Goal: Transaction & Acquisition: Purchase product/service

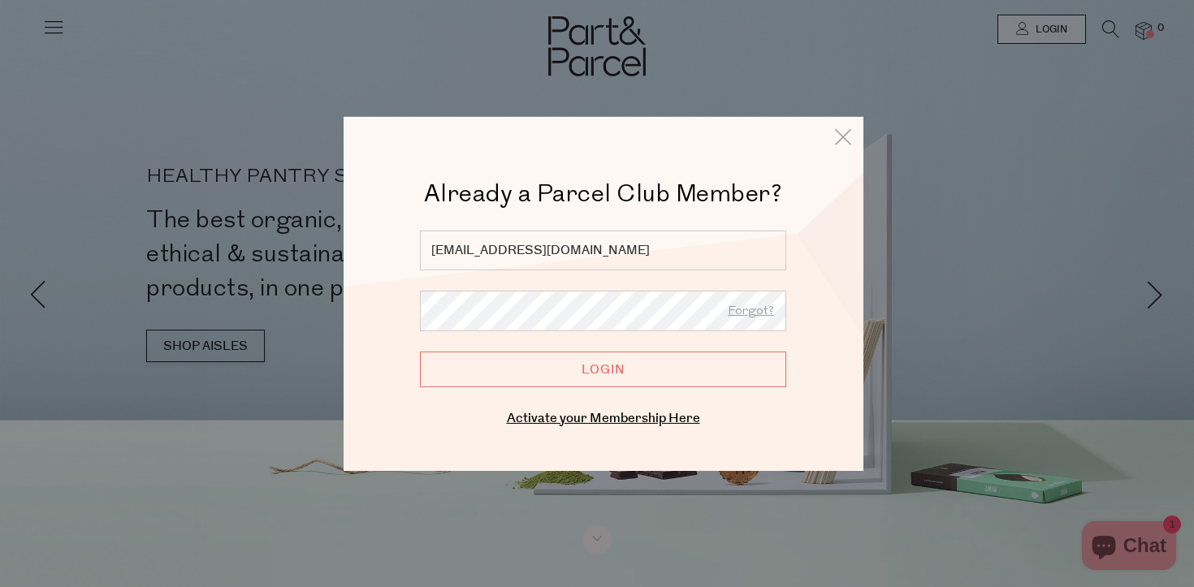
click at [638, 376] on input "Login" at bounding box center [603, 369] width 366 height 36
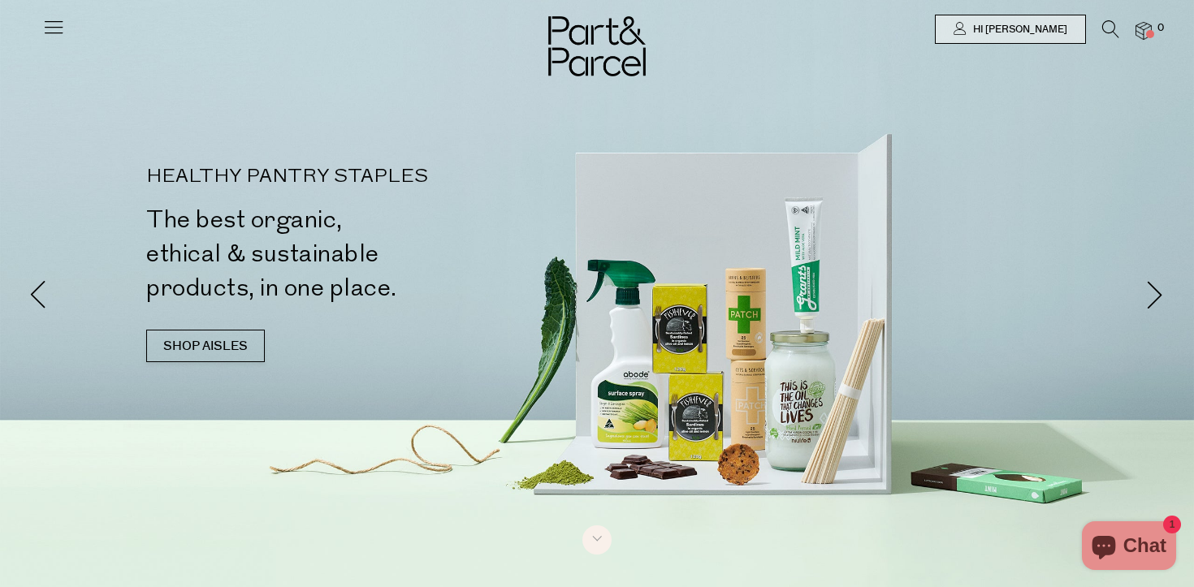
click at [51, 31] on icon at bounding box center [53, 26] width 23 height 23
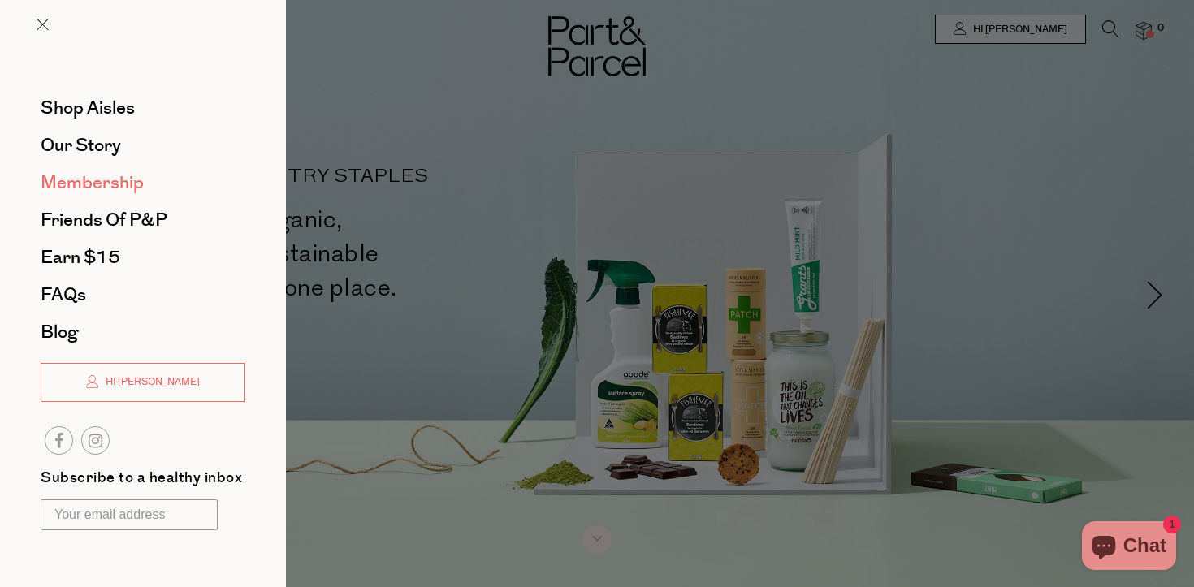
click at [98, 177] on span "Membership" at bounding box center [92, 183] width 103 height 26
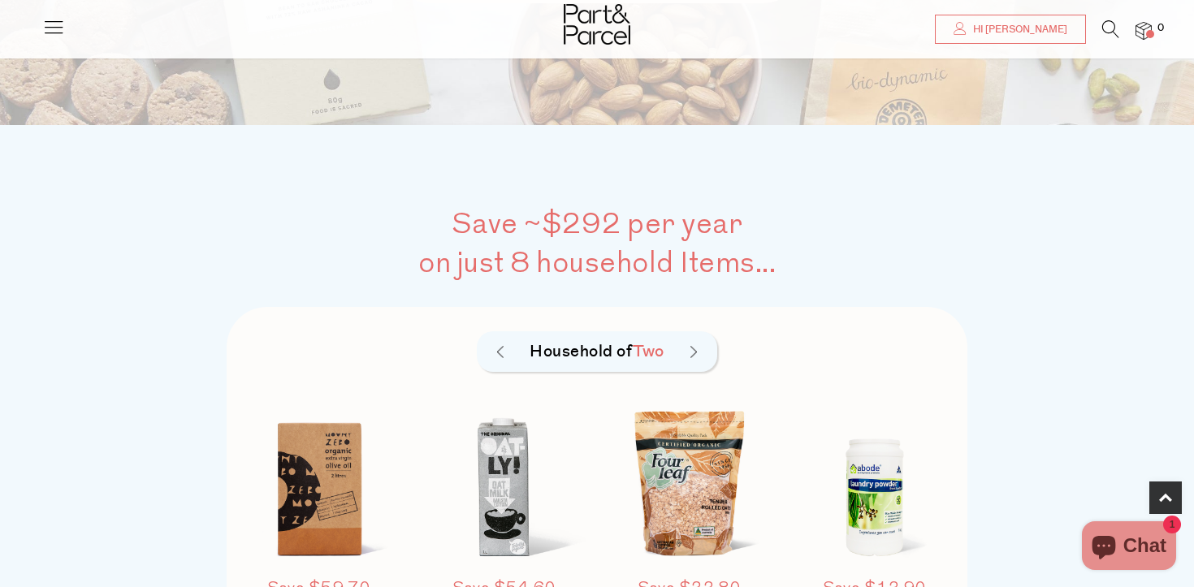
scroll to position [1012, 0]
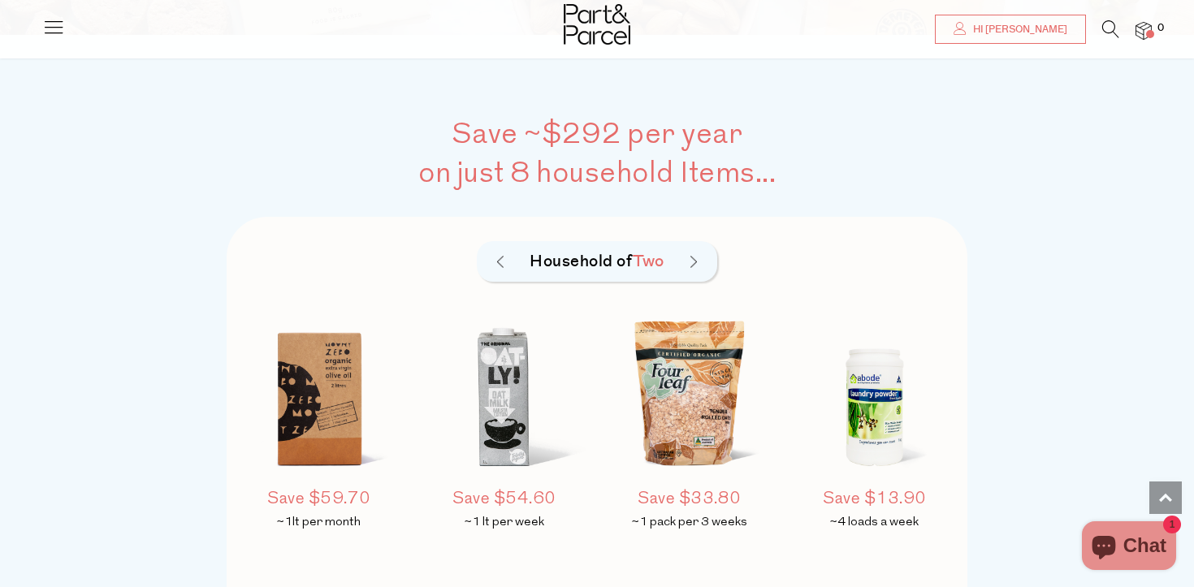
click at [57, 35] on icon at bounding box center [53, 26] width 23 height 23
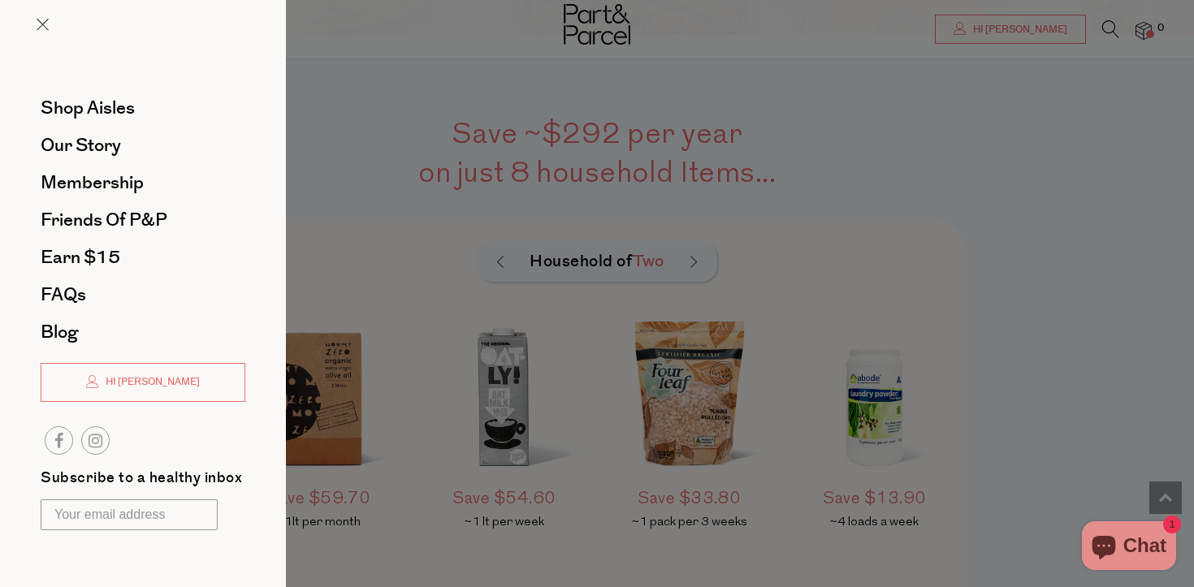
click at [502, 124] on div at bounding box center [597, 293] width 1194 height 587
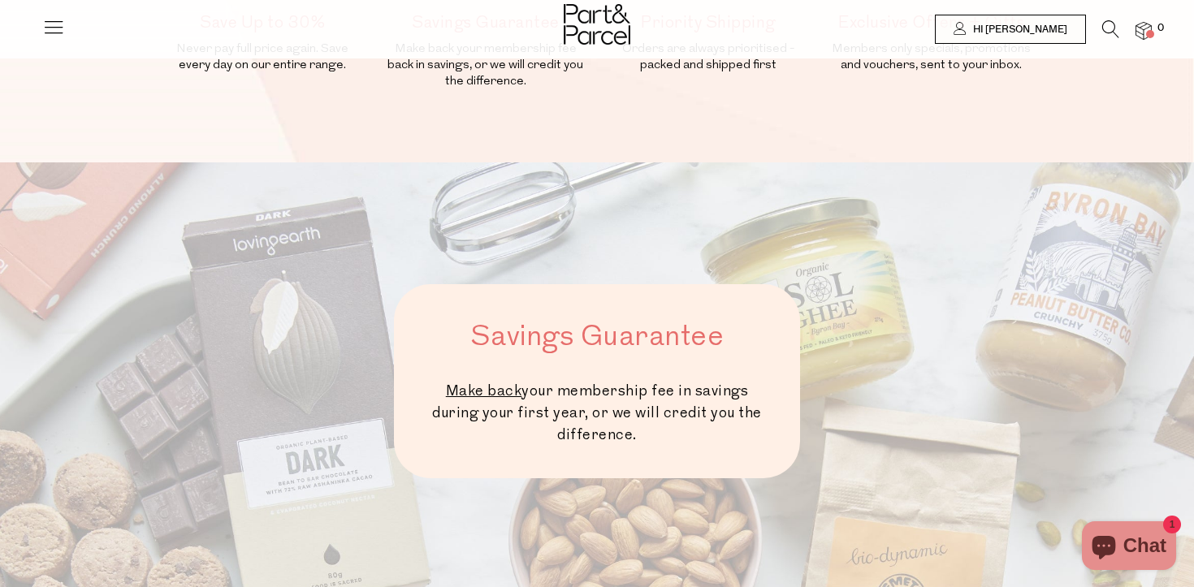
scroll to position [0, 0]
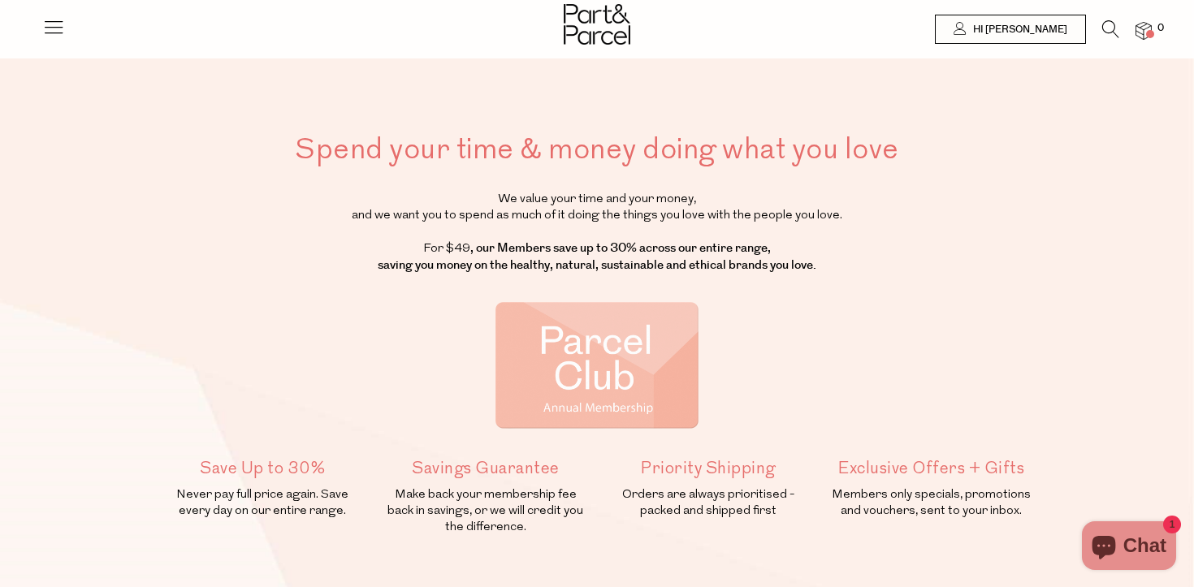
click at [1116, 25] on icon at bounding box center [1111, 29] width 17 height 18
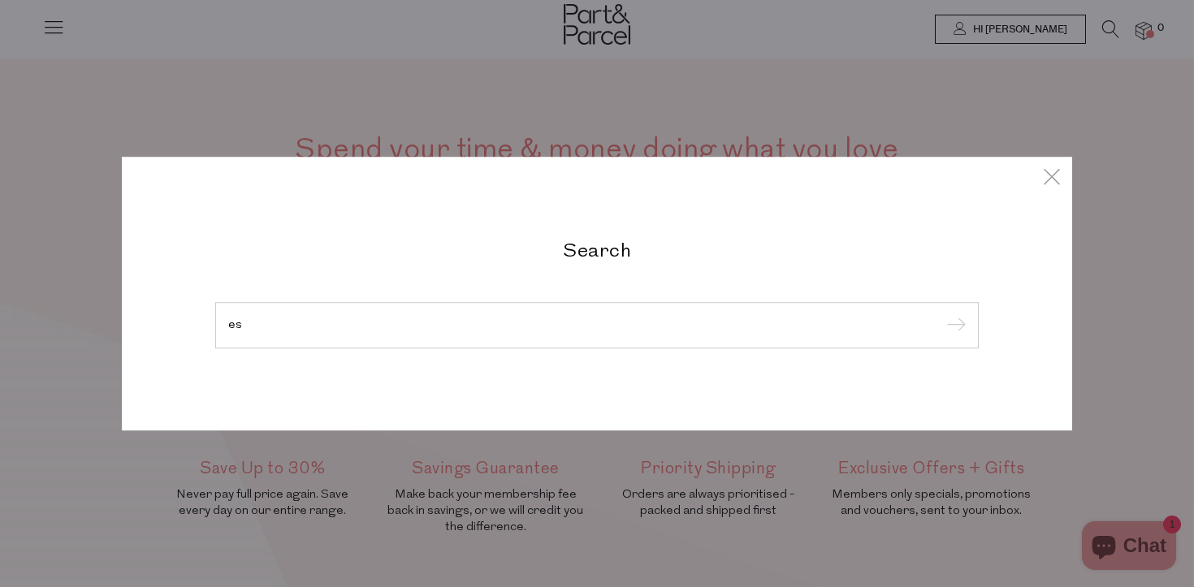
type input "e"
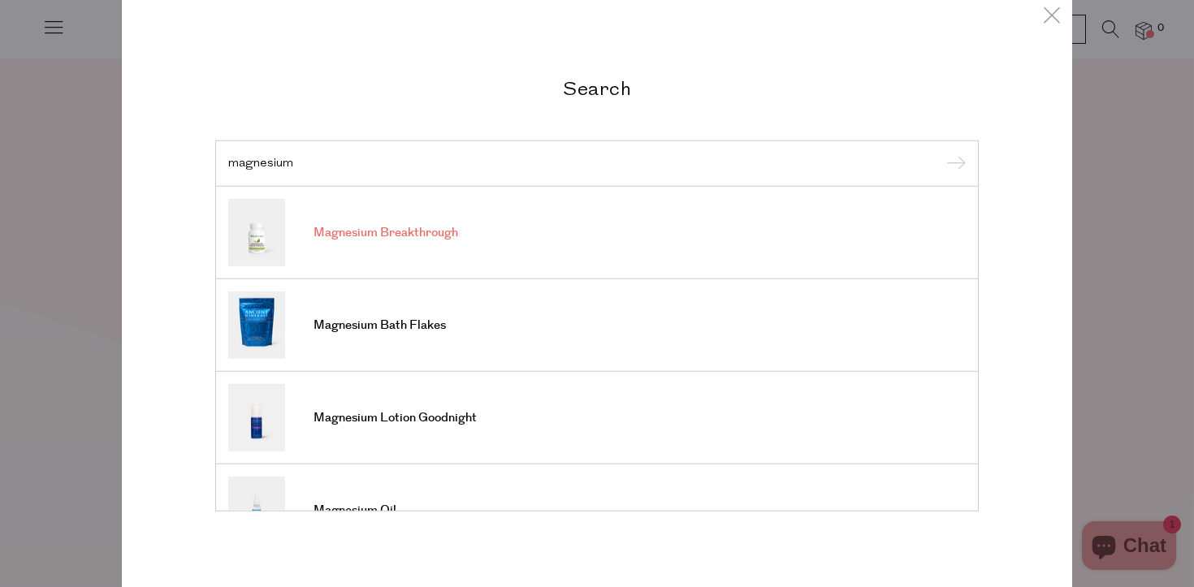
type input "magnesium"
click at [654, 206] on link "Magnesium Breakthrough" at bounding box center [597, 232] width 738 height 67
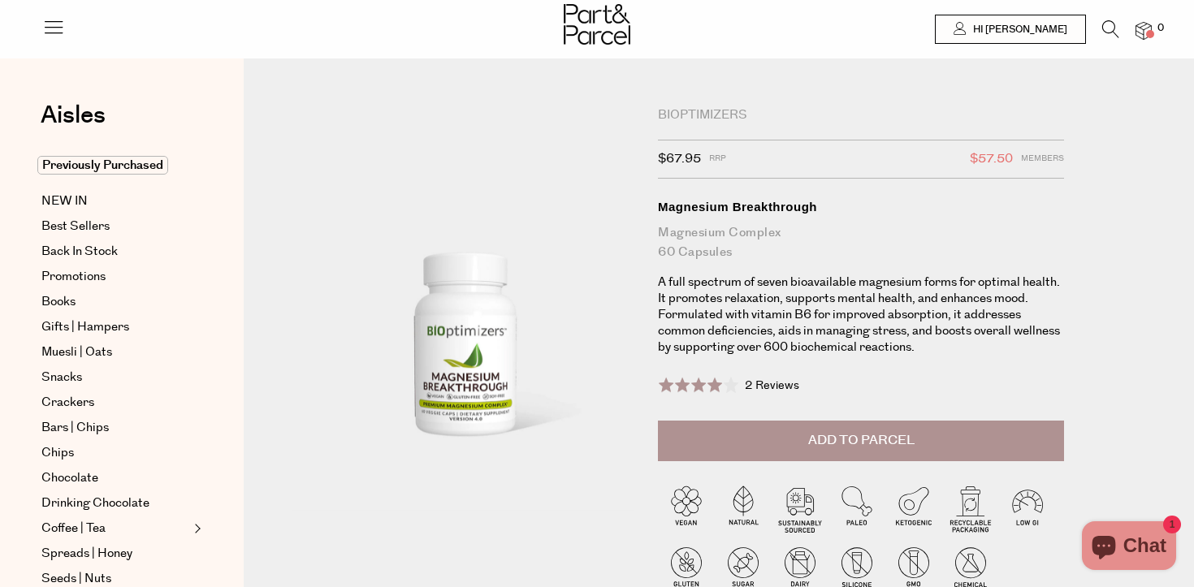
click at [860, 449] on span "Add to Parcel" at bounding box center [862, 440] width 106 height 19
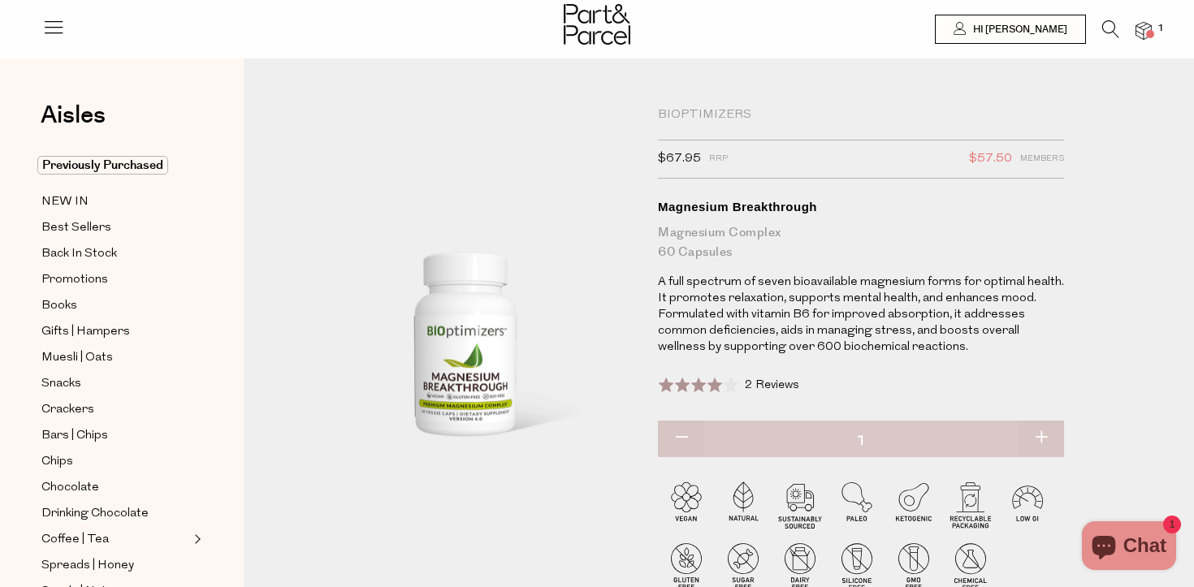
click at [1150, 28] on img at bounding box center [1144, 31] width 16 height 19
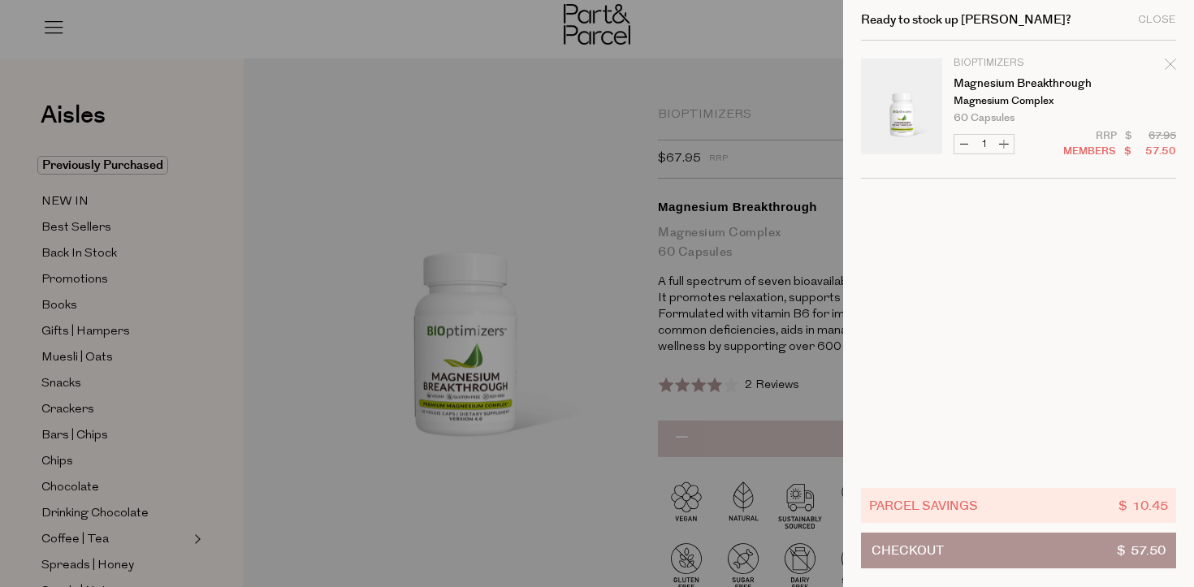
click at [1005, 137] on button "Increase Magnesium Breakthrough" at bounding box center [1005, 144] width 20 height 19
type input "2"
click at [1006, 141] on button "Increase Magnesium Breakthrough" at bounding box center [1005, 144] width 20 height 19
type input "3"
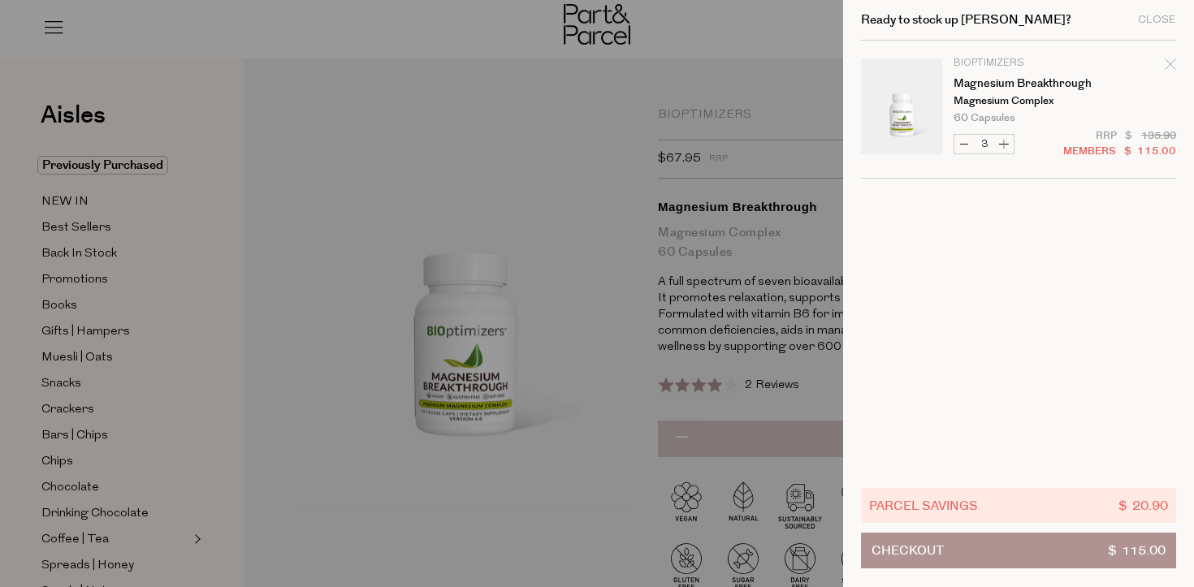
type input "3"
click at [638, 176] on div at bounding box center [597, 293] width 1194 height 587
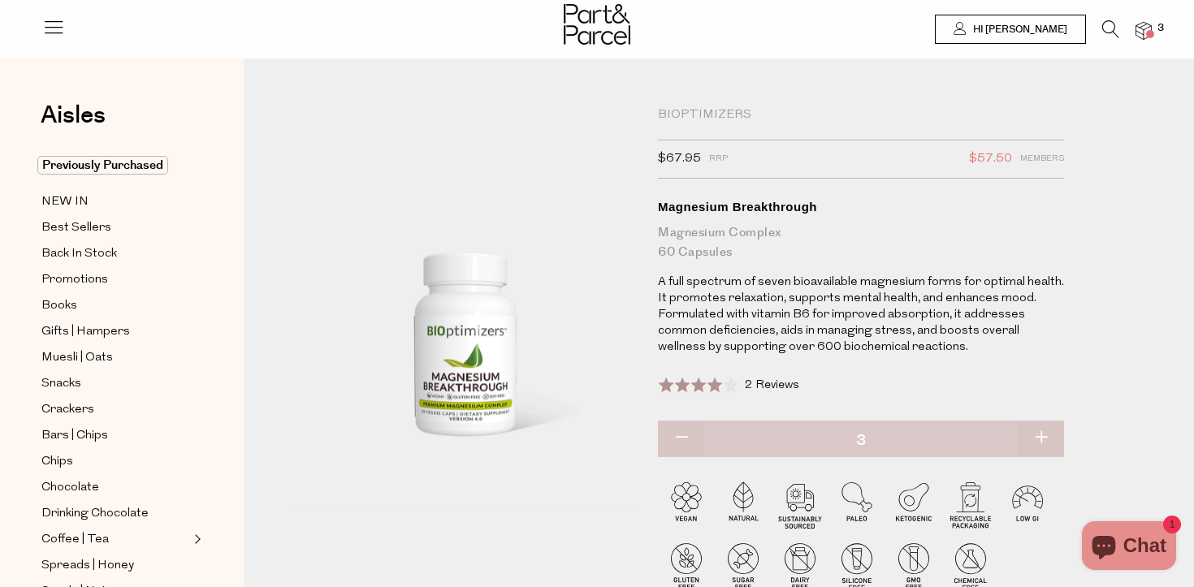
click at [1107, 26] on icon at bounding box center [1111, 29] width 17 height 18
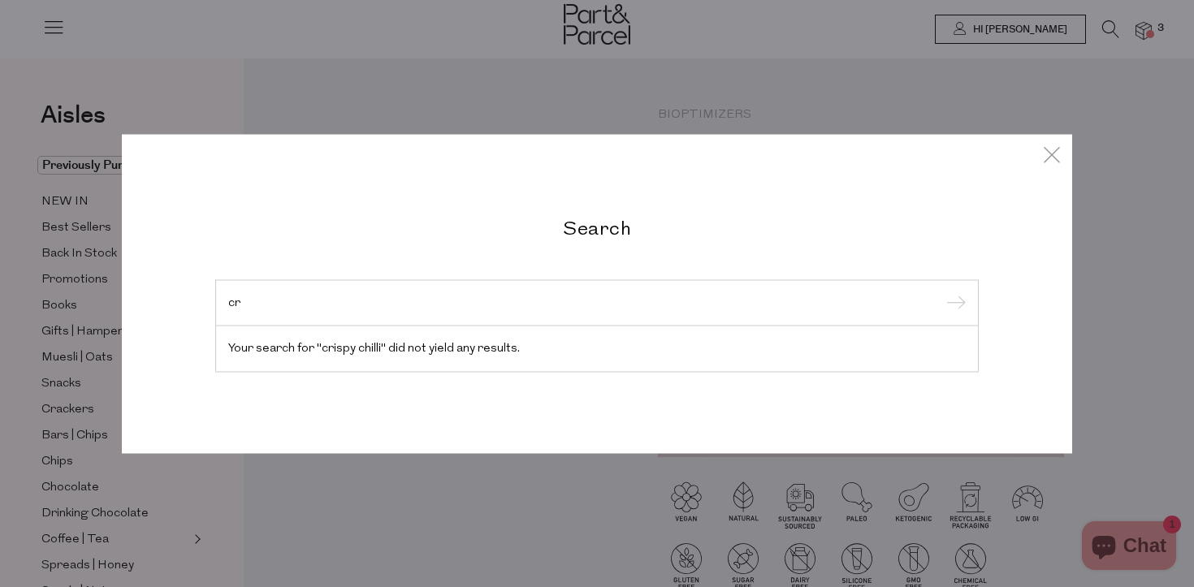
type input "c"
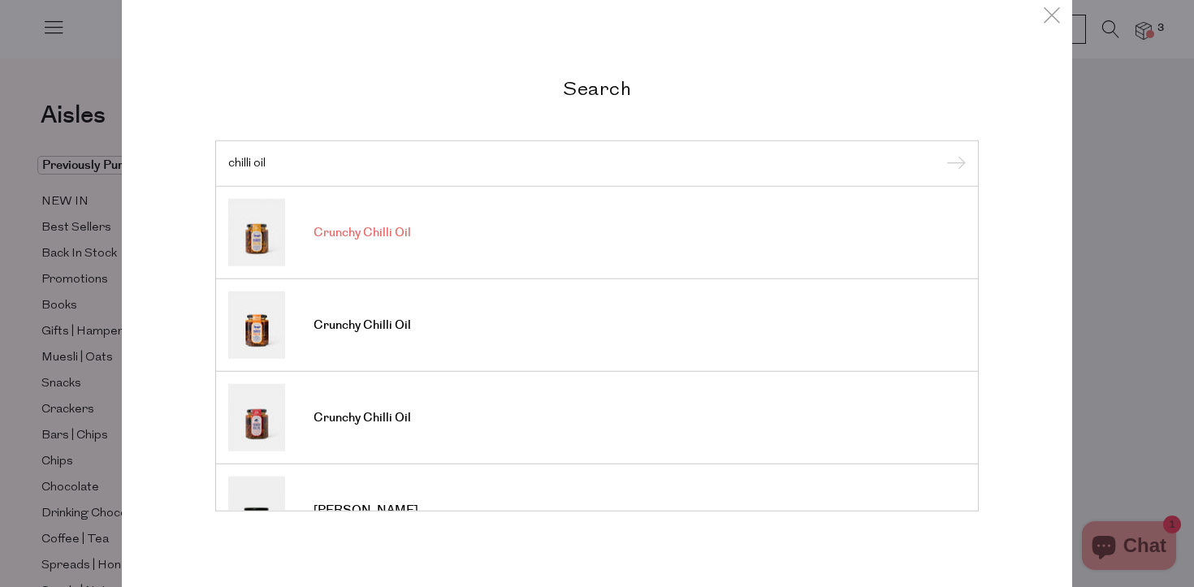
type input "chilli oil"
click at [412, 233] on link "Crunchy Chilli Oil" at bounding box center [597, 232] width 738 height 67
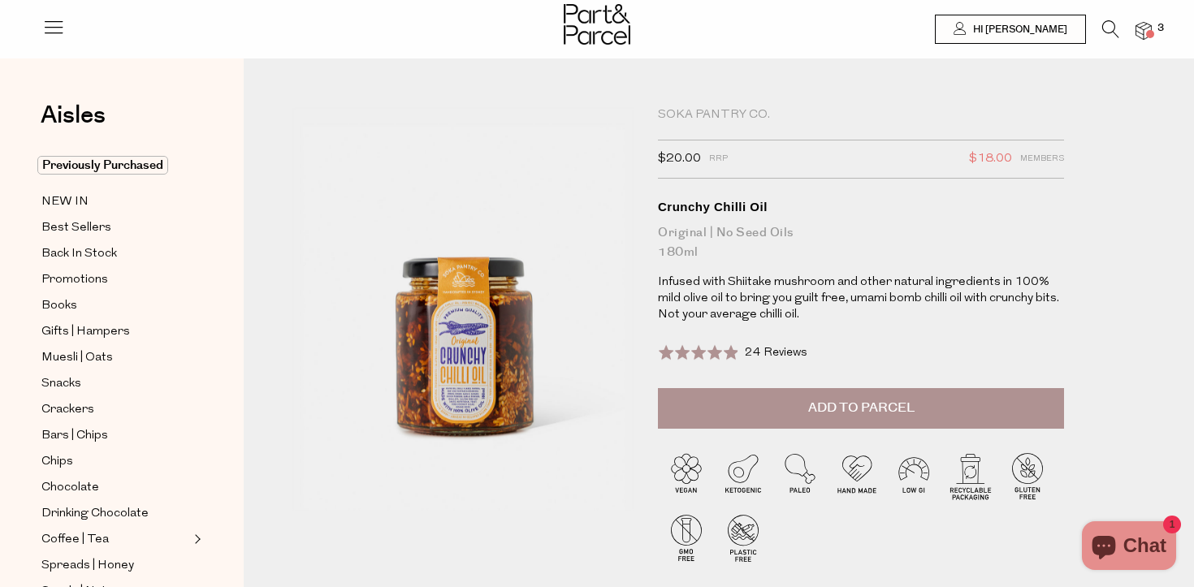
click at [739, 111] on div "Soka Pantry Co." at bounding box center [861, 115] width 406 height 16
click at [1108, 37] on icon at bounding box center [1111, 29] width 17 height 18
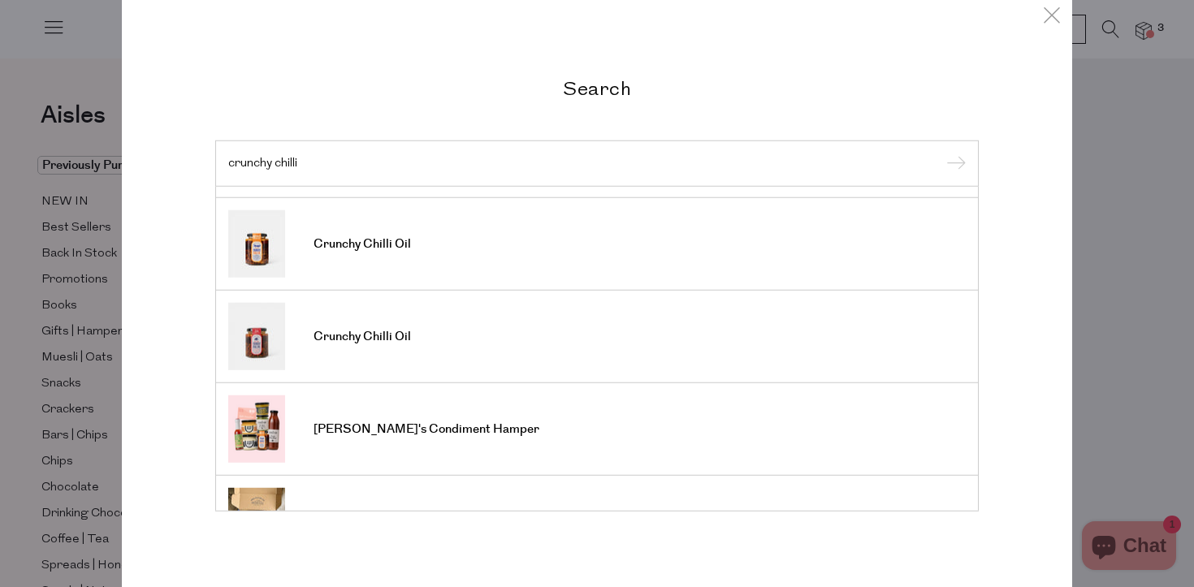
scroll to position [112, 0]
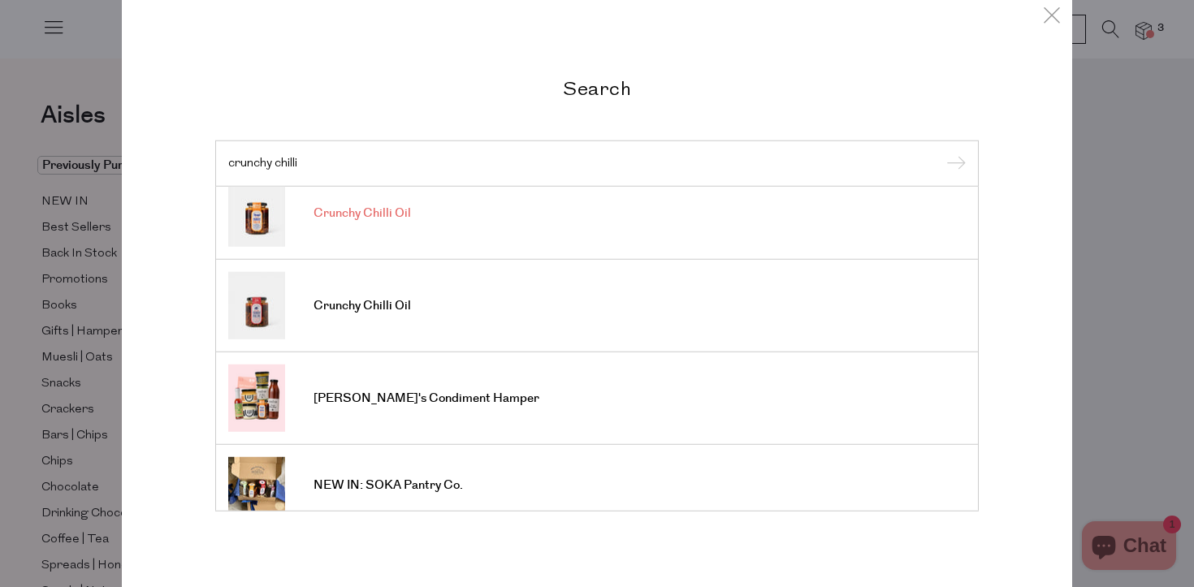
type input "crunchy chilli"
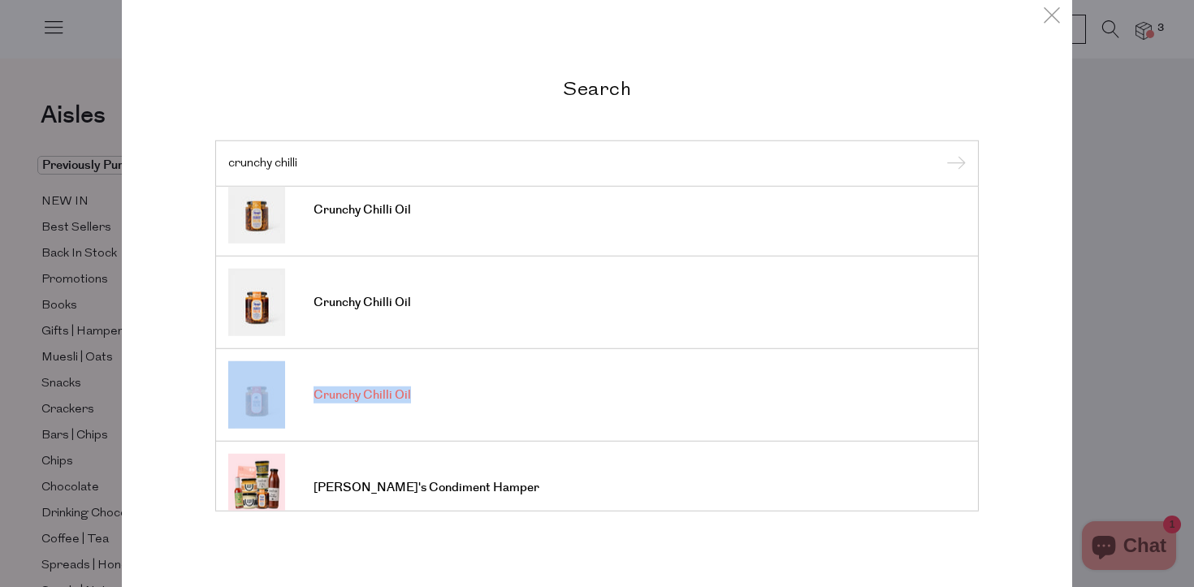
scroll to position [0, 0]
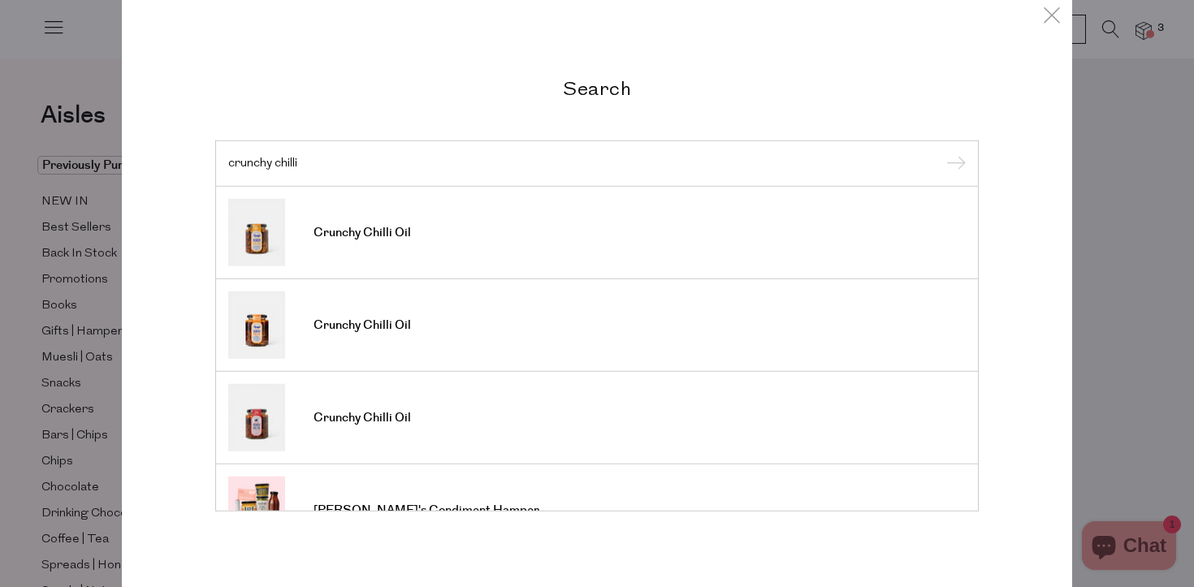
click at [1108, 67] on div "Search crunchy chilli Crunchy Chilli Oil Crunchy Chilli Oil Crunchy Chilli Oil …" at bounding box center [597, 293] width 1194 height 587
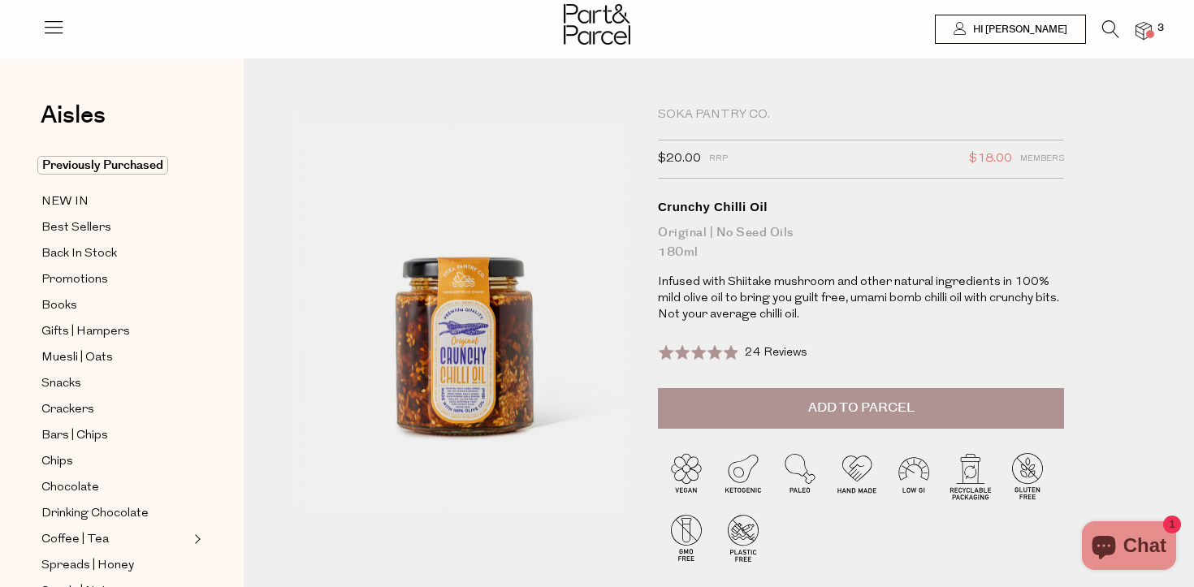
click at [1156, 28] on span "3" at bounding box center [1161, 28] width 15 height 15
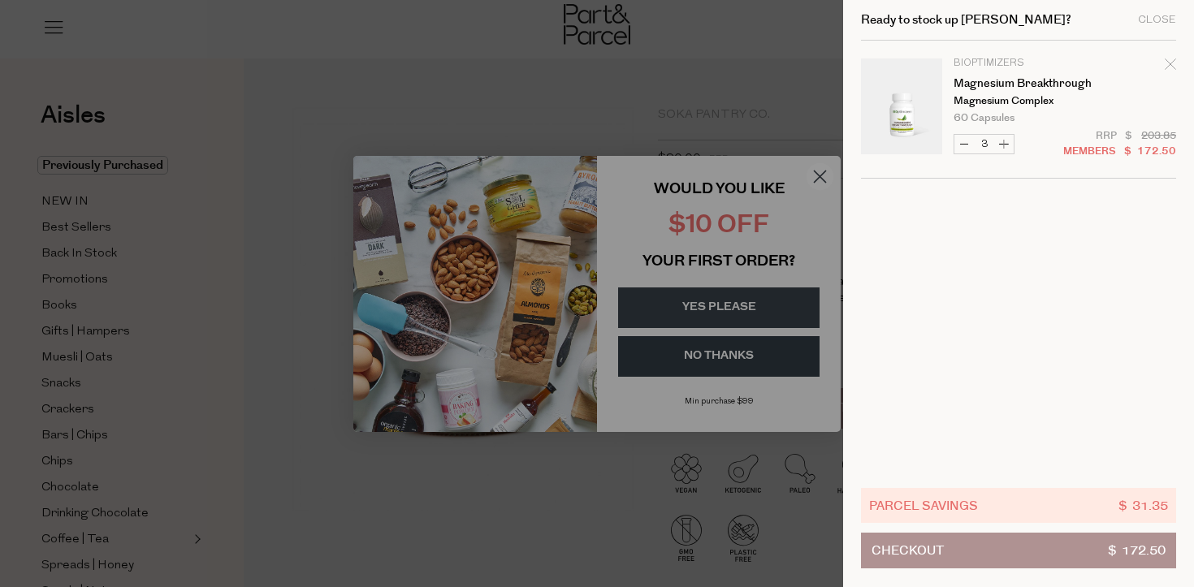
click at [764, 140] on div at bounding box center [597, 293] width 1194 height 587
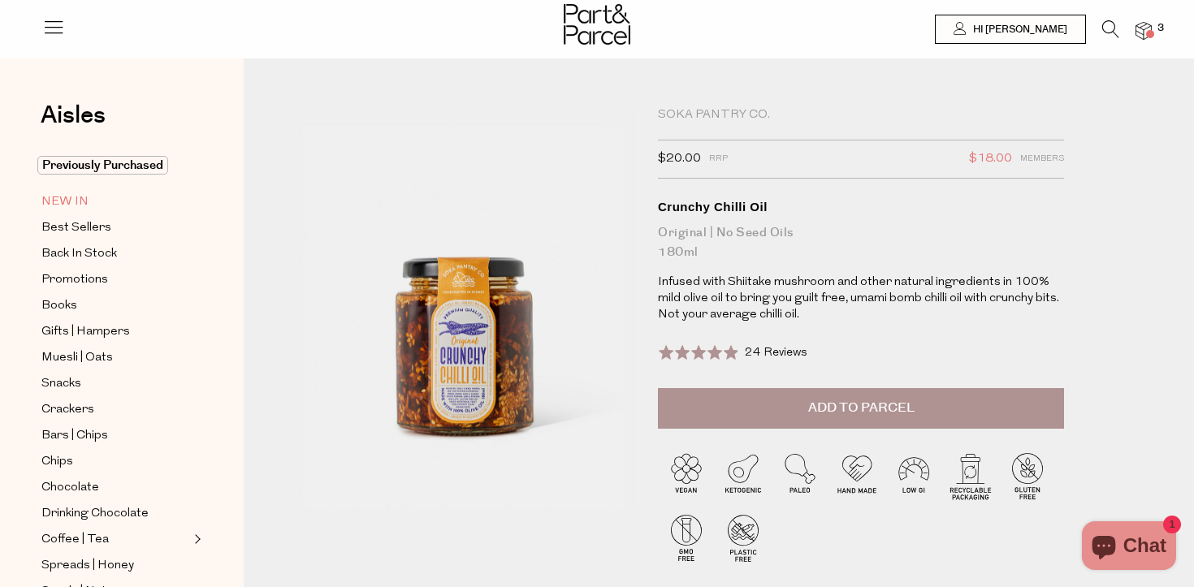
click at [70, 206] on span "NEW IN" at bounding box center [64, 203] width 47 height 20
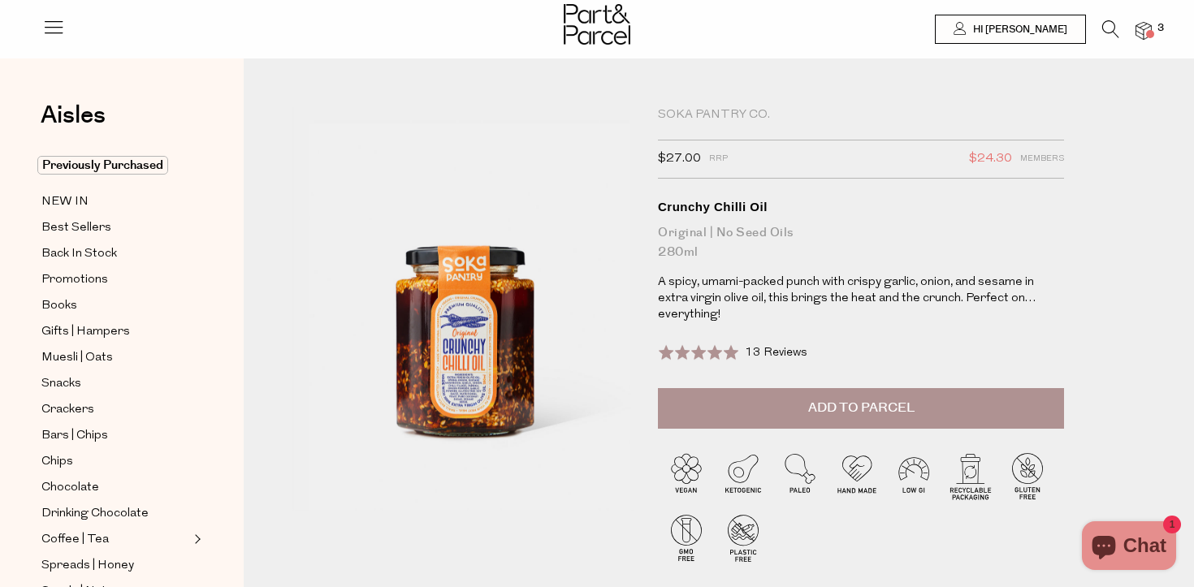
click at [883, 399] on span "Add to Parcel" at bounding box center [862, 408] width 106 height 19
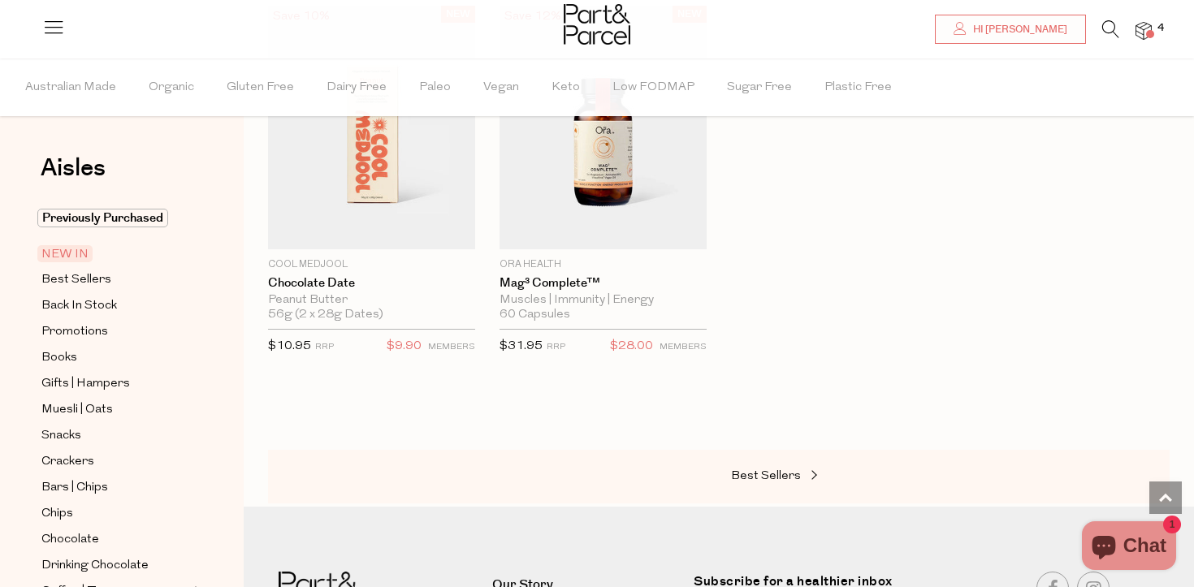
scroll to position [1376, 0]
click at [96, 282] on span "Best Sellers" at bounding box center [76, 281] width 70 height 20
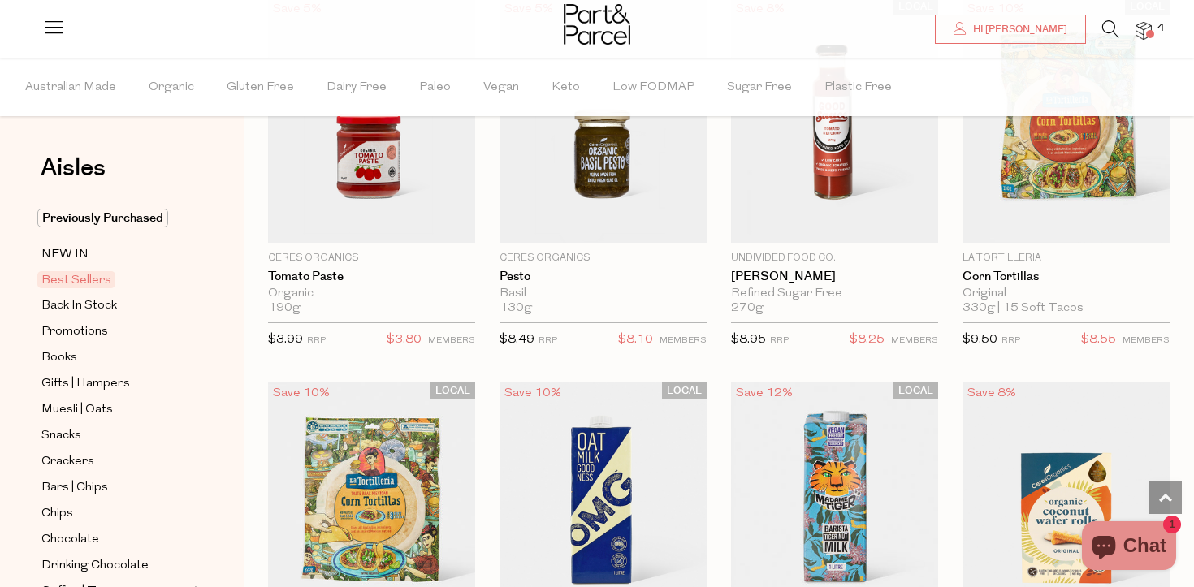
scroll to position [2492, 0]
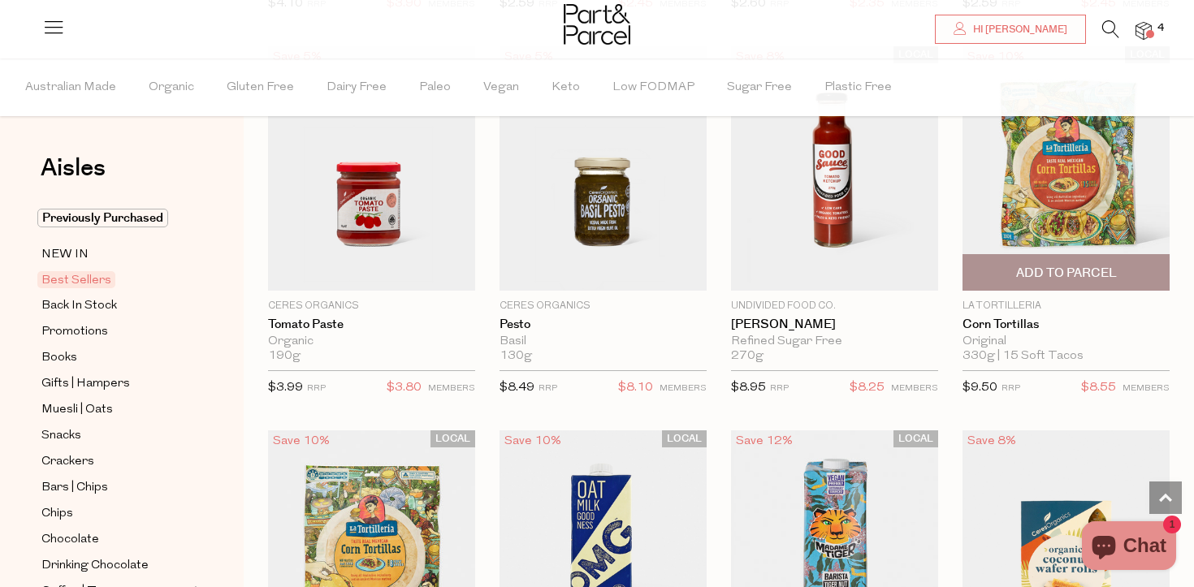
click at [1090, 270] on span "Add To Parcel" at bounding box center [1067, 273] width 101 height 17
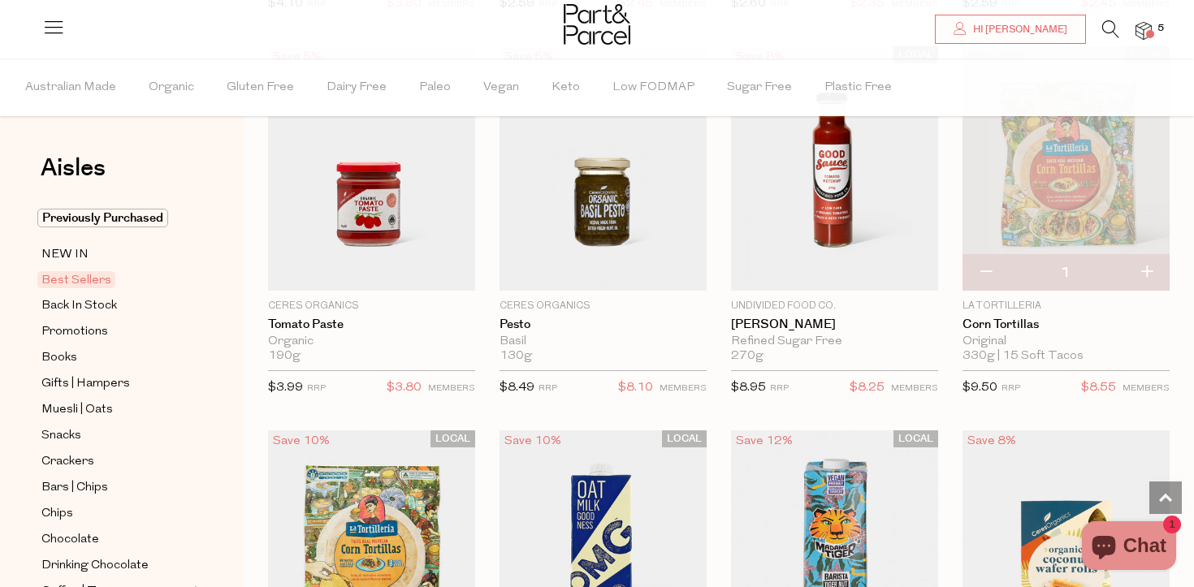
click at [1161, 31] on span "5" at bounding box center [1161, 28] width 15 height 15
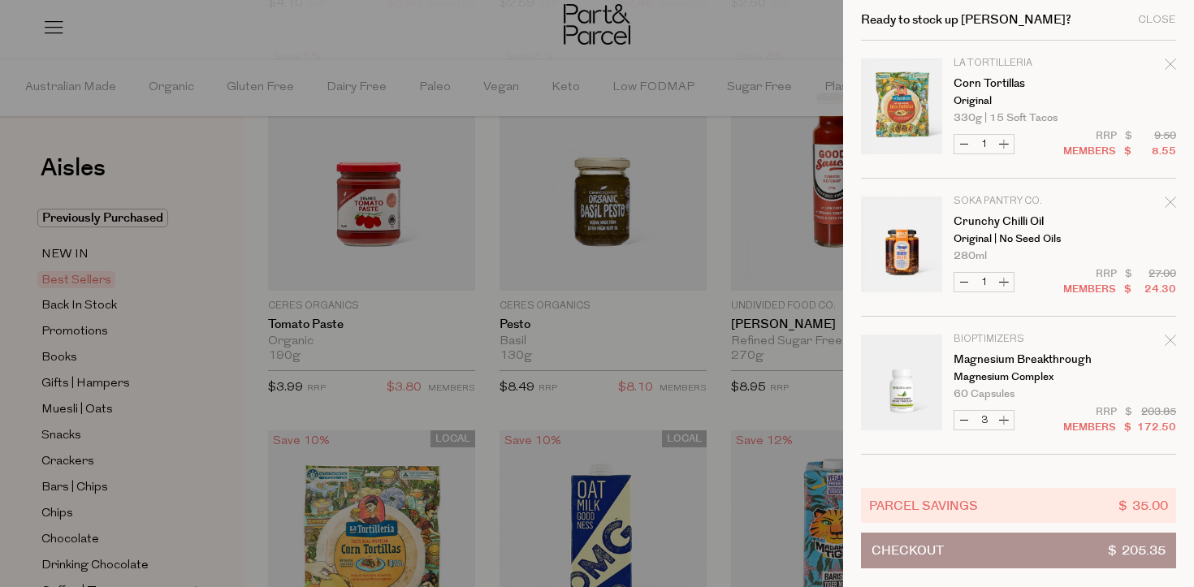
click at [1010, 140] on button "Increase Corn Tortillas" at bounding box center [1005, 144] width 20 height 19
type input "2"
click at [722, 220] on div at bounding box center [597, 293] width 1194 height 587
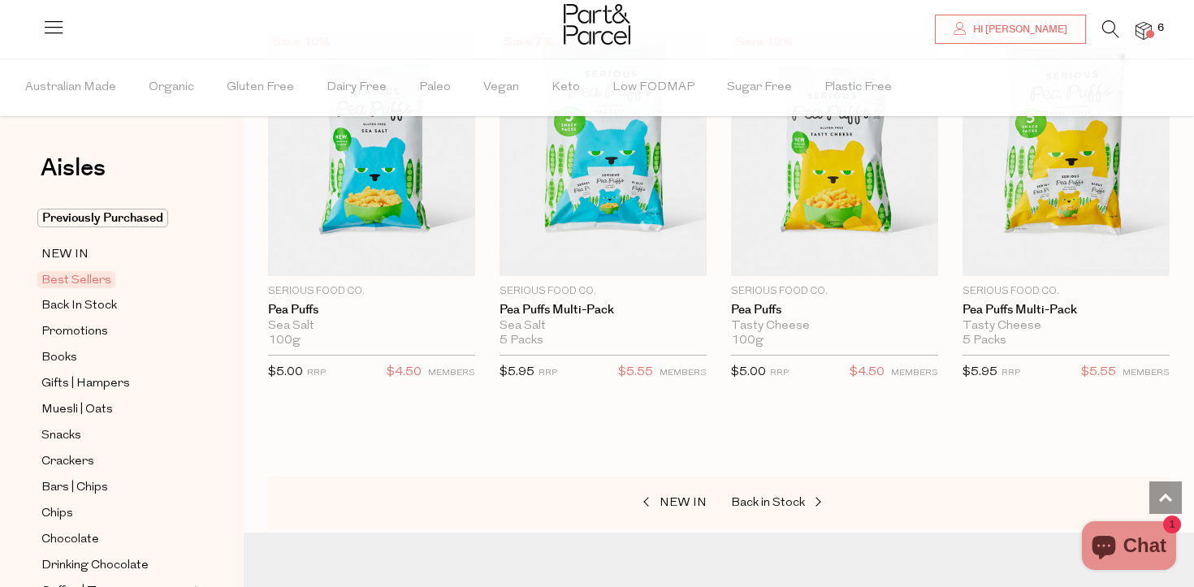
scroll to position [3899, 0]
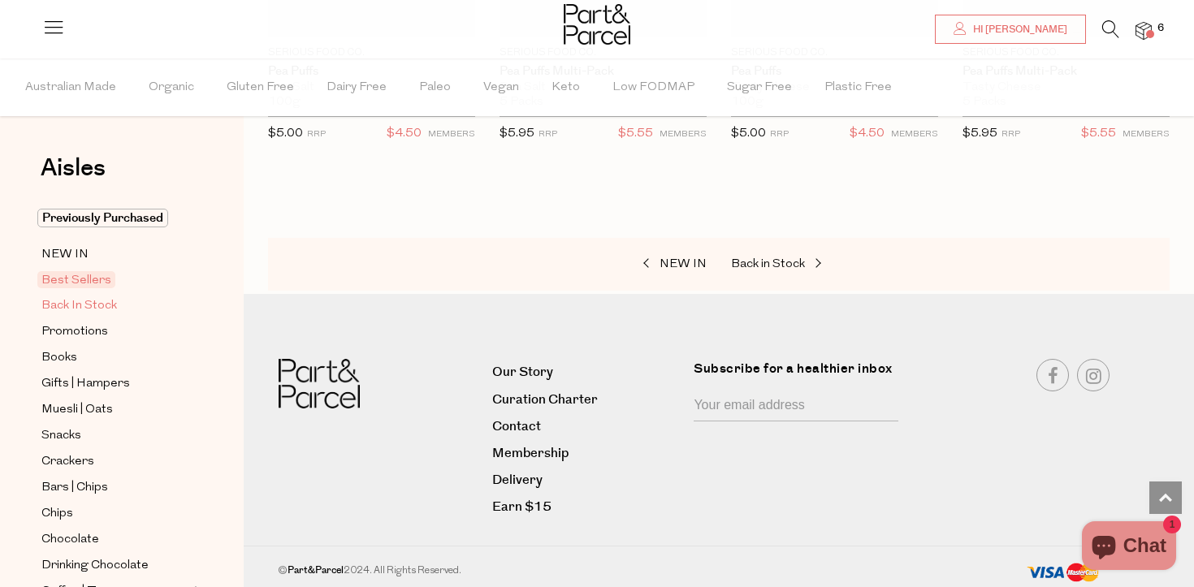
click at [80, 310] on span "Back In Stock" at bounding box center [79, 307] width 76 height 20
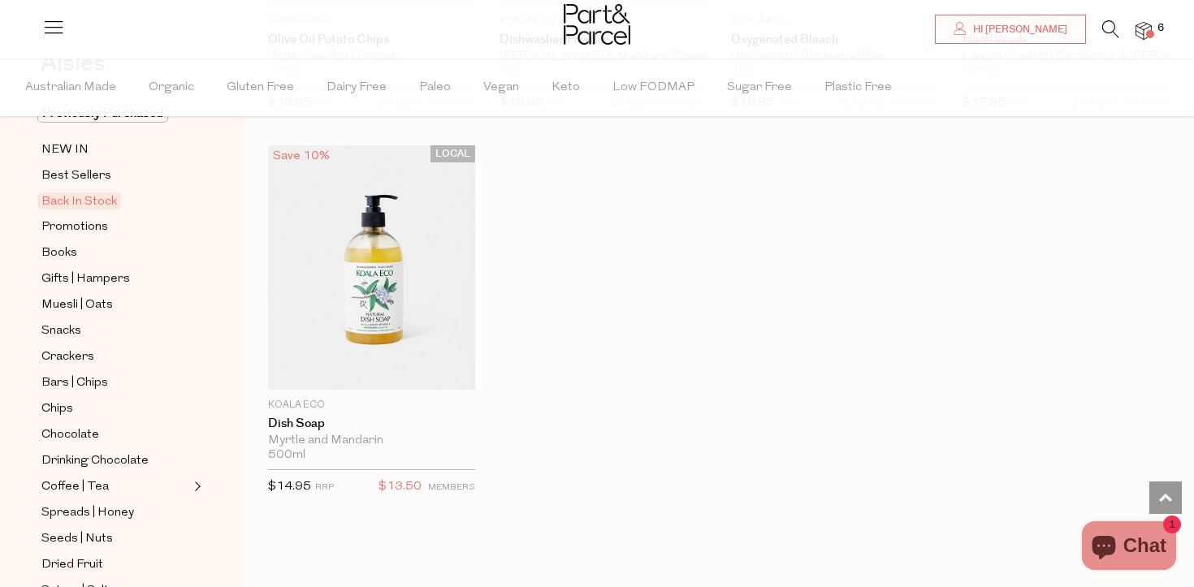
scroll to position [116, 0]
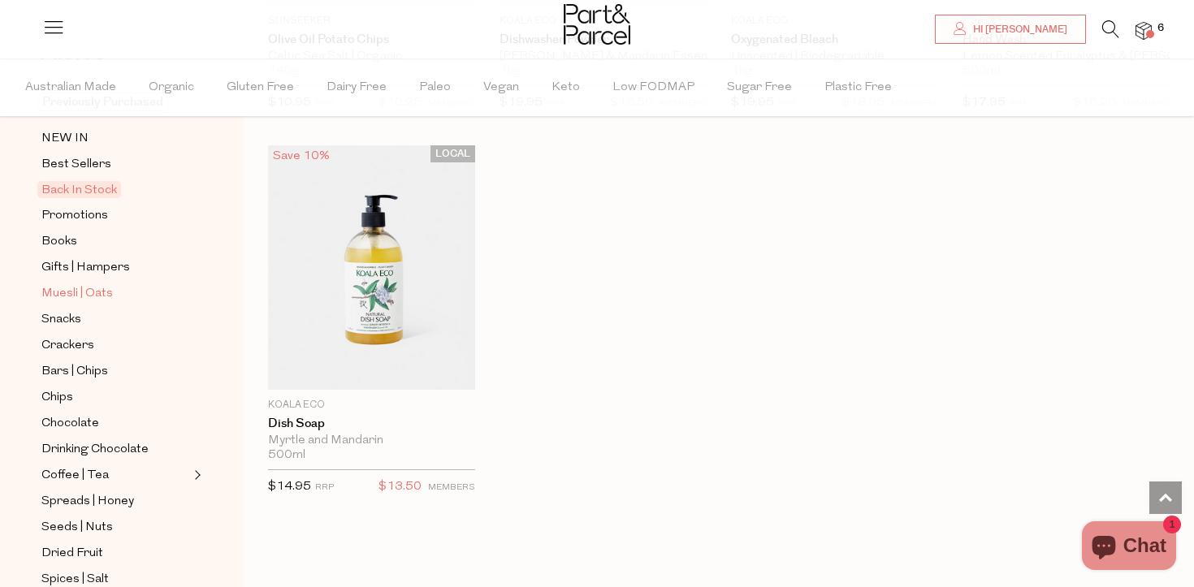
click at [79, 287] on span "Muesli | Oats" at bounding box center [77, 294] width 72 height 20
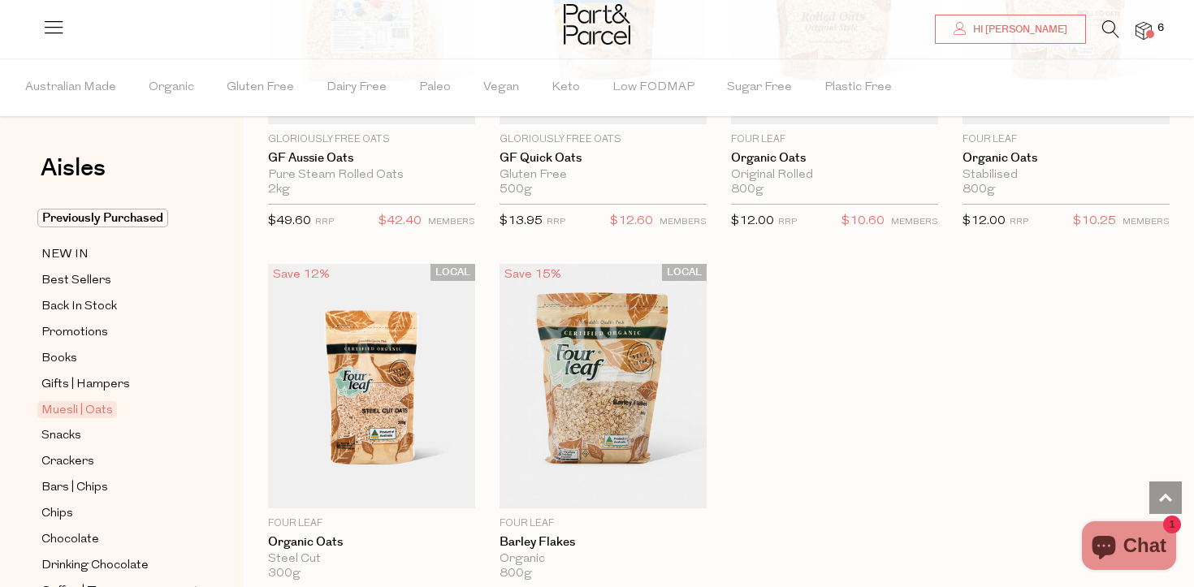
scroll to position [242, 0]
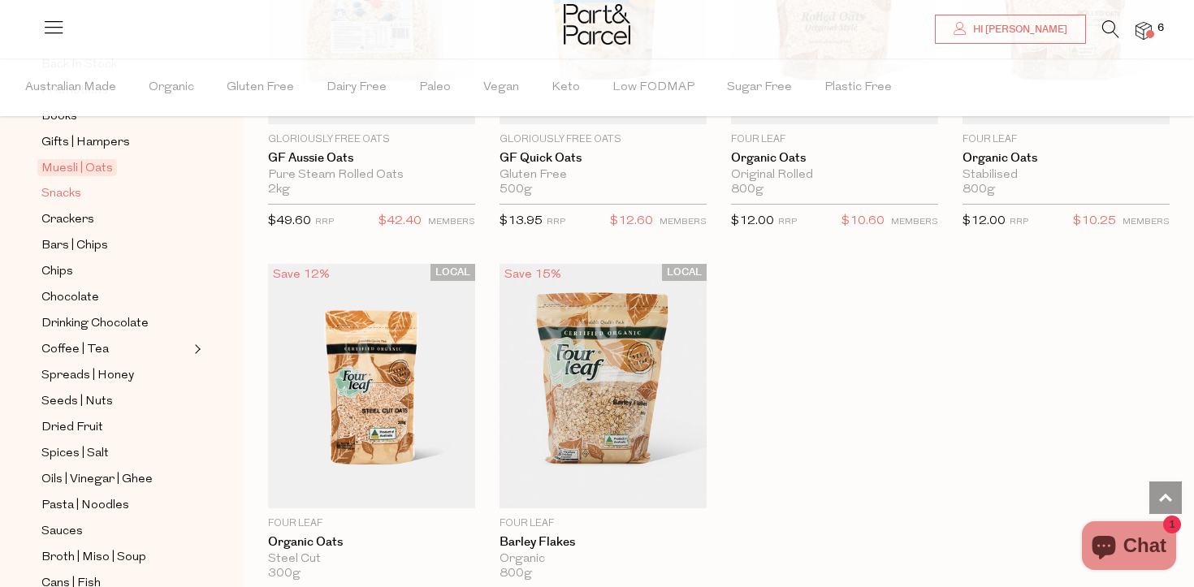
click at [64, 194] on span "Snacks" at bounding box center [61, 194] width 40 height 20
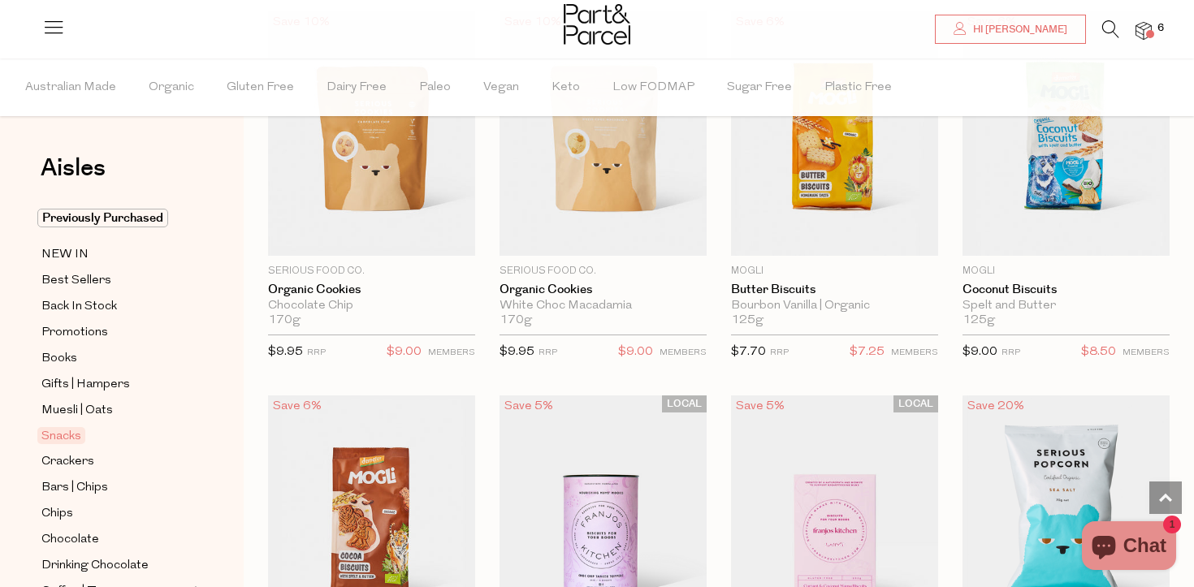
scroll to position [3526, 0]
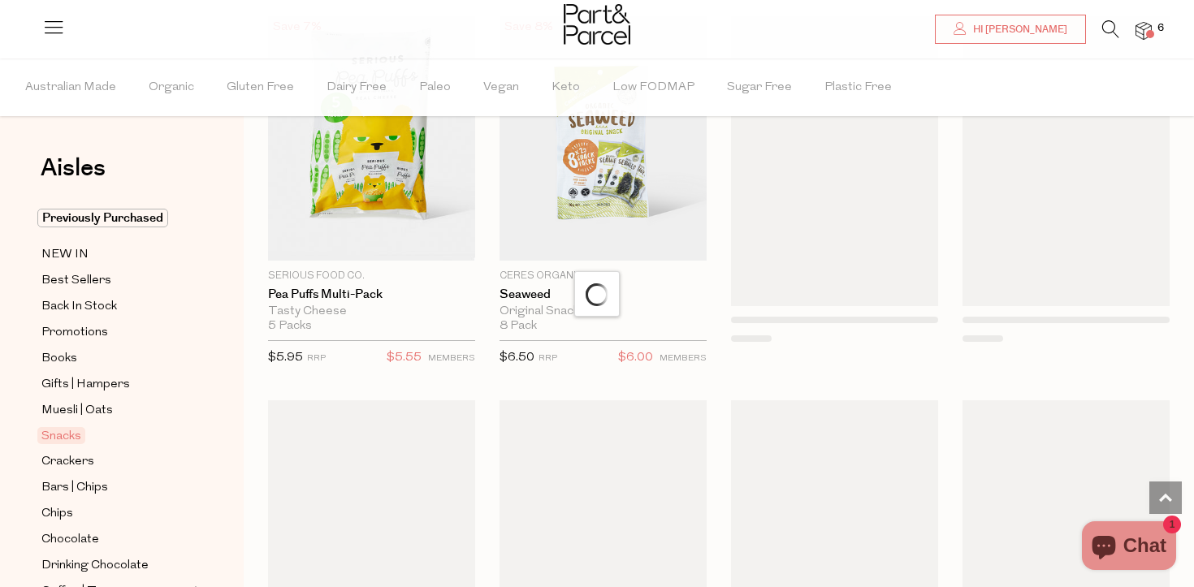
scroll to position [4836, 0]
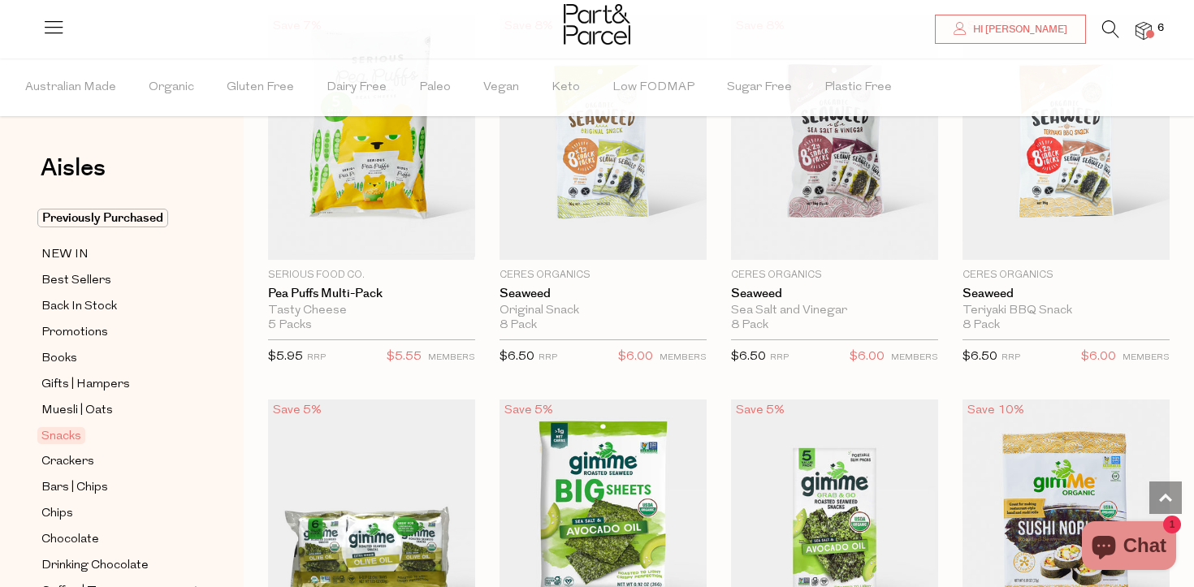
type input "2"
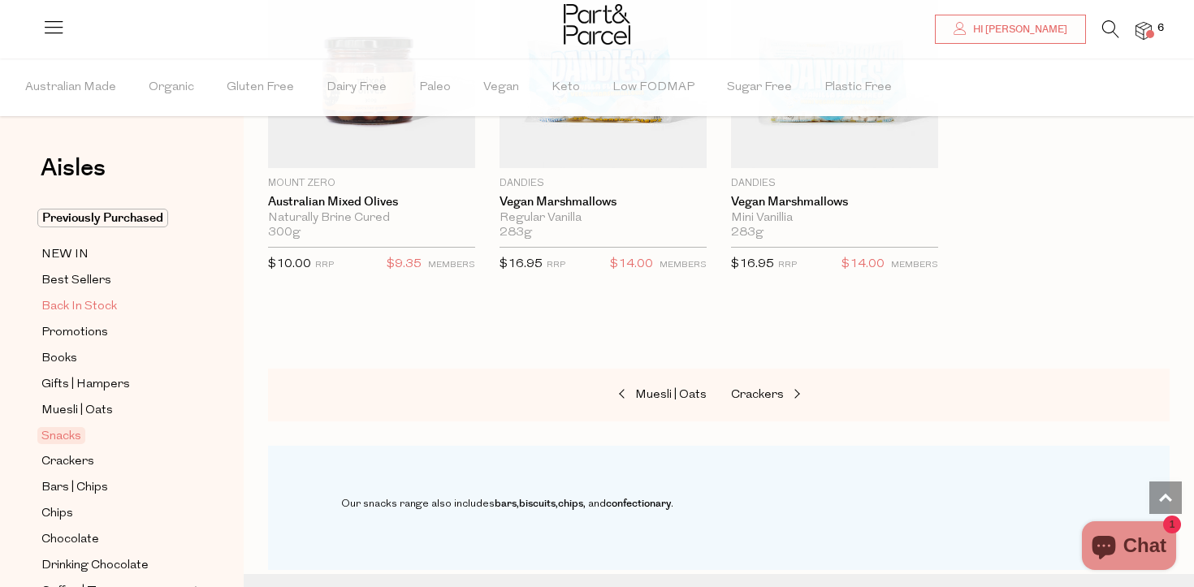
scroll to position [347, 0]
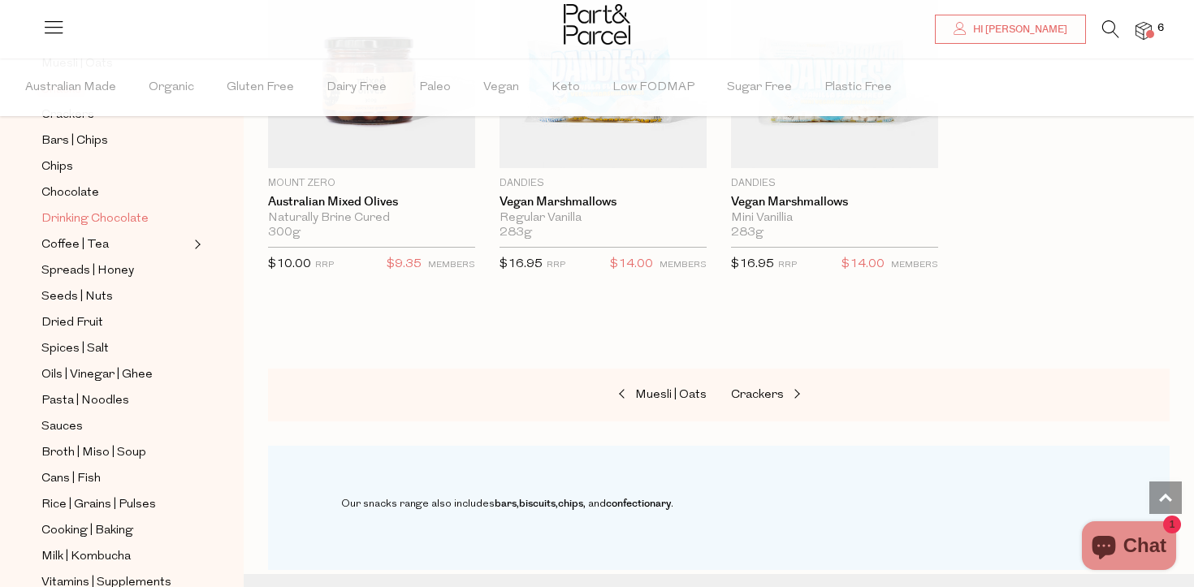
click at [98, 218] on span "Drinking Chocolate" at bounding box center [94, 220] width 107 height 20
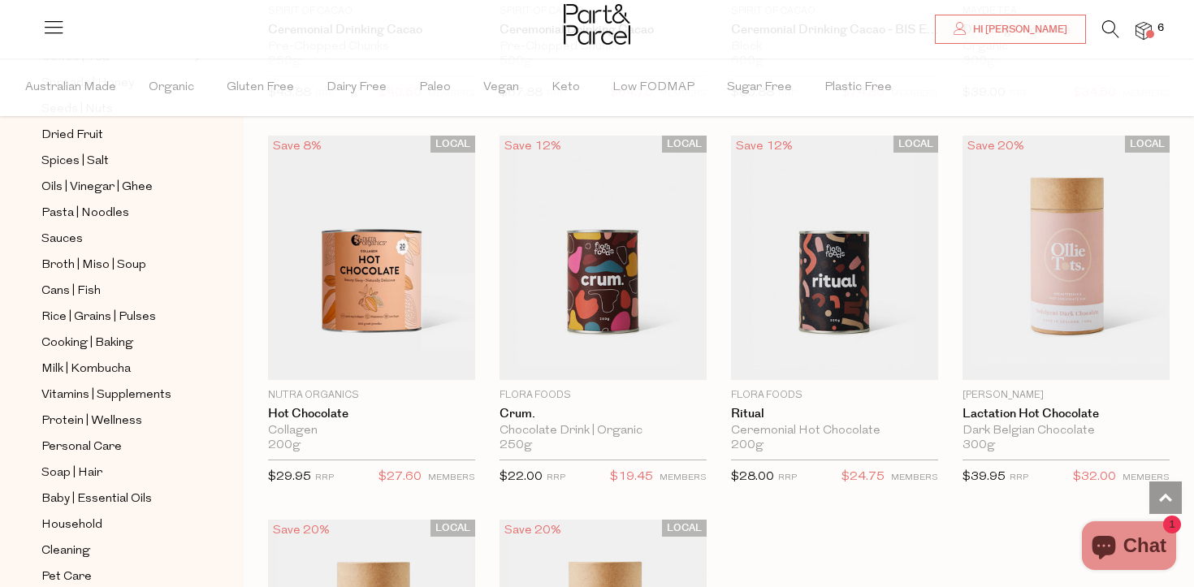
scroll to position [605, 0]
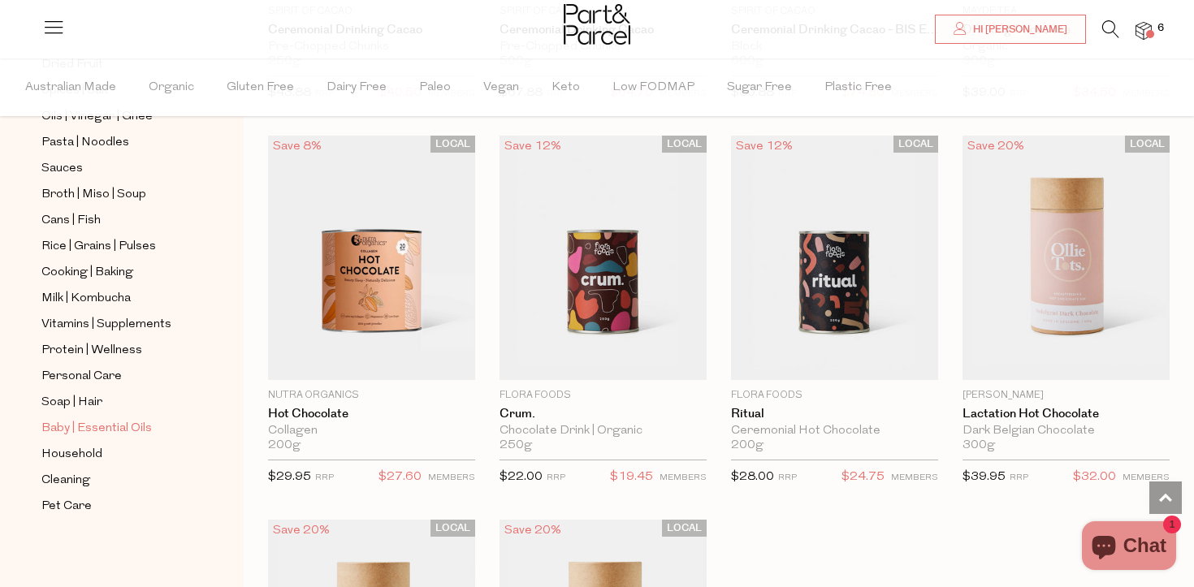
click at [101, 426] on span "Baby | Essential Oils" at bounding box center [96, 429] width 111 height 20
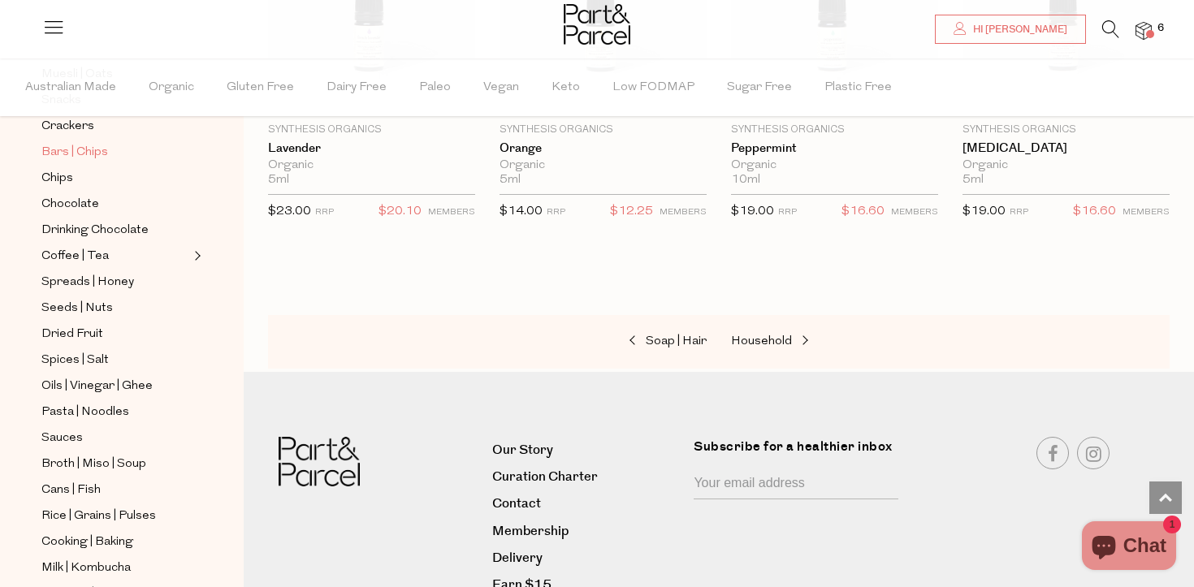
scroll to position [605, 0]
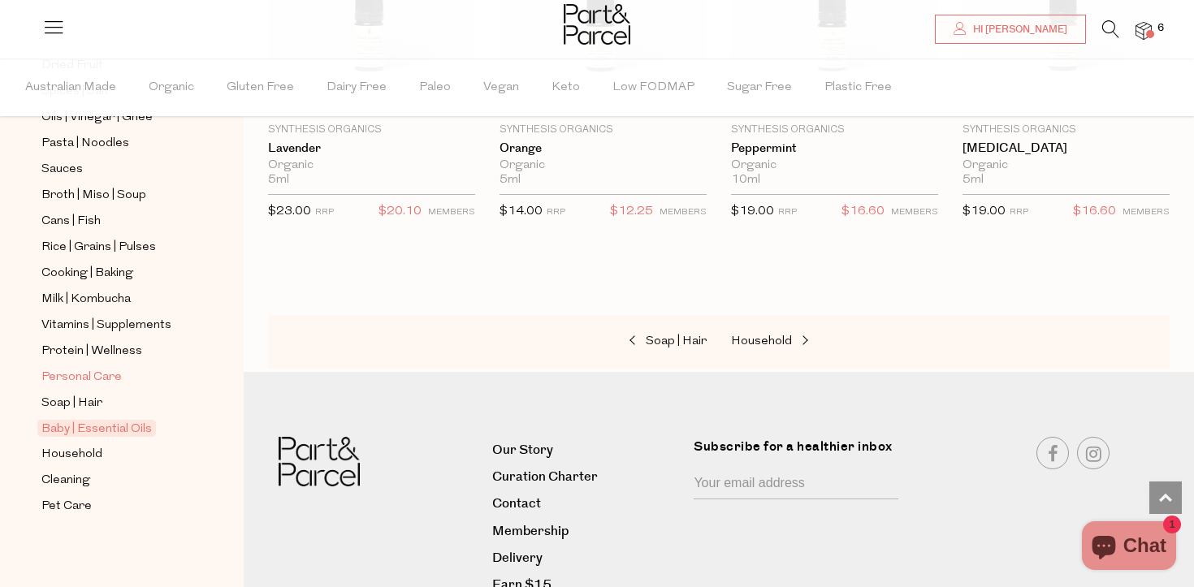
click at [91, 385] on span "Personal Care" at bounding box center [81, 378] width 80 height 20
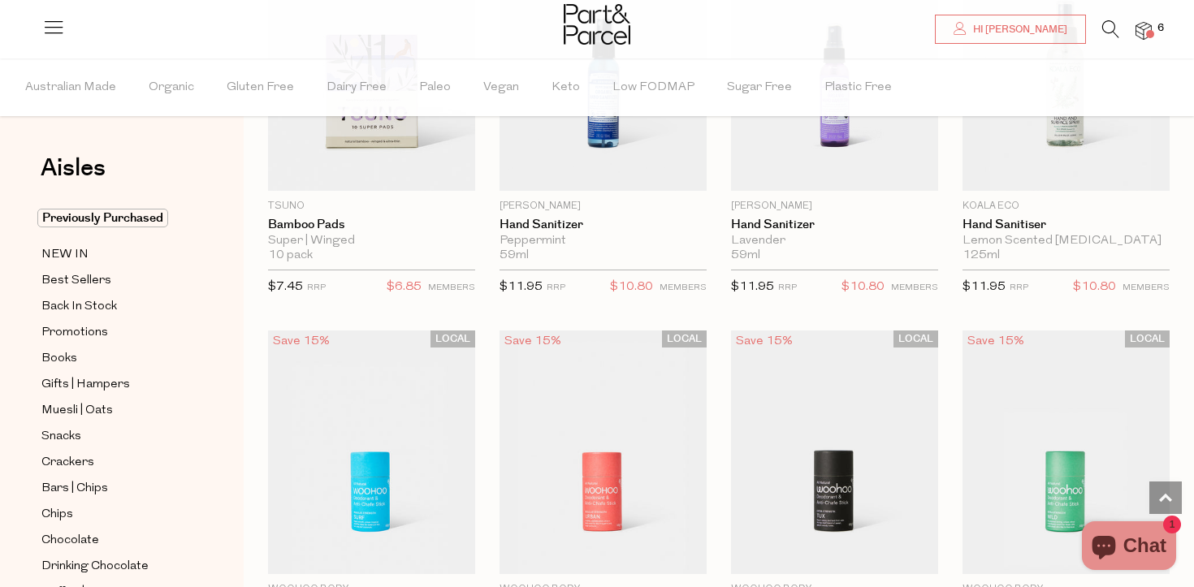
scroll to position [4159, 0]
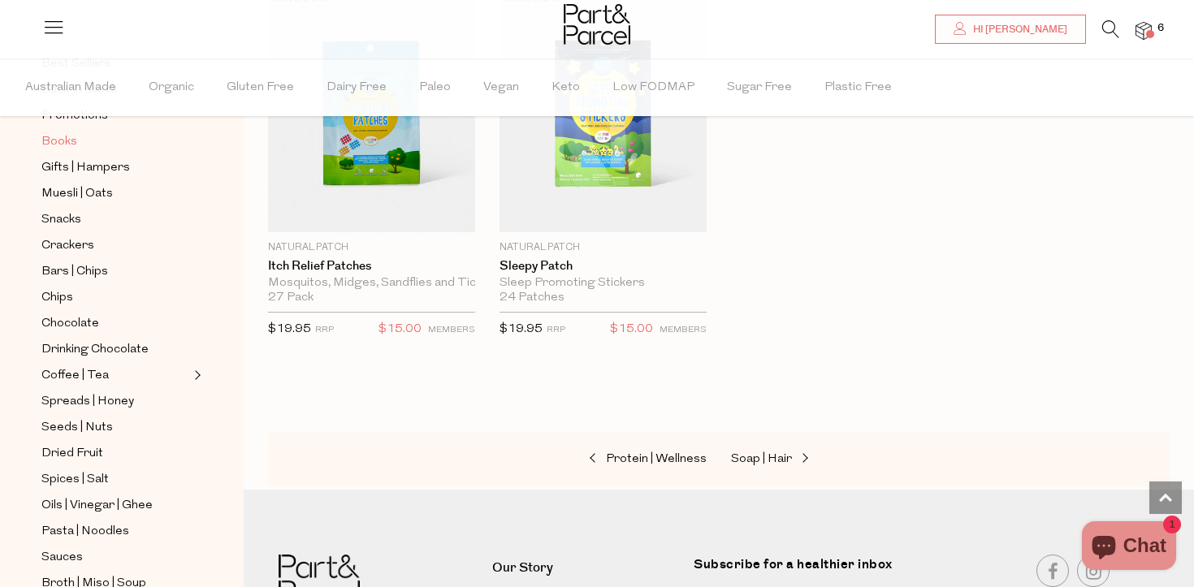
scroll to position [215, 0]
click at [88, 245] on span "Crackers" at bounding box center [67, 249] width 53 height 20
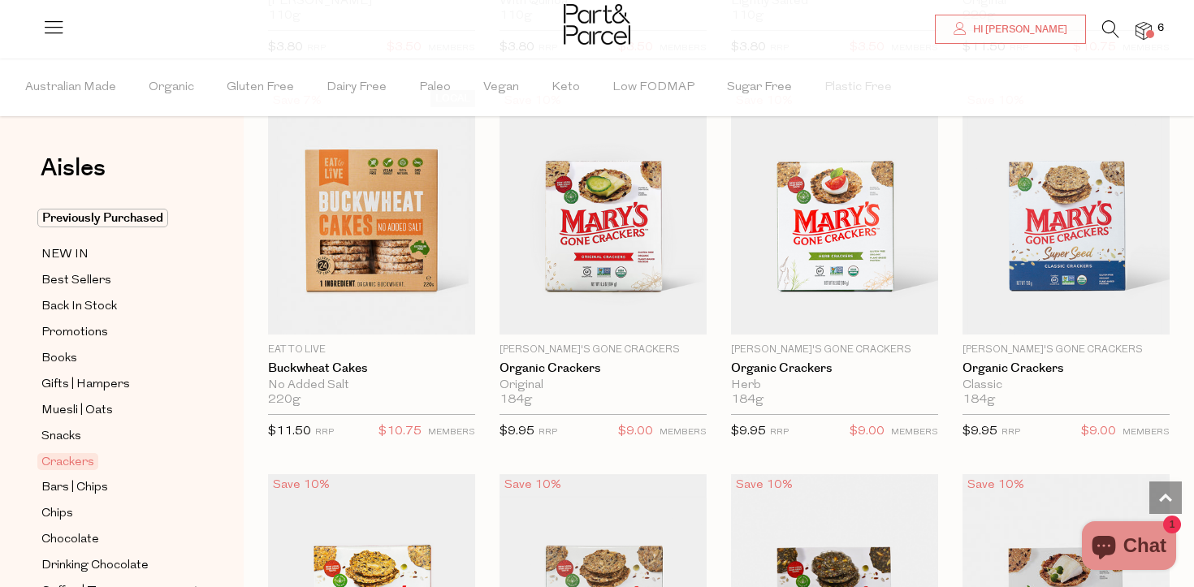
scroll to position [1656, 0]
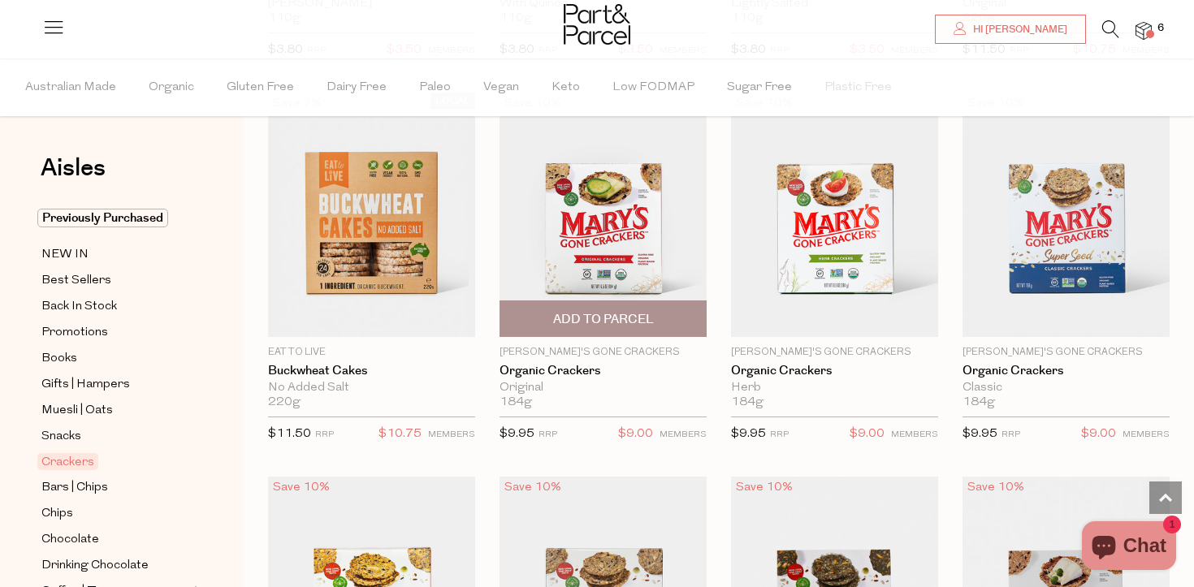
click at [678, 320] on span "Add To Parcel" at bounding box center [603, 318] width 197 height 35
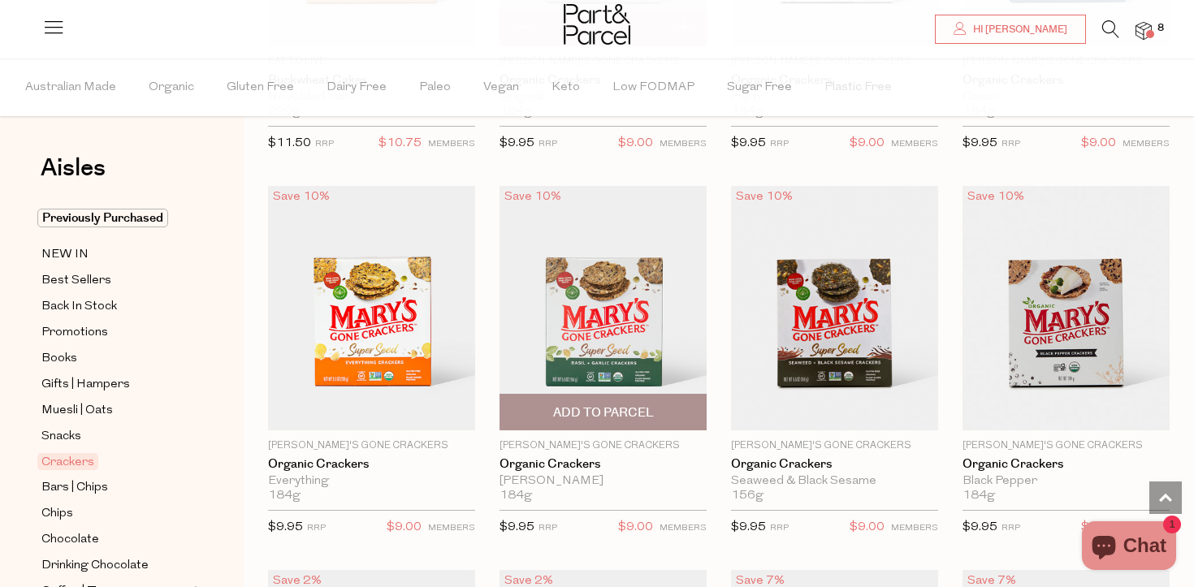
scroll to position [1949, 0]
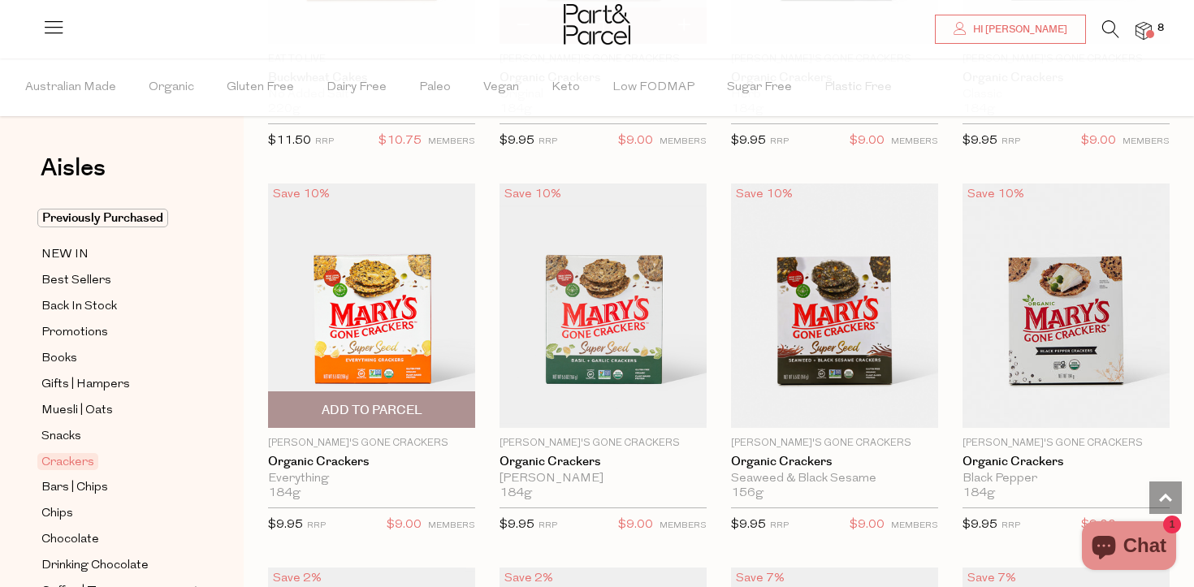
click at [443, 413] on span "Add To Parcel" at bounding box center [371, 409] width 197 height 35
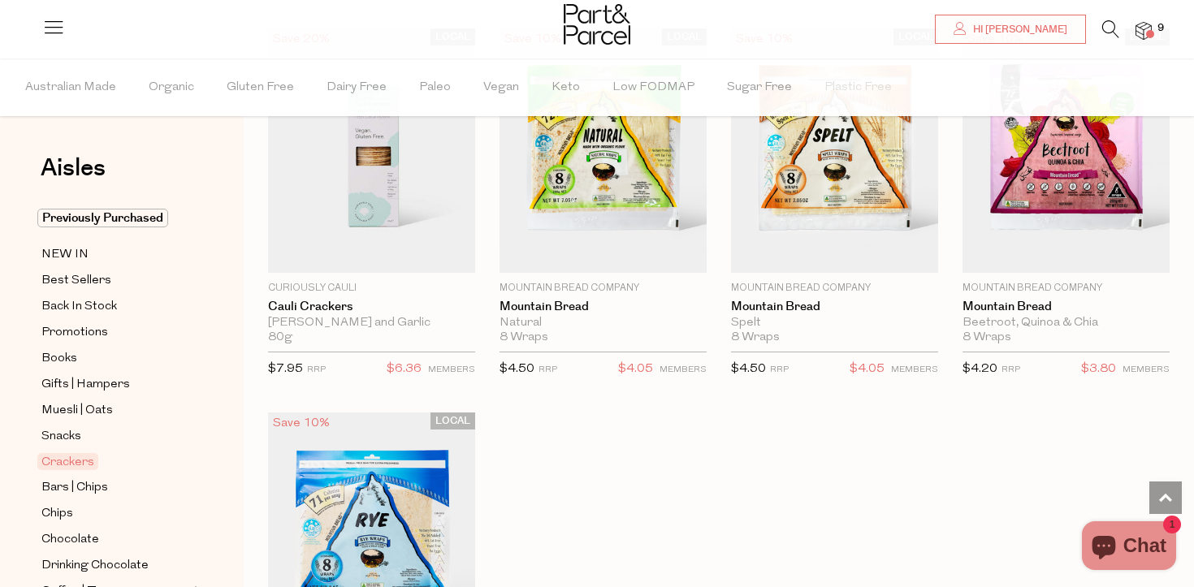
scroll to position [322, 0]
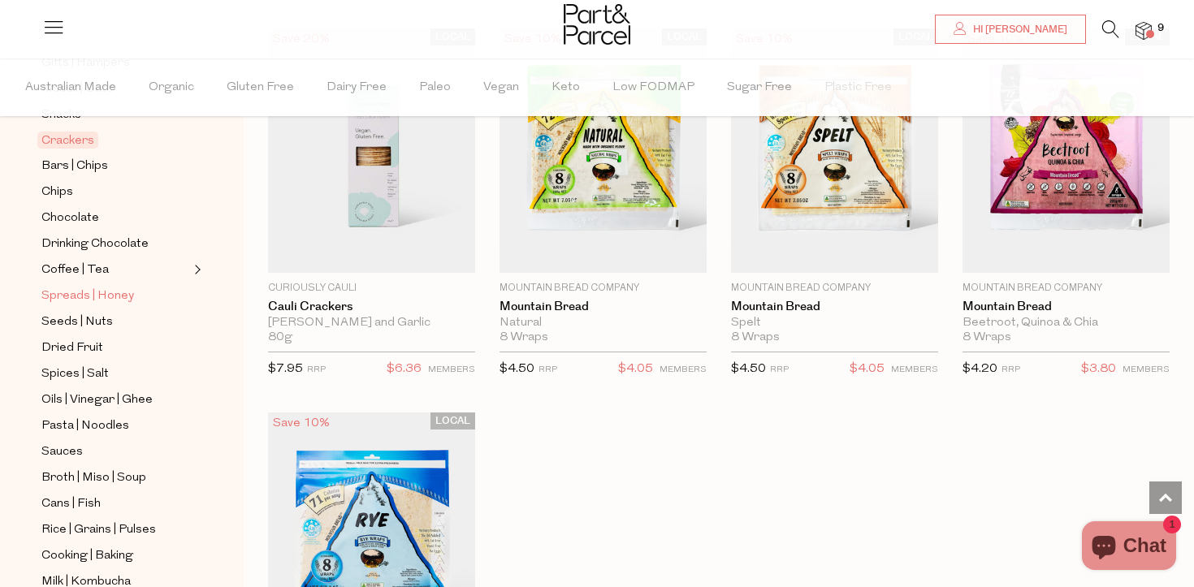
click at [89, 299] on span "Spreads | Honey" at bounding box center [87, 297] width 93 height 20
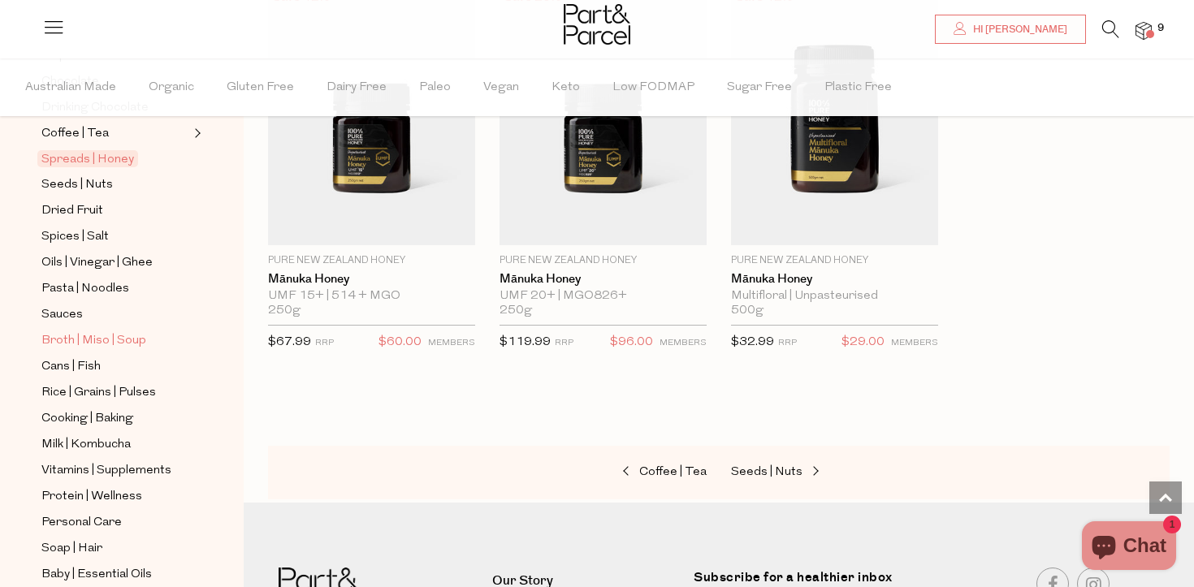
scroll to position [457, 0]
click at [97, 215] on span "Dried Fruit" at bounding box center [72, 213] width 62 height 20
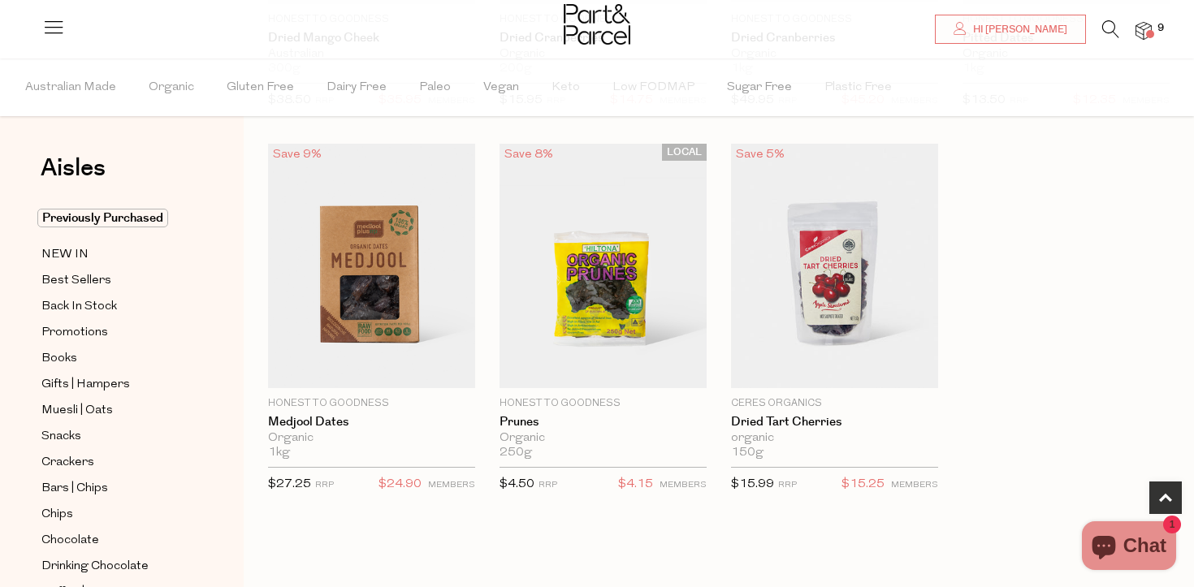
scroll to position [839, 0]
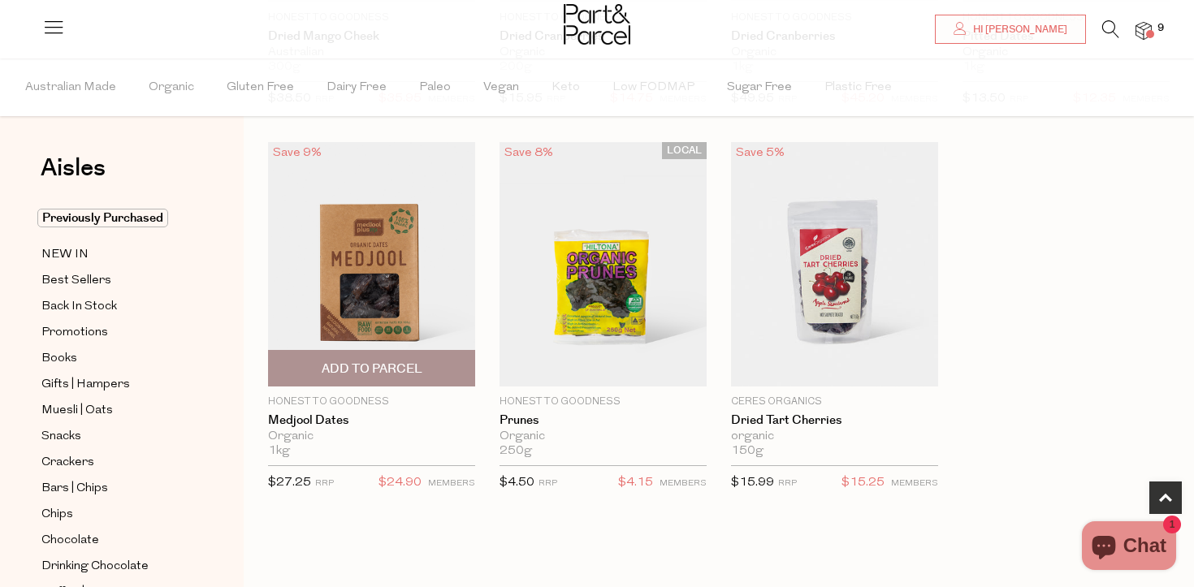
click at [382, 378] on span "Add To Parcel" at bounding box center [371, 368] width 197 height 35
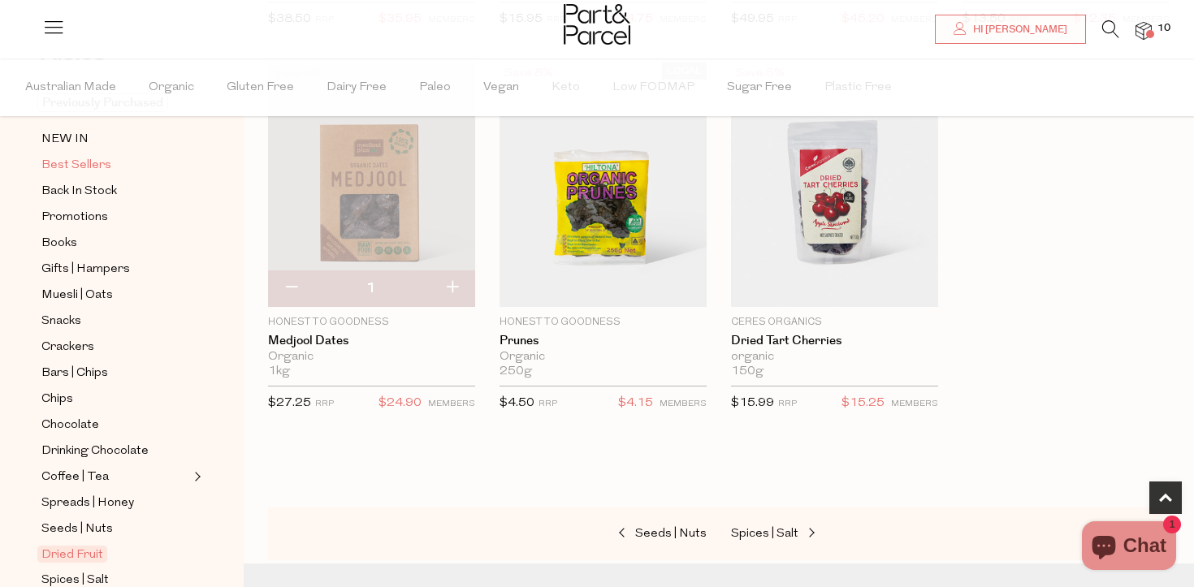
scroll to position [116, 0]
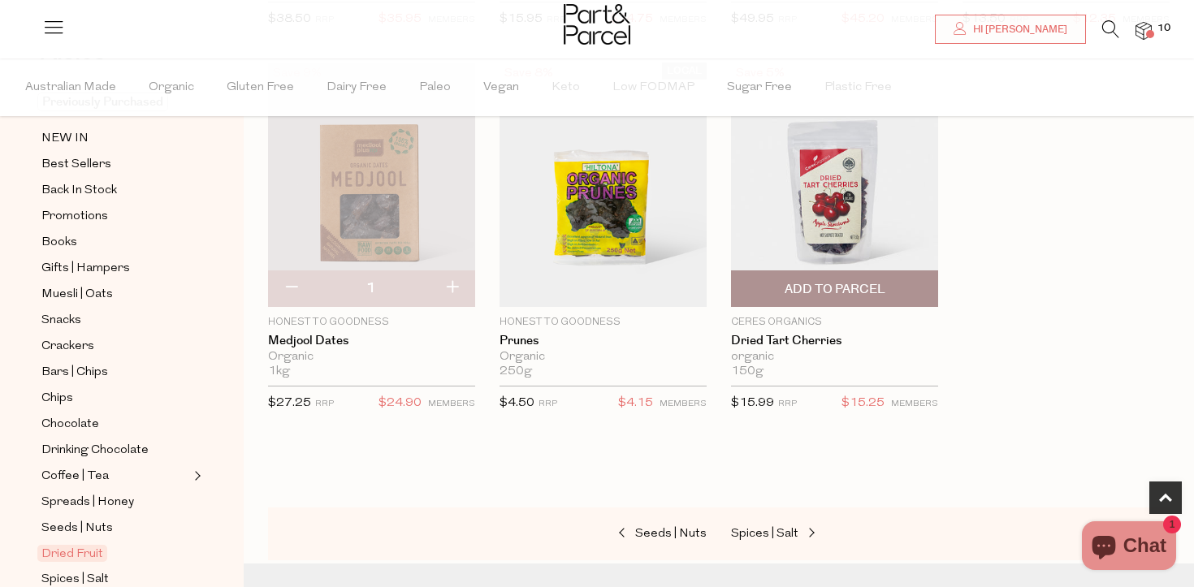
click at [830, 281] on span "Add To Parcel" at bounding box center [835, 289] width 101 height 17
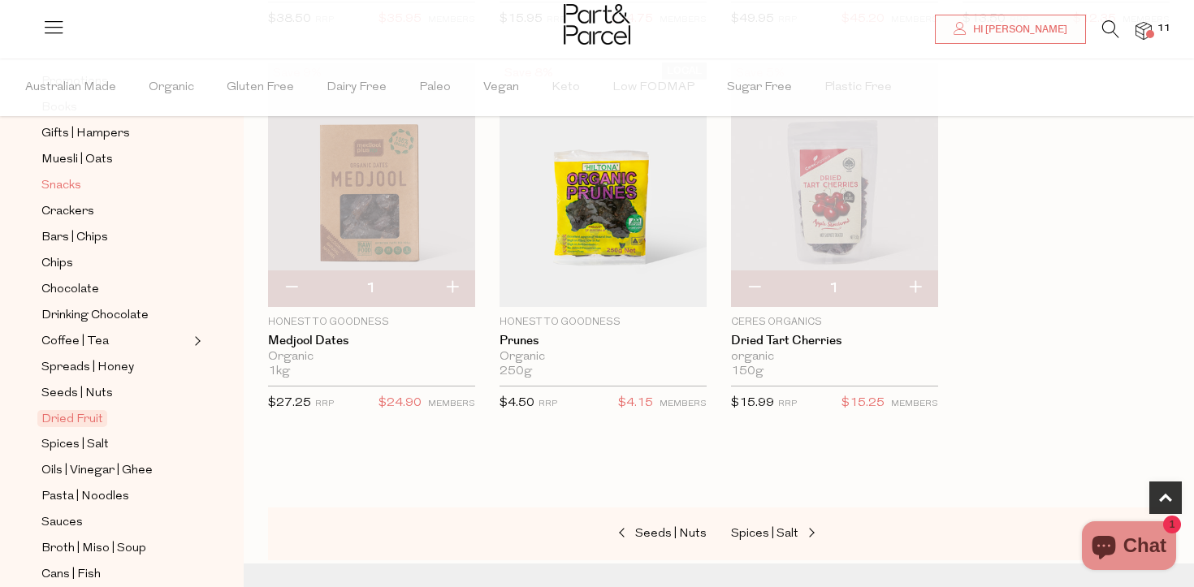
scroll to position [280, 0]
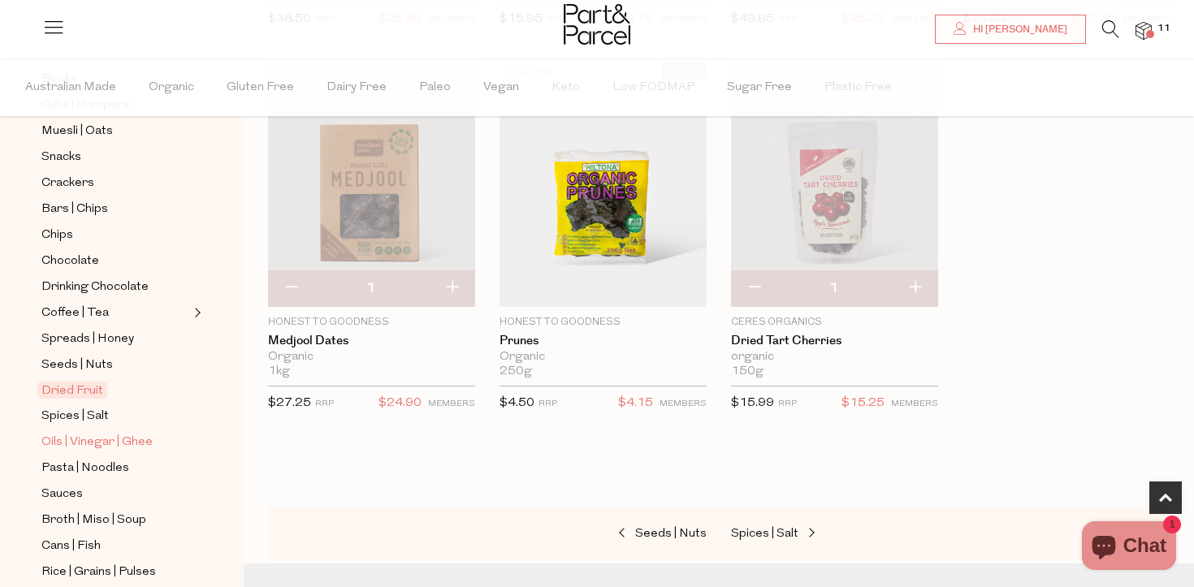
click at [101, 440] on span "Oils | Vinegar | Ghee" at bounding box center [96, 443] width 111 height 20
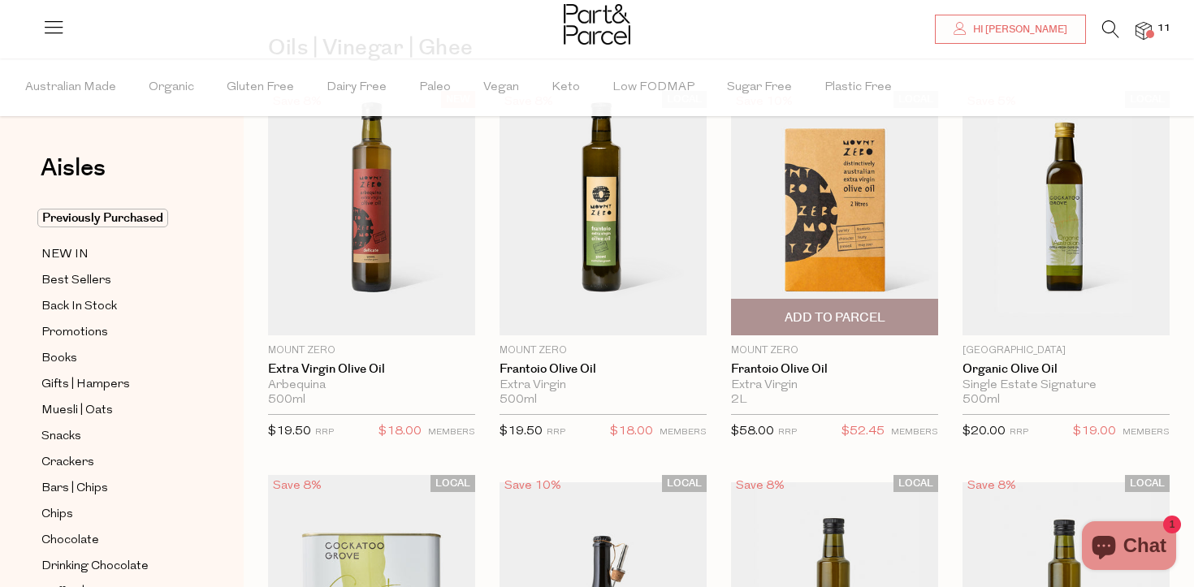
scroll to position [219, 0]
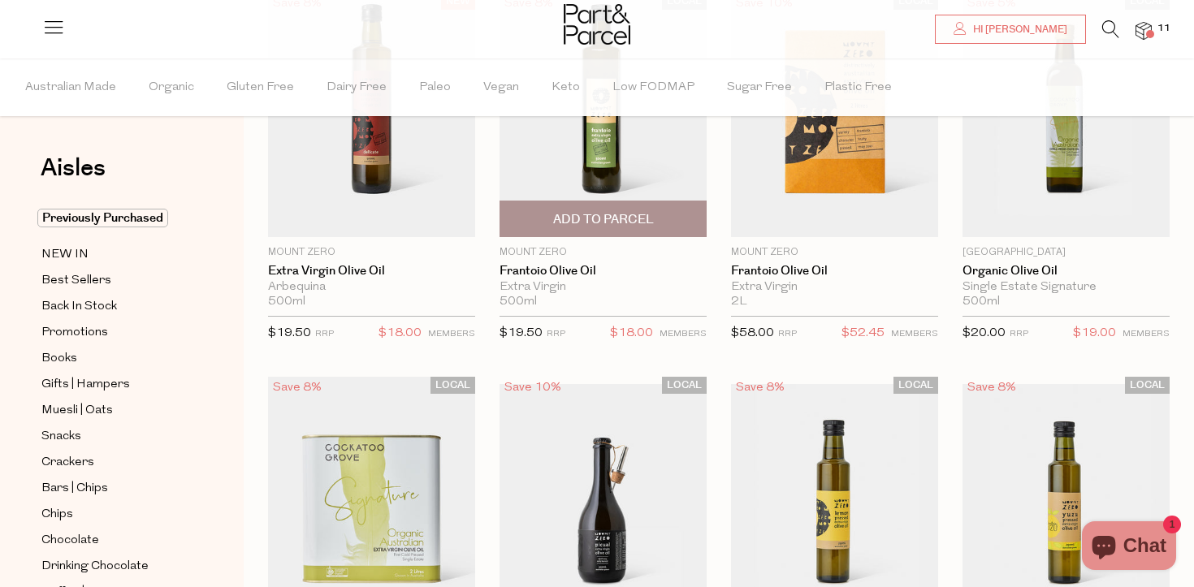
click at [657, 220] on span "Add To Parcel" at bounding box center [603, 219] width 197 height 35
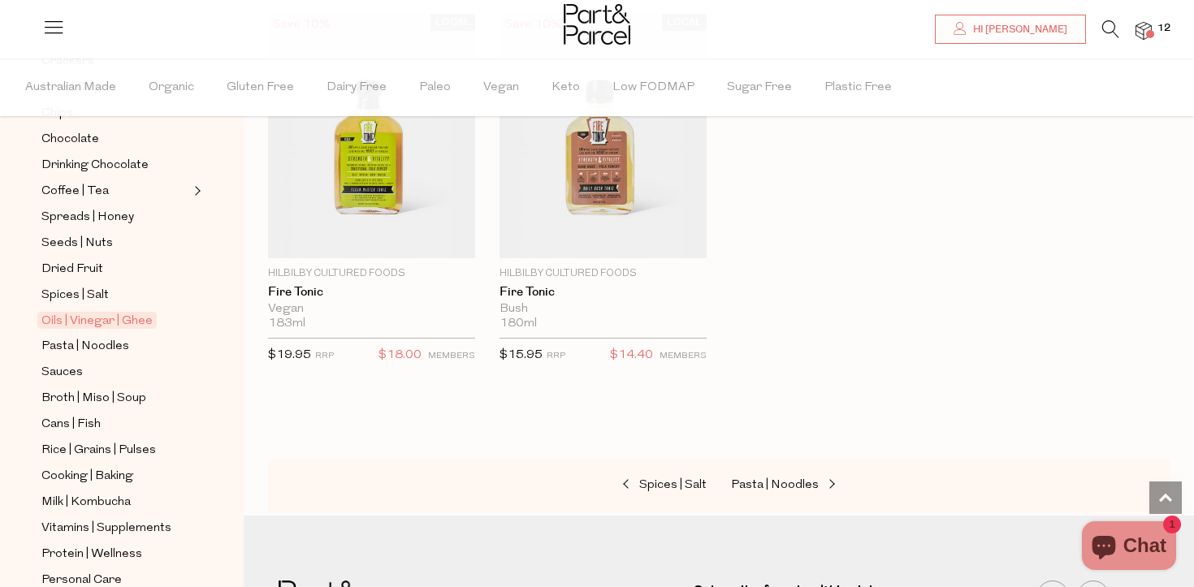
scroll to position [503, 0]
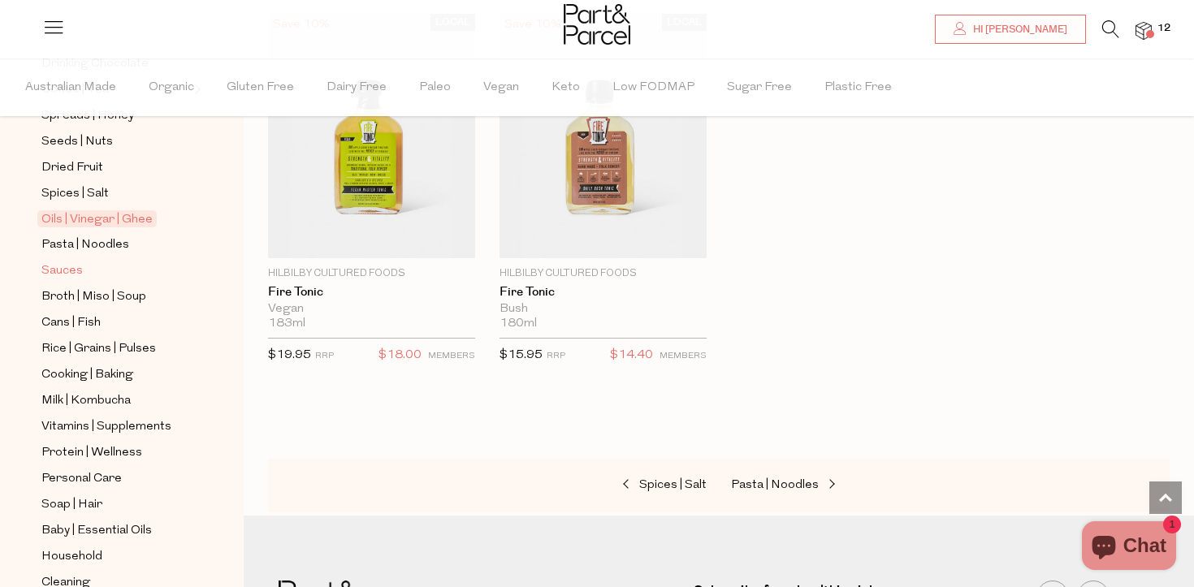
click at [78, 271] on span "Sauces" at bounding box center [61, 272] width 41 height 20
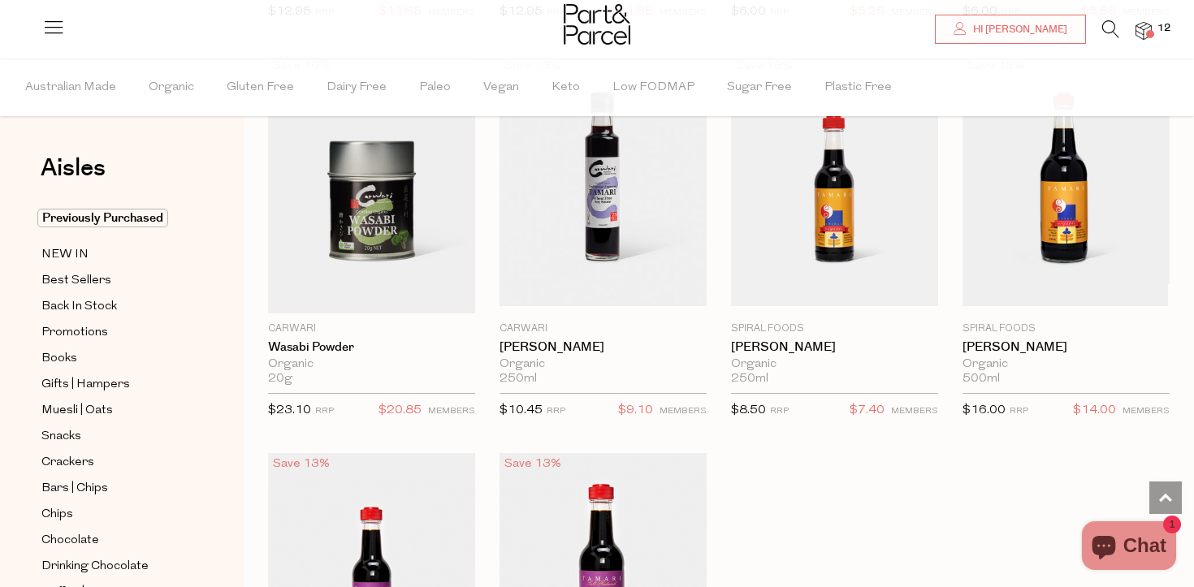
scroll to position [4384, 0]
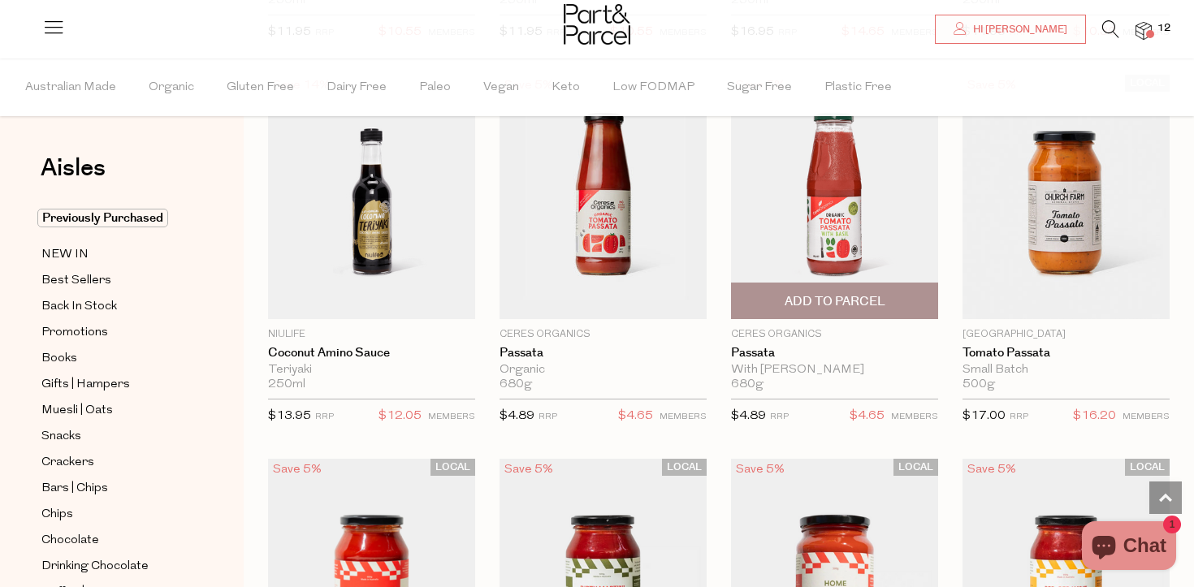
scroll to position [5526, 0]
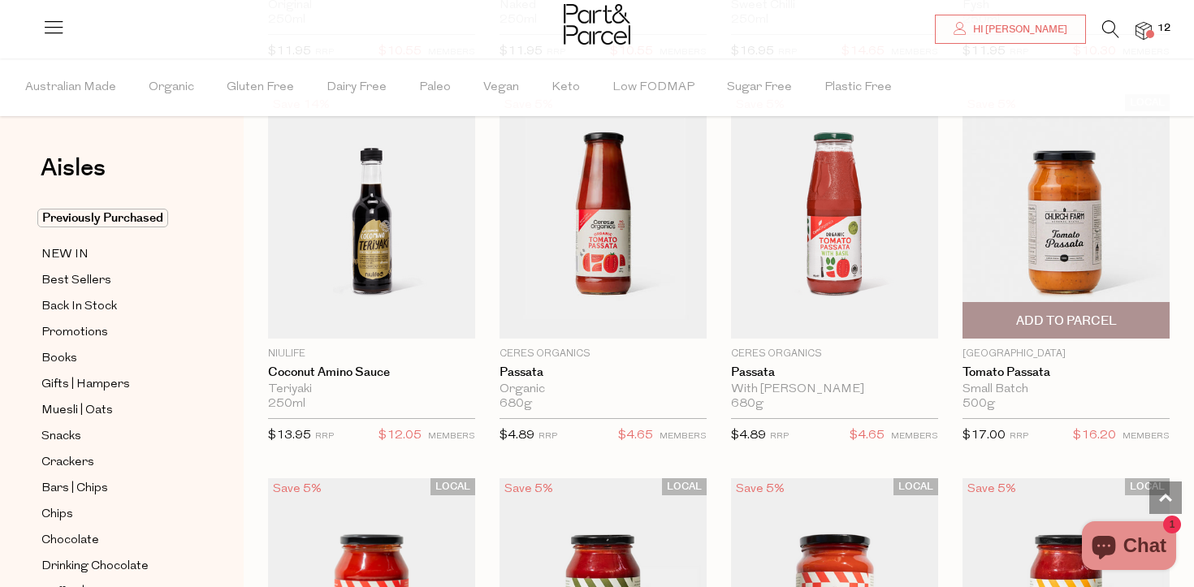
click at [1109, 180] on img at bounding box center [1066, 216] width 207 height 245
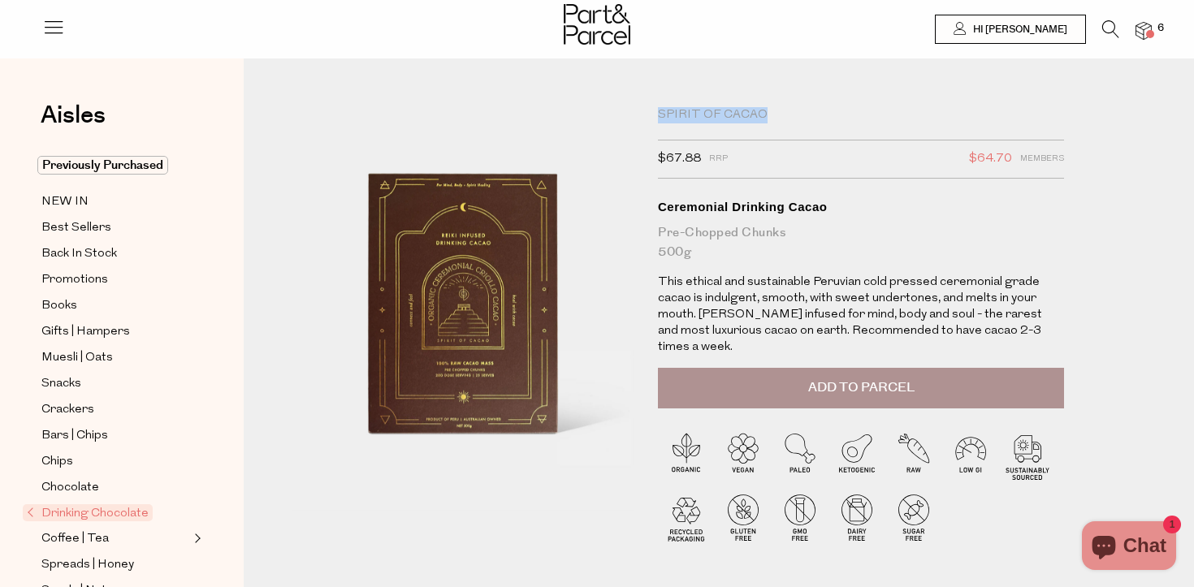
drag, startPoint x: 778, startPoint y: 110, endPoint x: 636, endPoint y: 110, distance: 142.2
click at [636, 110] on div "Spirit of Cacao $67.88 RRP $64.70 Members Available: In Stock Ceremonial Drinki…" at bounding box center [719, 360] width 878 height 506
copy div "Spirit of Cacao"
click at [863, 264] on div "Spirit of Cacao $67.88 RRP $64.70 Members Available: In Stock Ceremonial Drinki…" at bounding box center [861, 231] width 406 height 249
click at [839, 384] on button "Add to Parcel" at bounding box center [861, 388] width 406 height 41
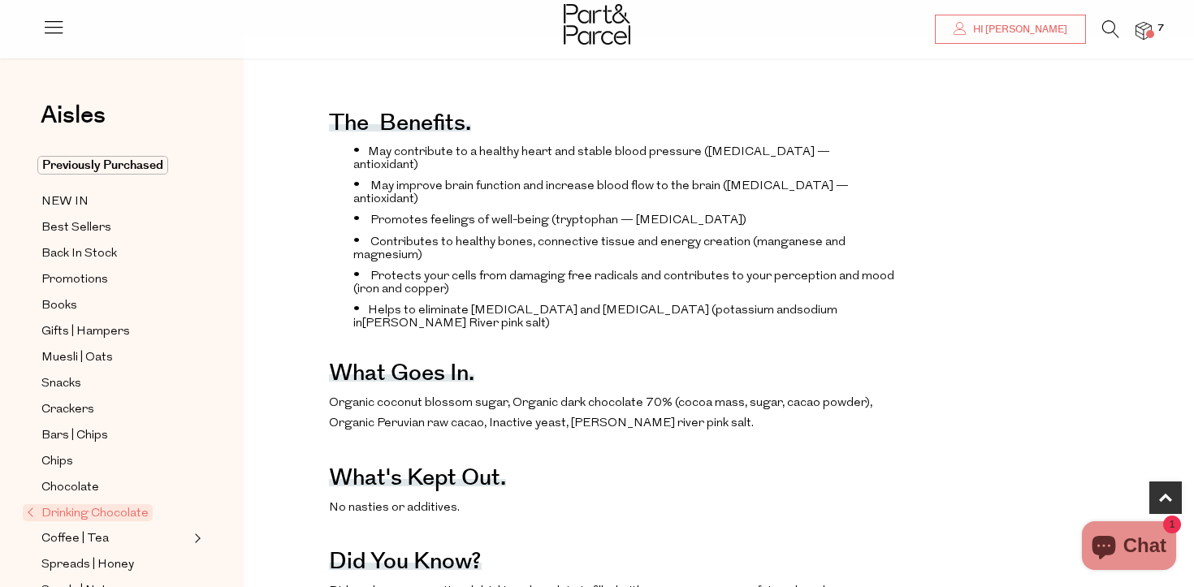
scroll to position [548, 0]
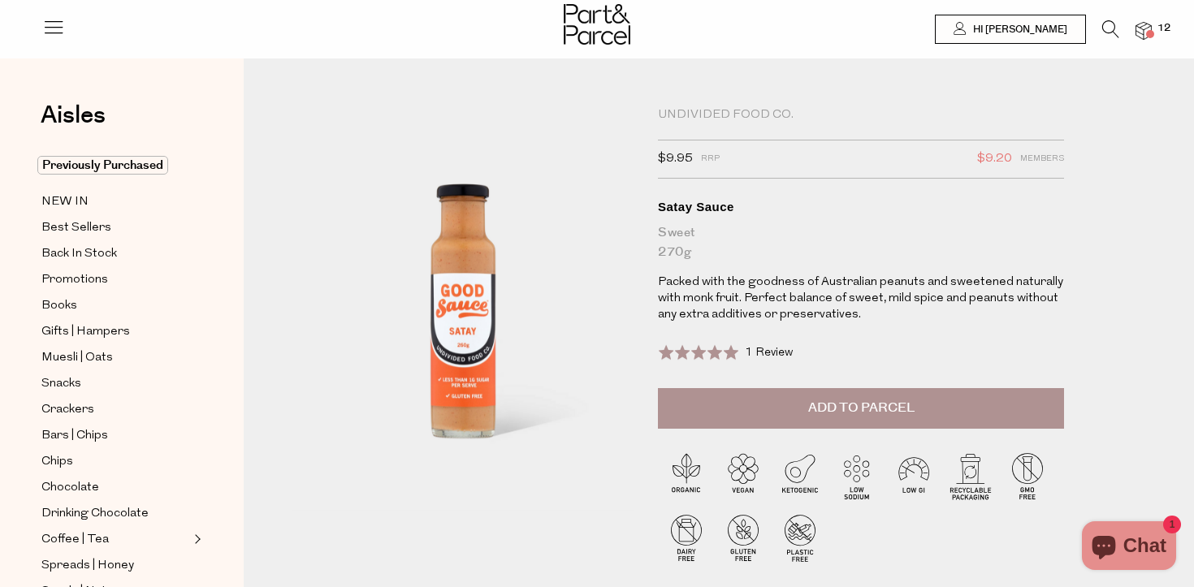
click at [794, 400] on button "Add to Parcel" at bounding box center [861, 408] width 406 height 41
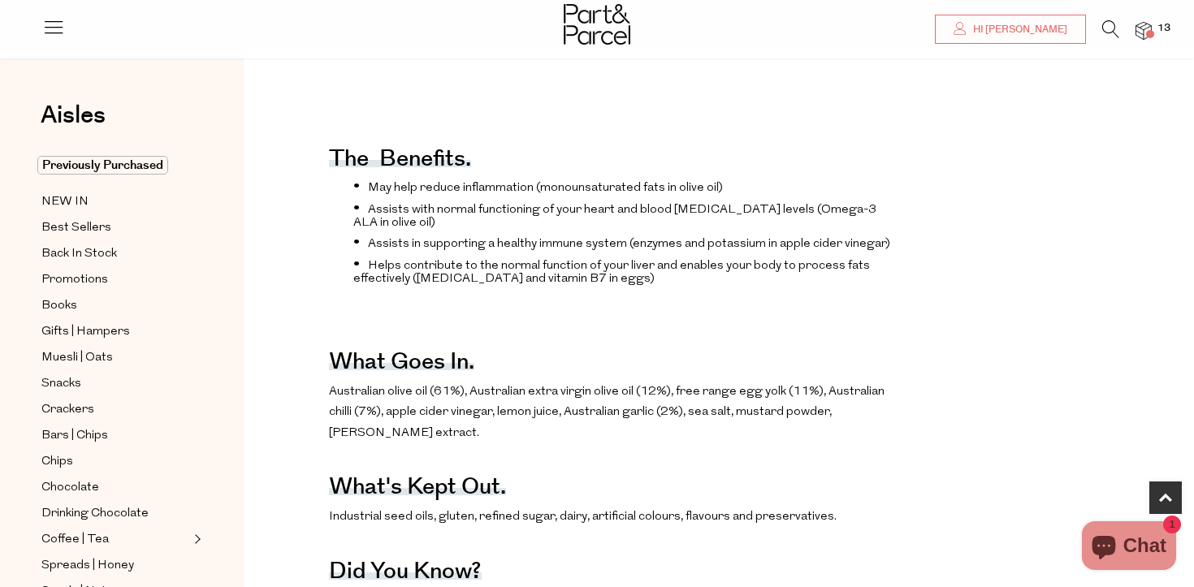
scroll to position [658, 0]
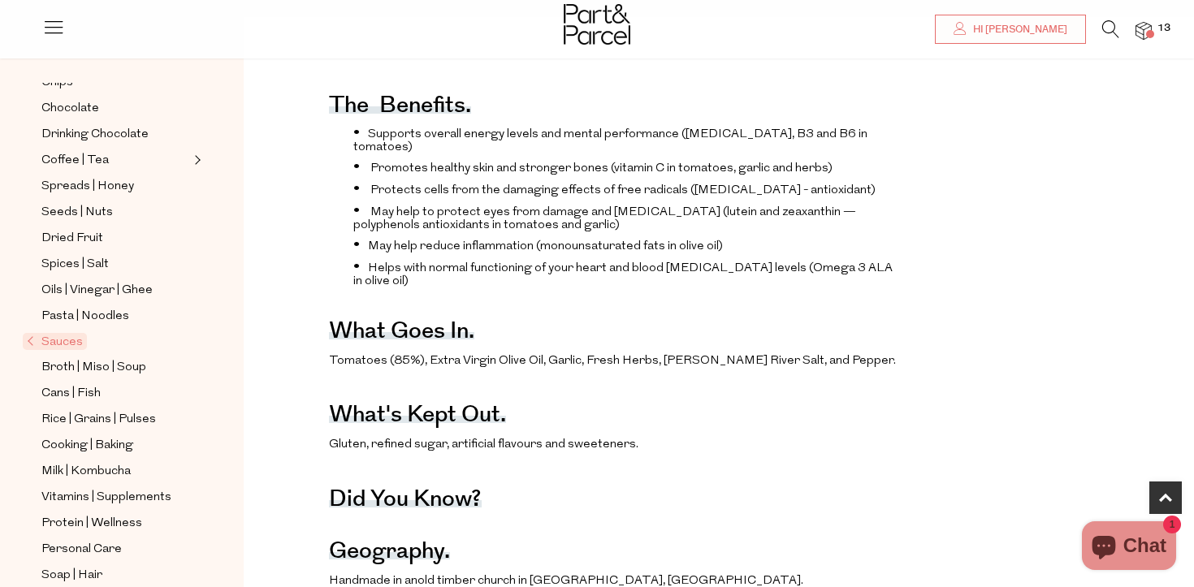
scroll to position [416, 0]
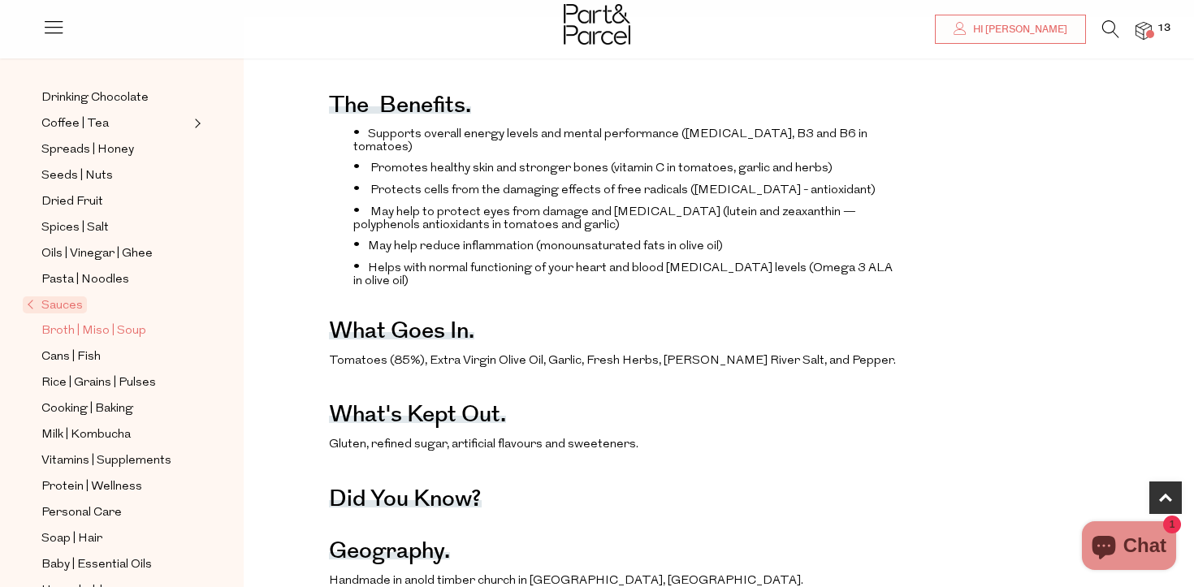
click at [96, 329] on span "Broth | Miso | Soup" at bounding box center [93, 332] width 105 height 20
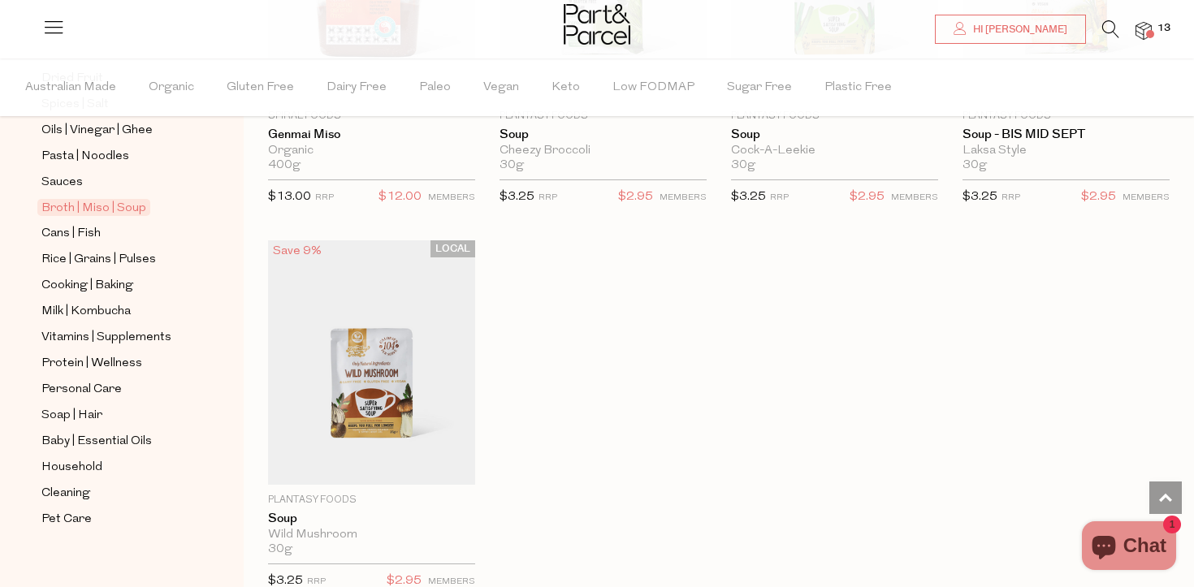
scroll to position [605, 0]
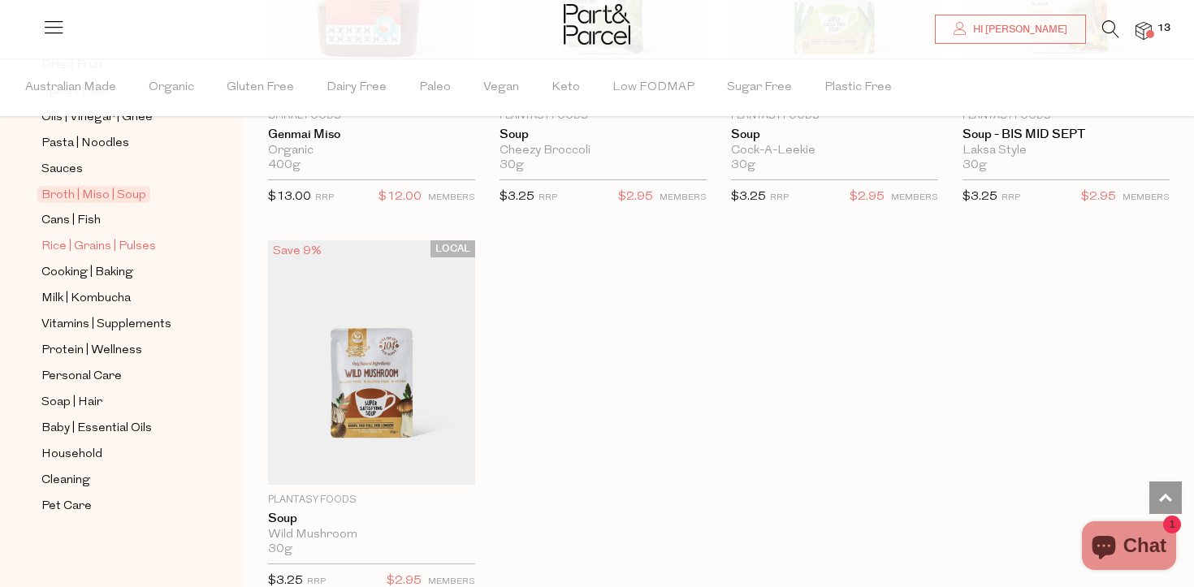
click at [107, 242] on span "Rice | Grains | Pulses" at bounding box center [98, 247] width 115 height 20
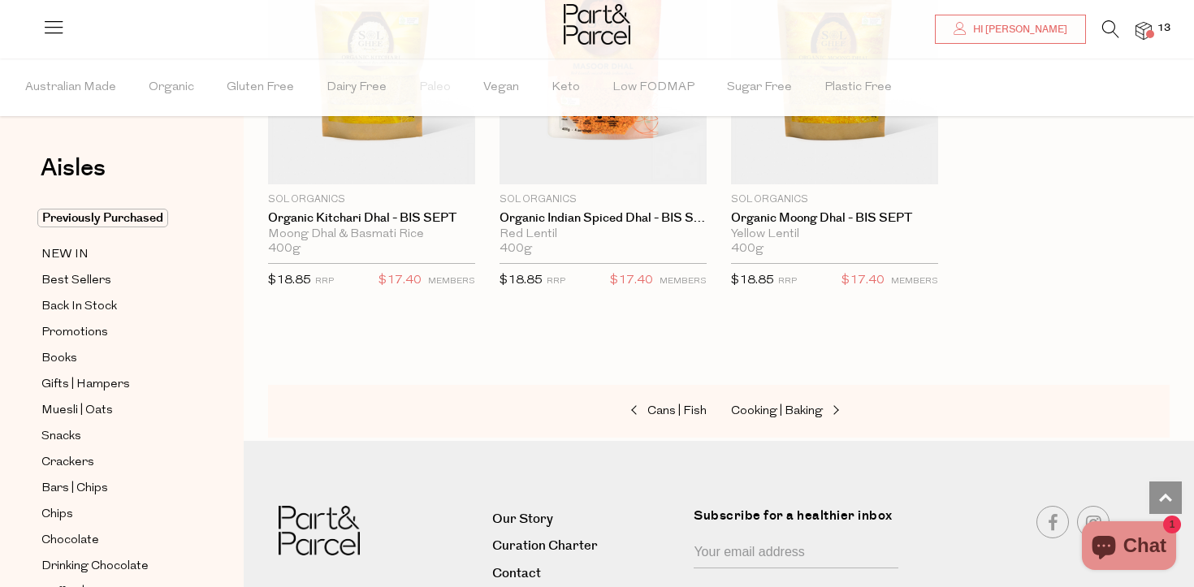
scroll to position [605, 0]
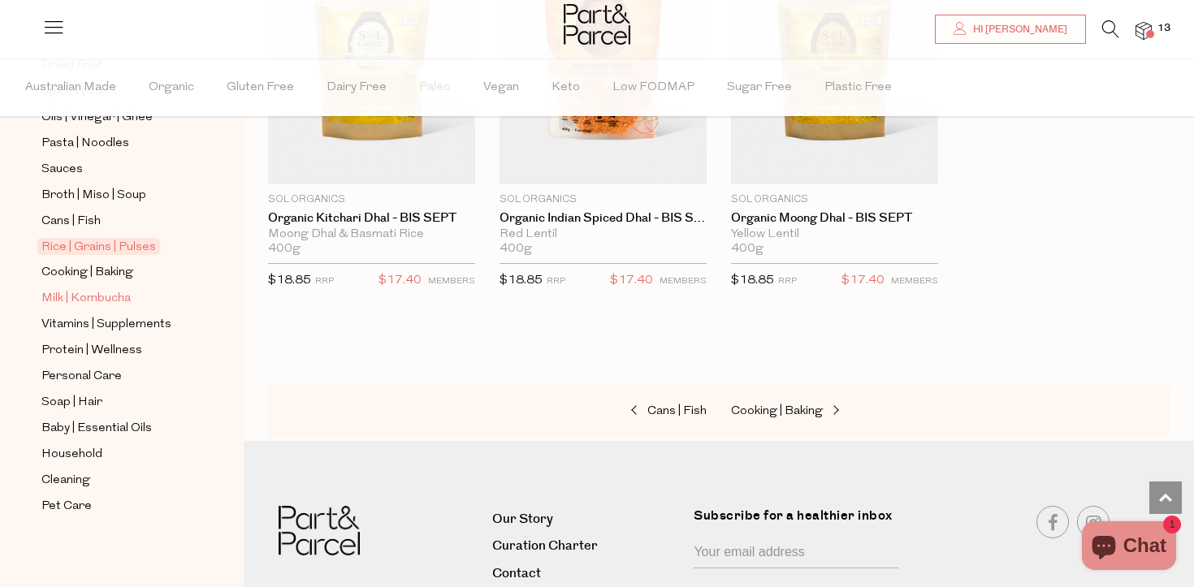
click at [123, 297] on span "Milk | Kombucha" at bounding box center [85, 299] width 89 height 20
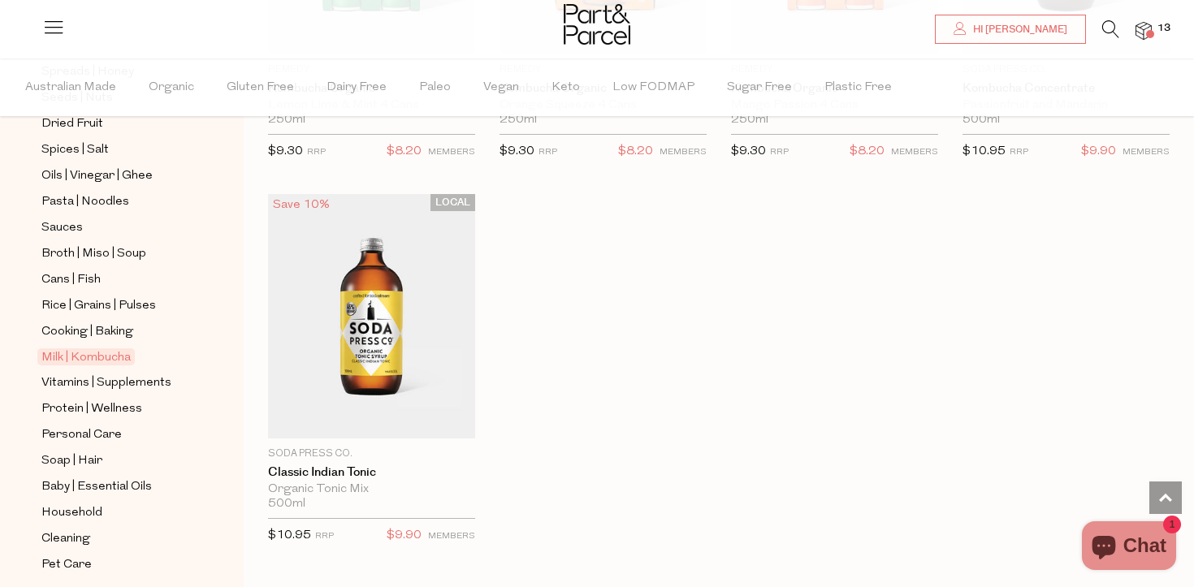
scroll to position [553, 0]
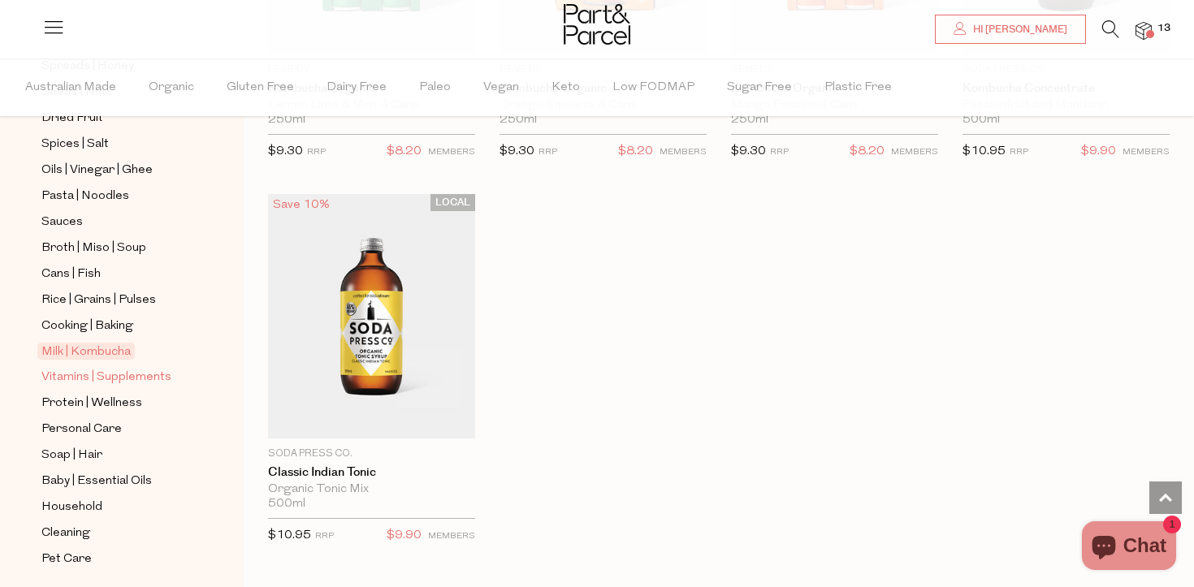
click at [139, 379] on span "Vitamins | Supplements" at bounding box center [106, 378] width 130 height 20
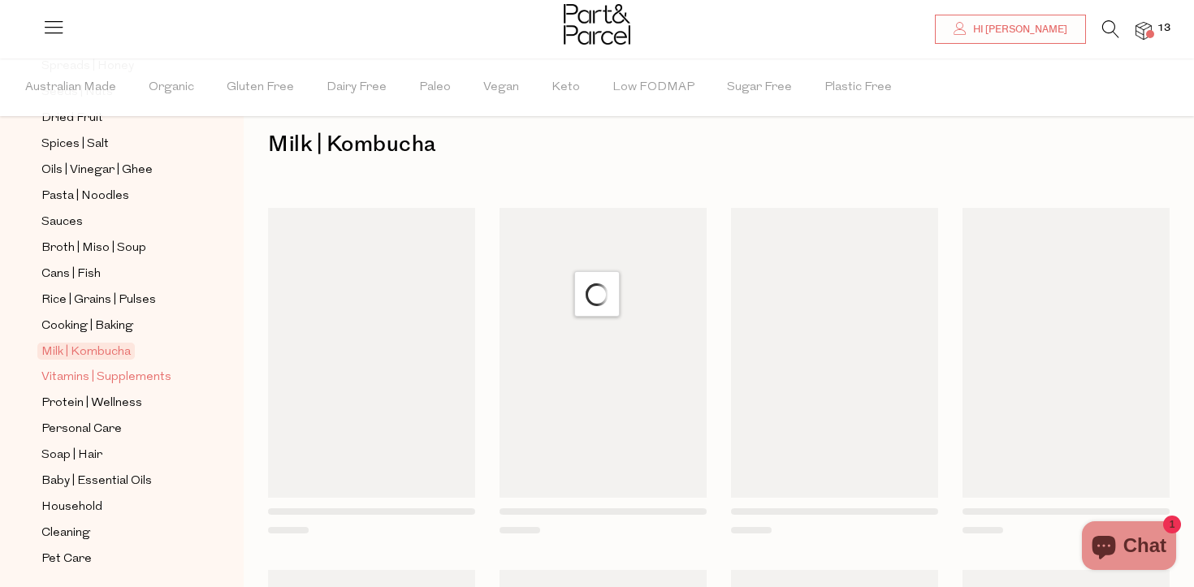
scroll to position [9, 0]
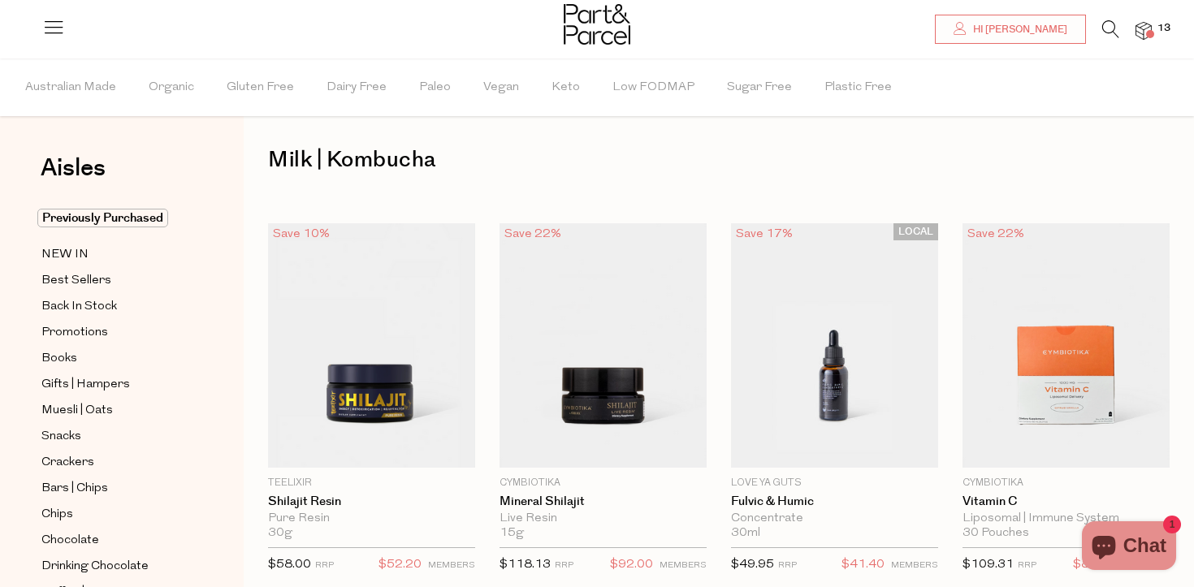
type input "3"
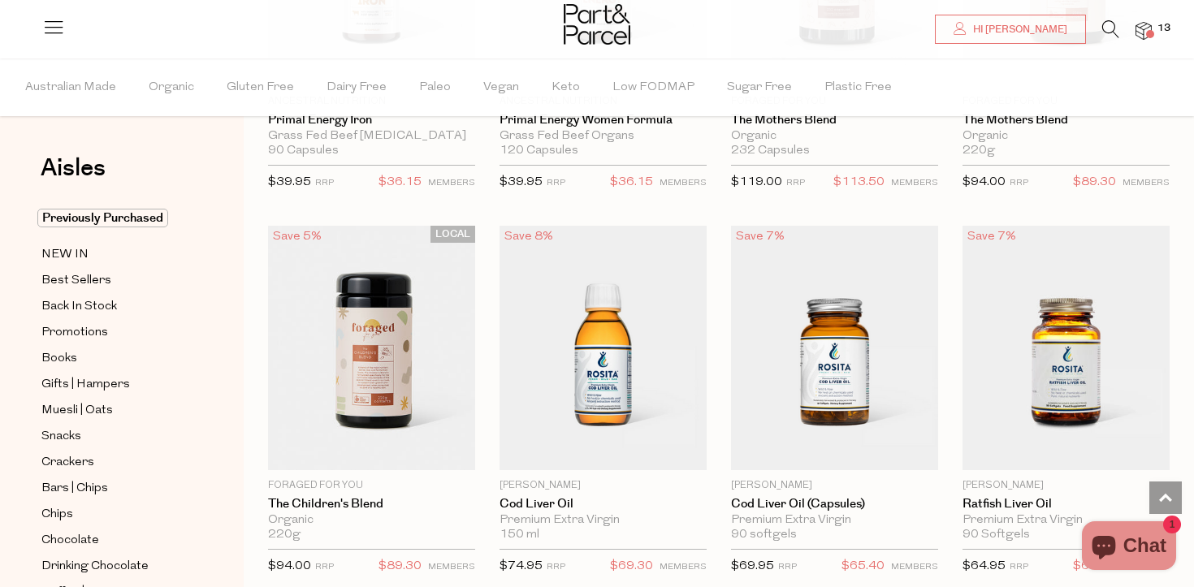
scroll to position [3862, 0]
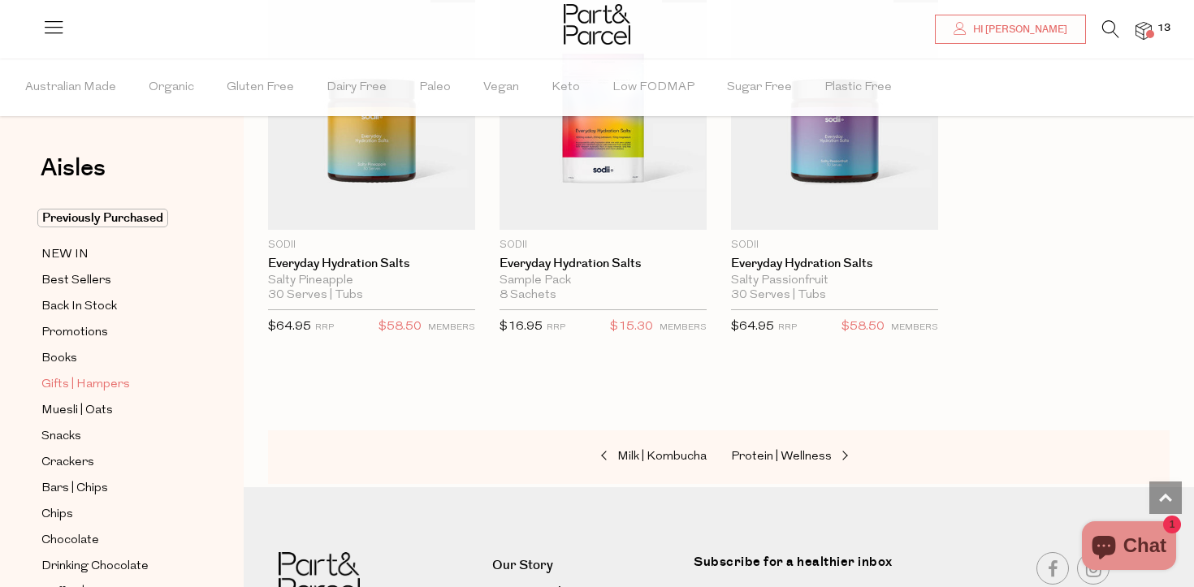
scroll to position [605, 0]
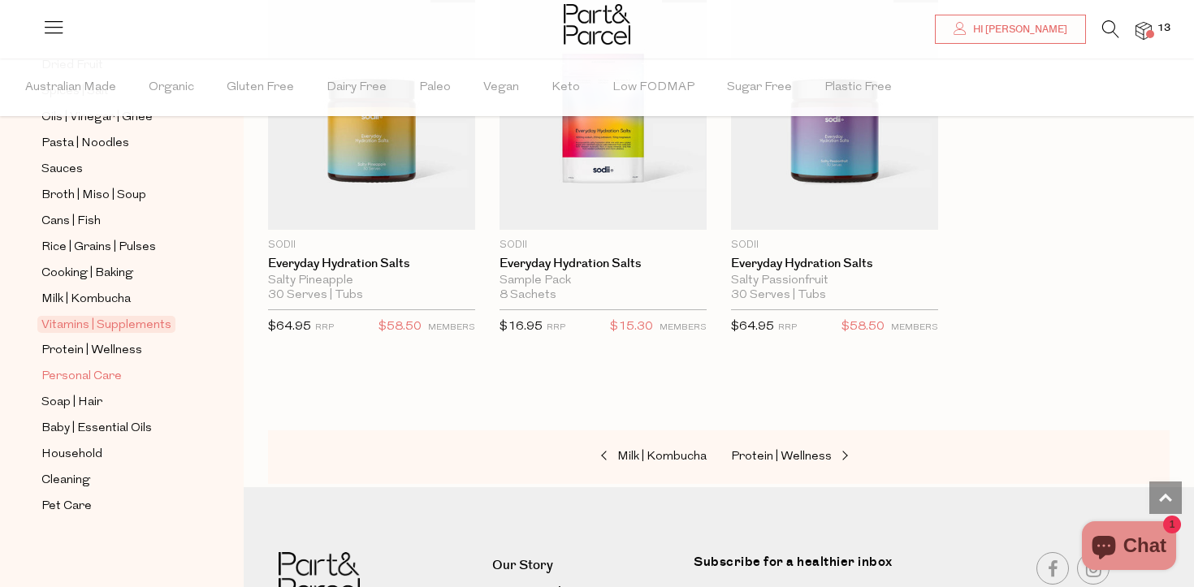
click at [87, 376] on span "Personal Care" at bounding box center [81, 377] width 80 height 20
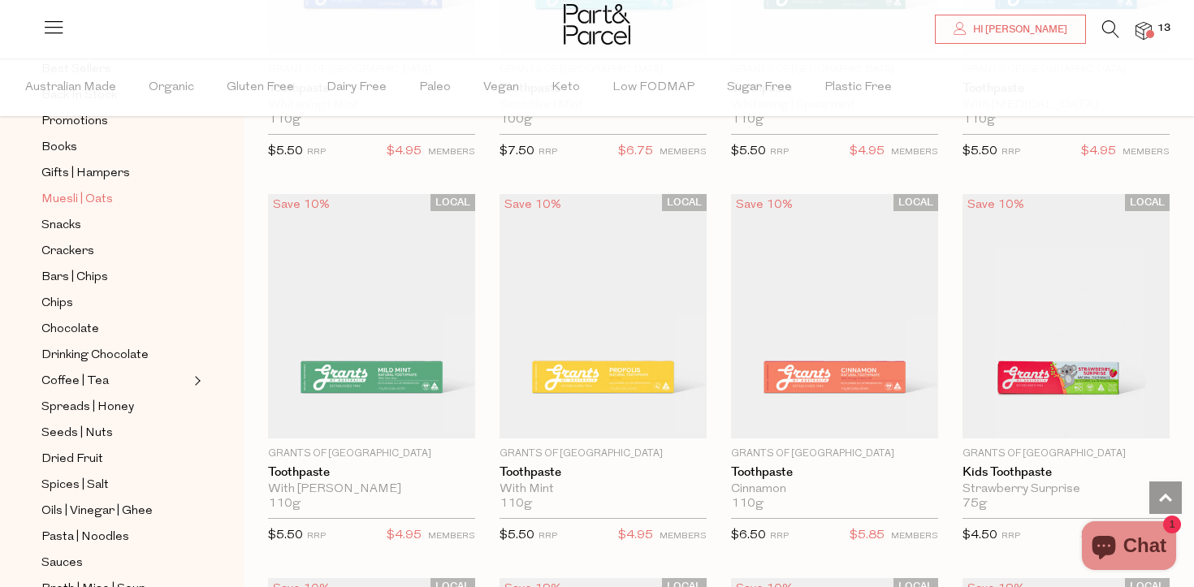
scroll to position [605, 0]
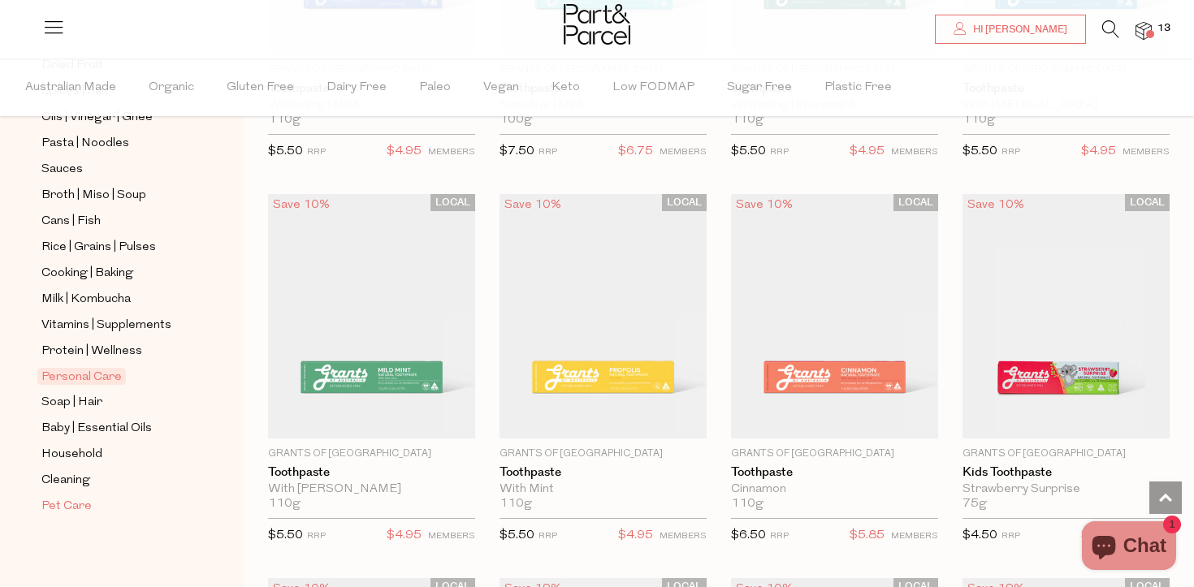
click at [79, 507] on span "Pet Care" at bounding box center [66, 507] width 50 height 20
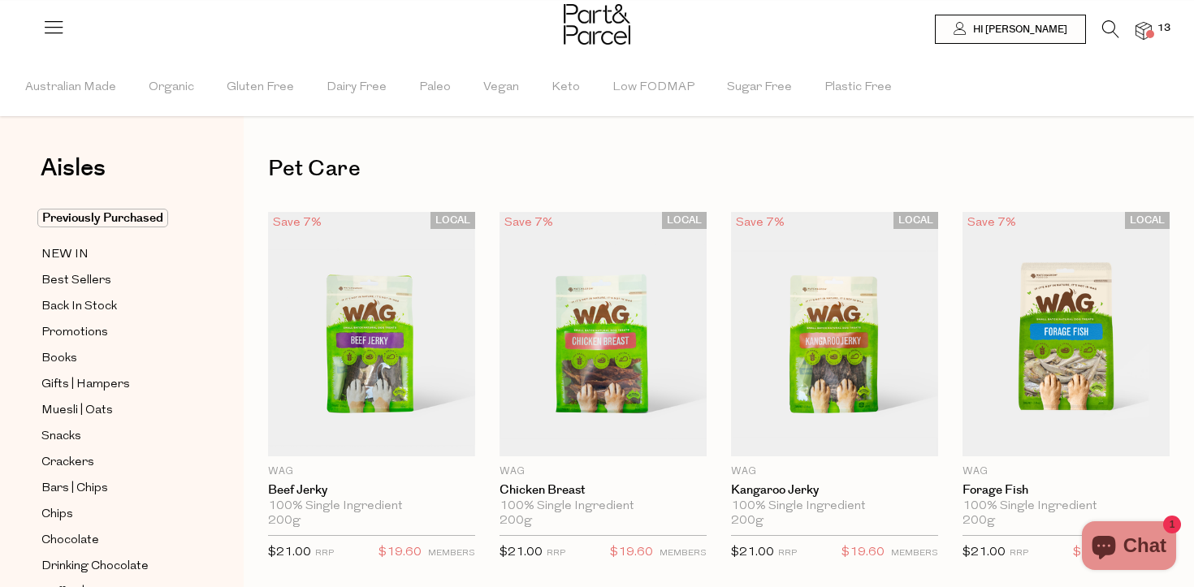
click at [1161, 28] on span "13" at bounding box center [1164, 28] width 21 height 15
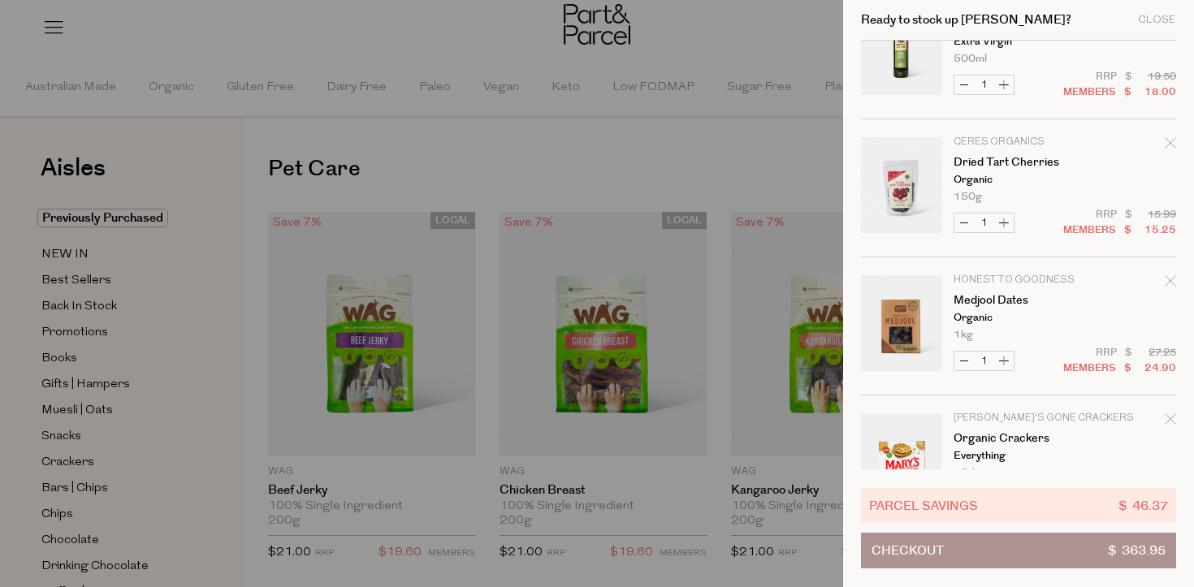
scroll to position [198, 0]
click at [171, 194] on div at bounding box center [597, 293] width 1194 height 587
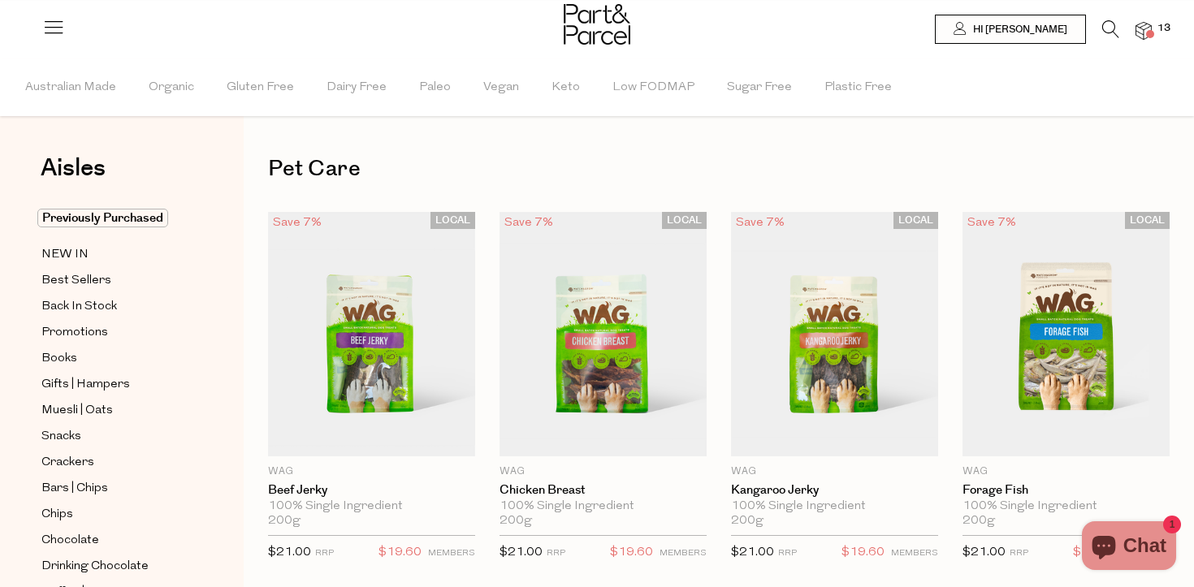
click at [1115, 28] on icon at bounding box center [1111, 29] width 17 height 18
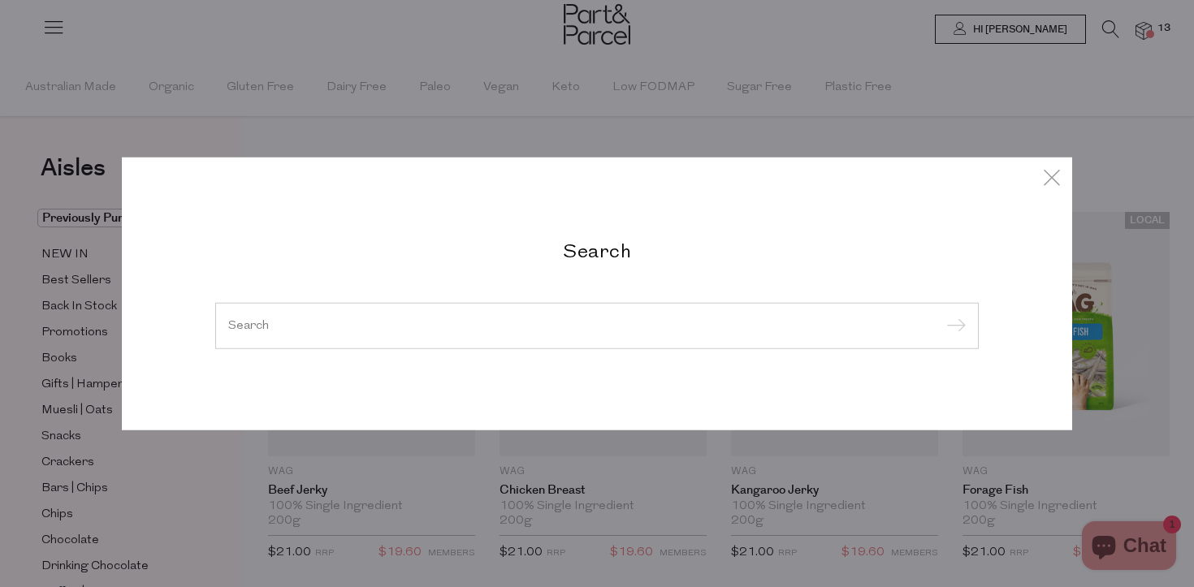
click at [346, 133] on div "Search" at bounding box center [597, 293] width 951 height 587
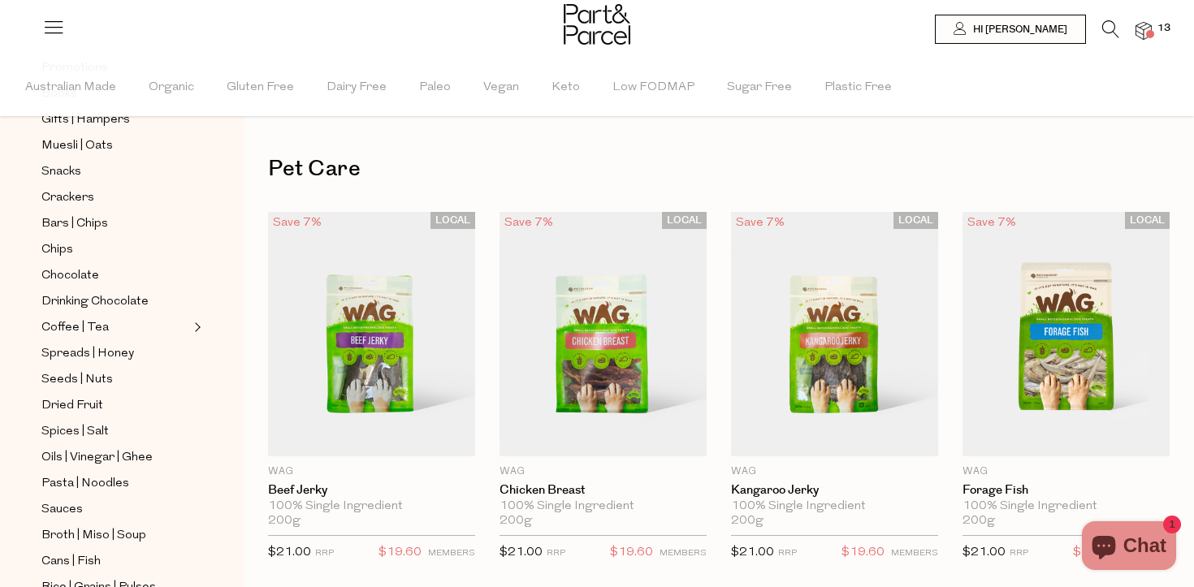
scroll to position [266, 0]
click at [86, 279] on span "Chocolate" at bounding box center [70, 276] width 58 height 20
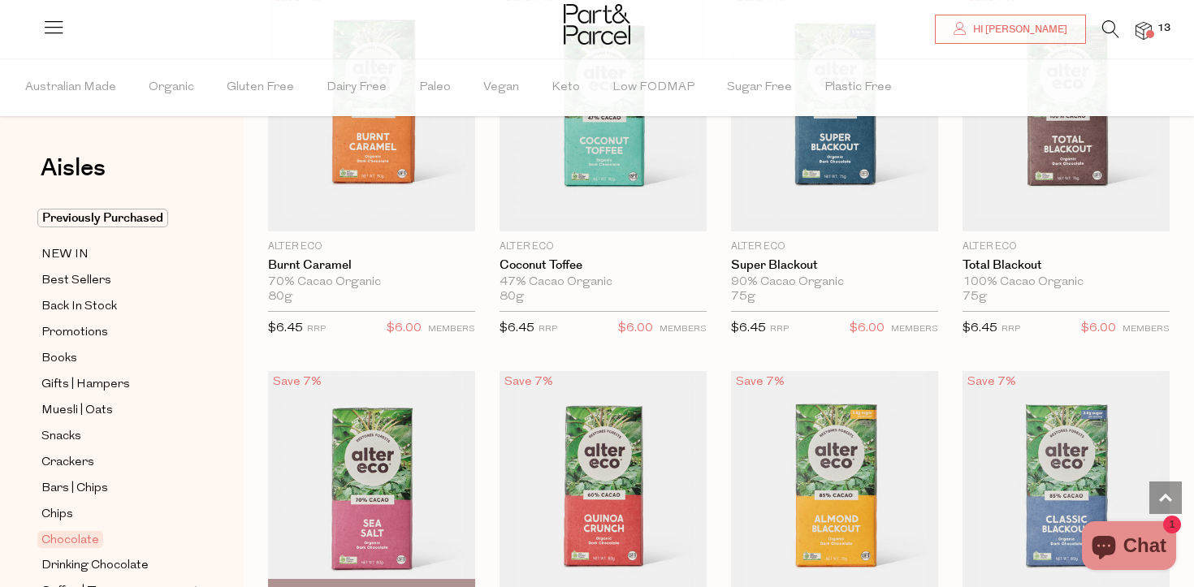
scroll to position [1774, 0]
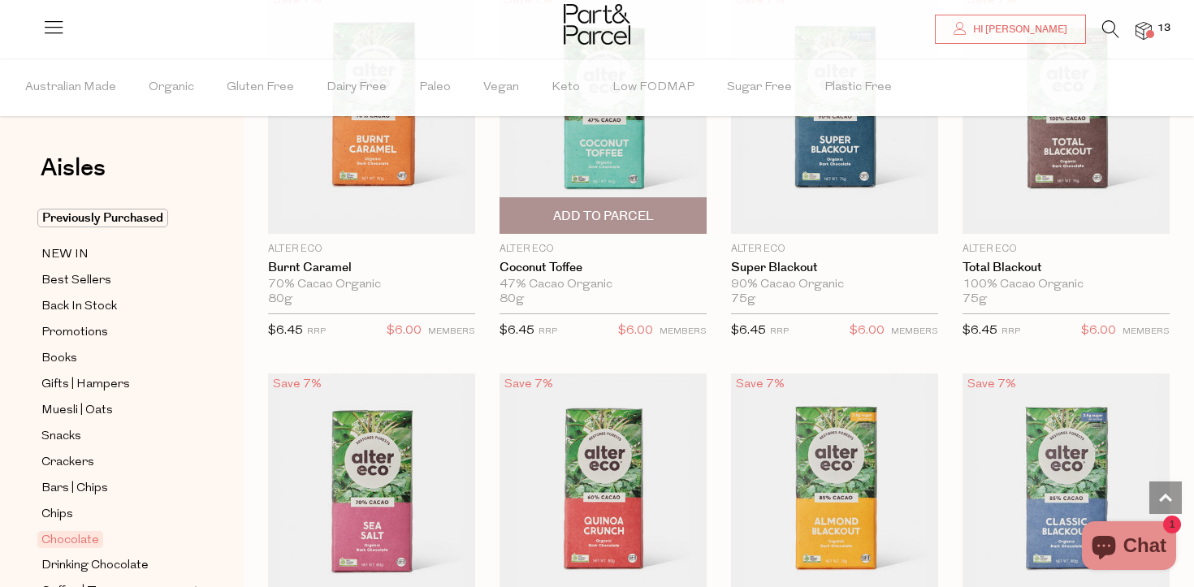
click at [616, 220] on span "Add To Parcel" at bounding box center [603, 216] width 101 height 17
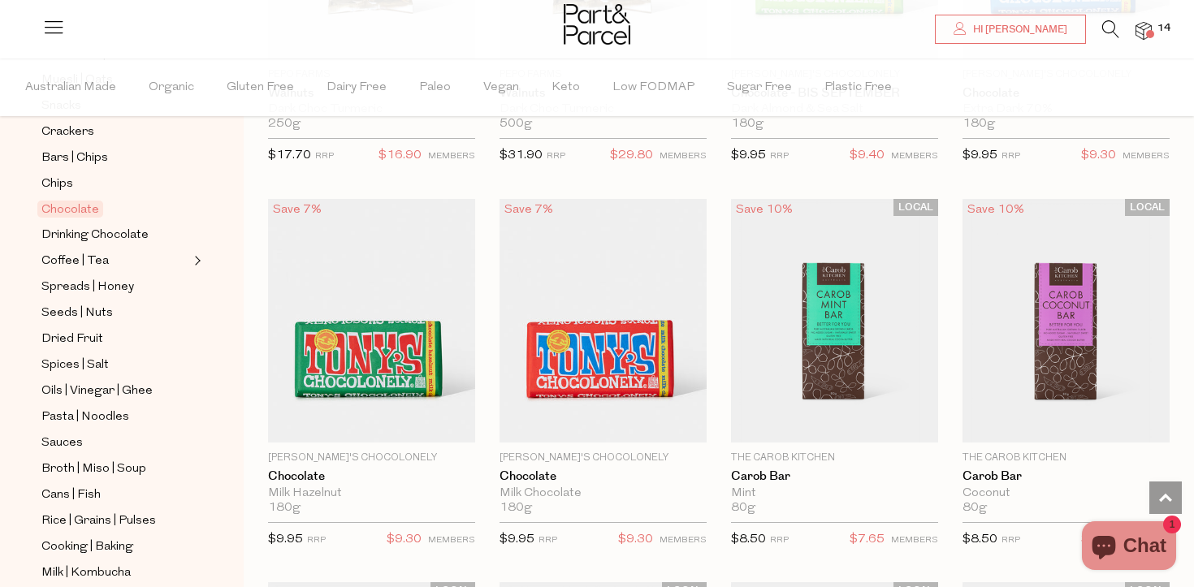
scroll to position [0, 0]
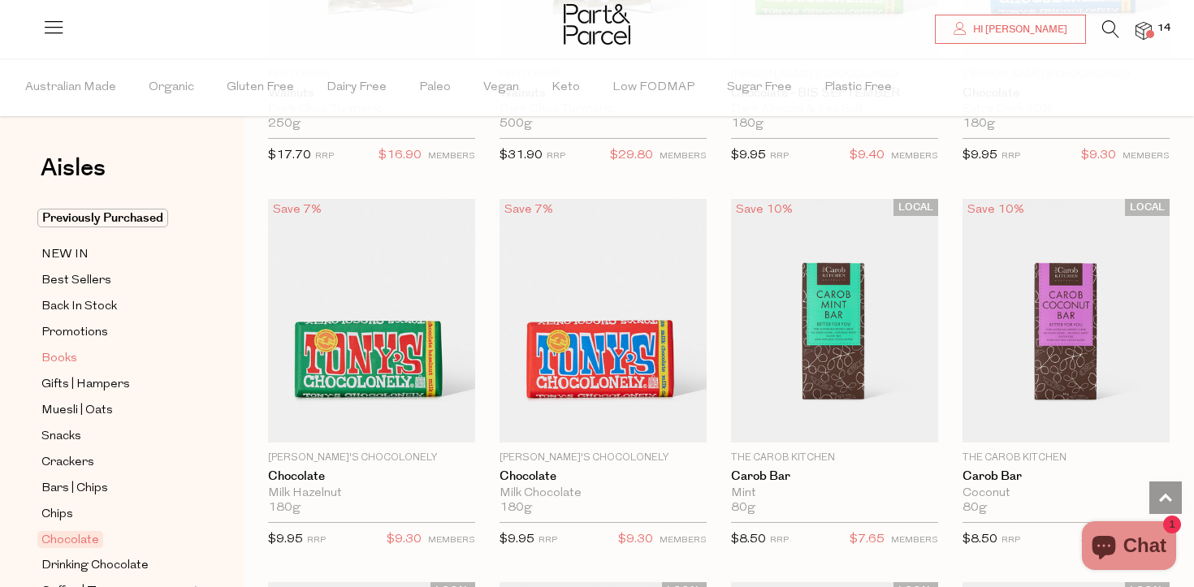
click at [71, 355] on span "Books" at bounding box center [59, 359] width 36 height 20
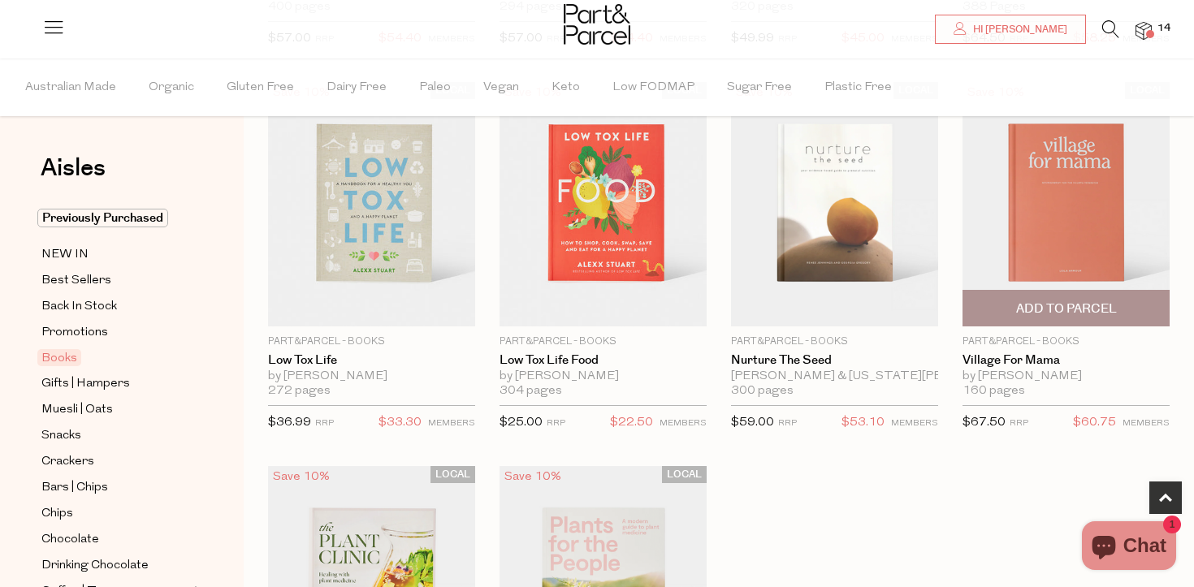
scroll to position [265, 0]
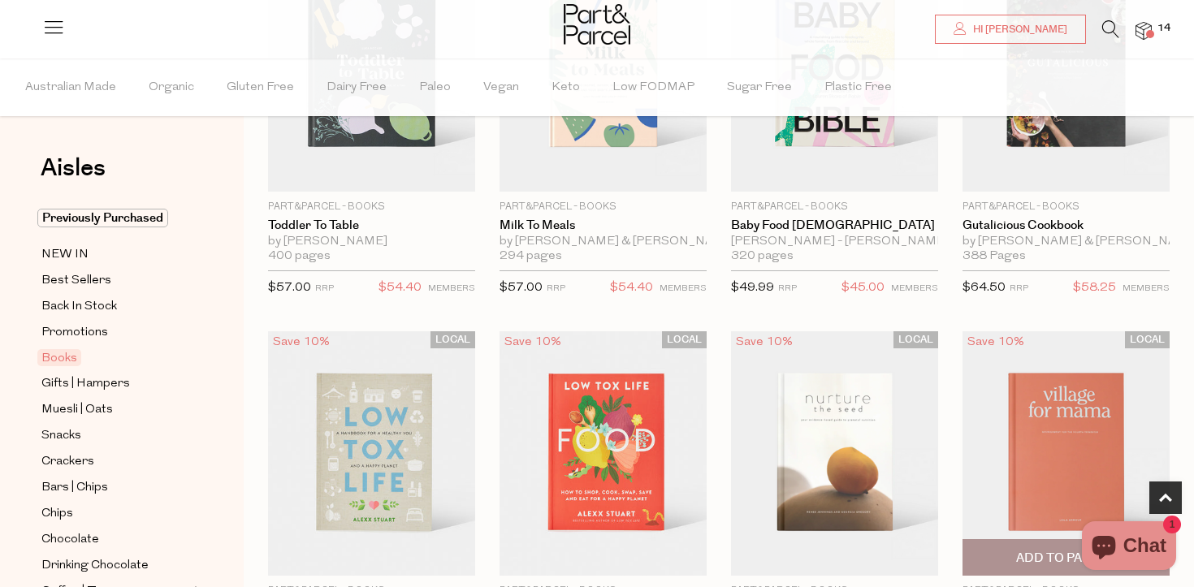
click at [1082, 386] on img at bounding box center [1066, 454] width 207 height 245
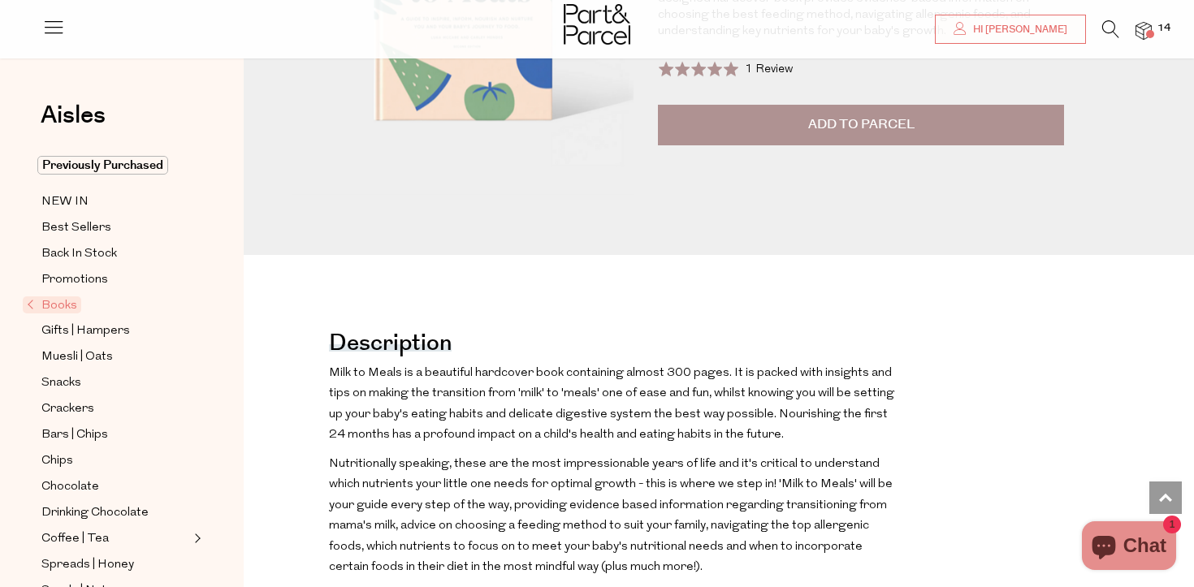
scroll to position [57, 0]
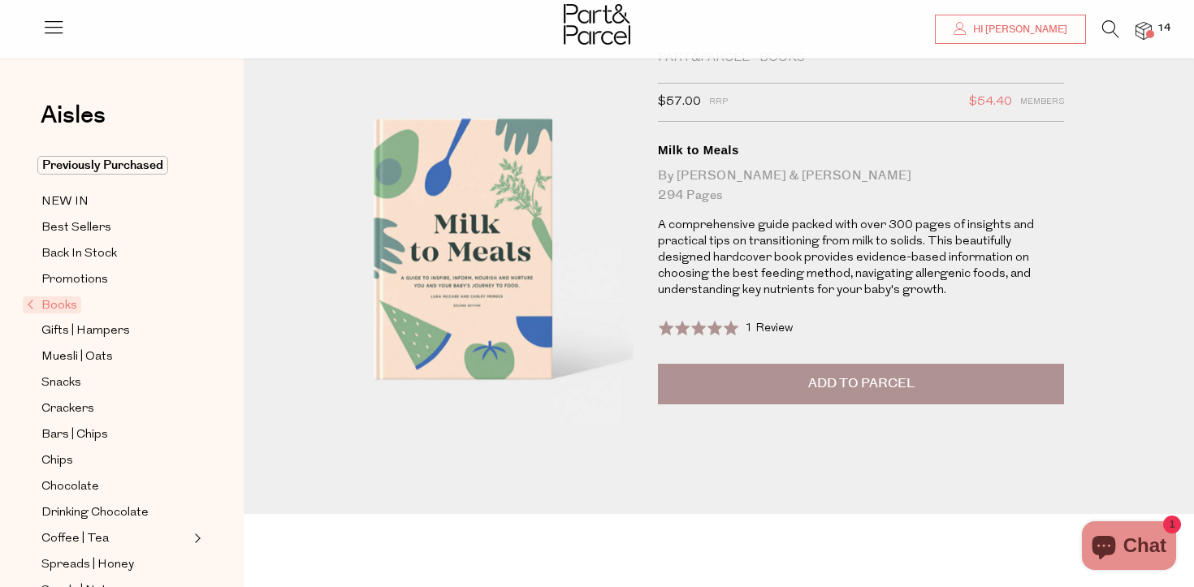
click at [1156, 42] on div at bounding box center [597, 26] width 1194 height 53
click at [1155, 28] on span "14" at bounding box center [1164, 28] width 21 height 15
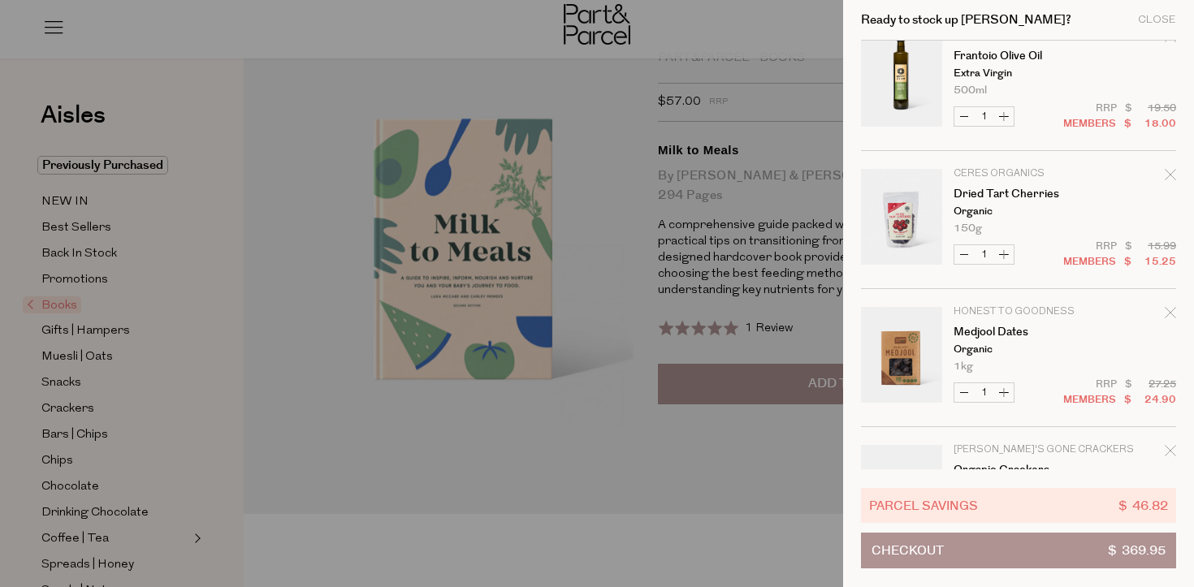
scroll to position [748, 0]
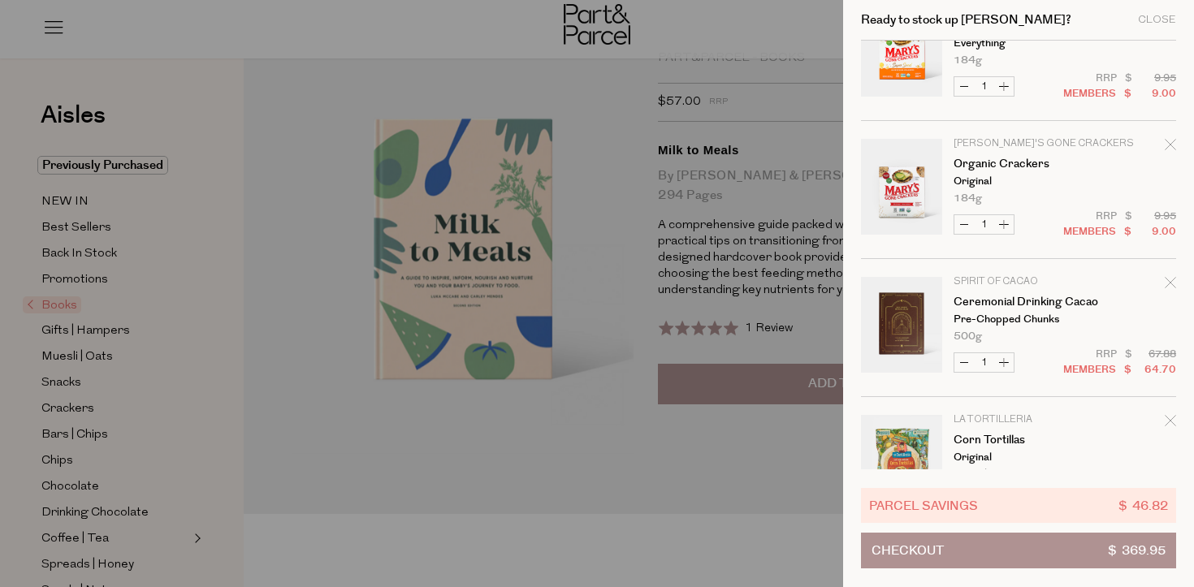
click at [314, 128] on div at bounding box center [597, 293] width 1194 height 587
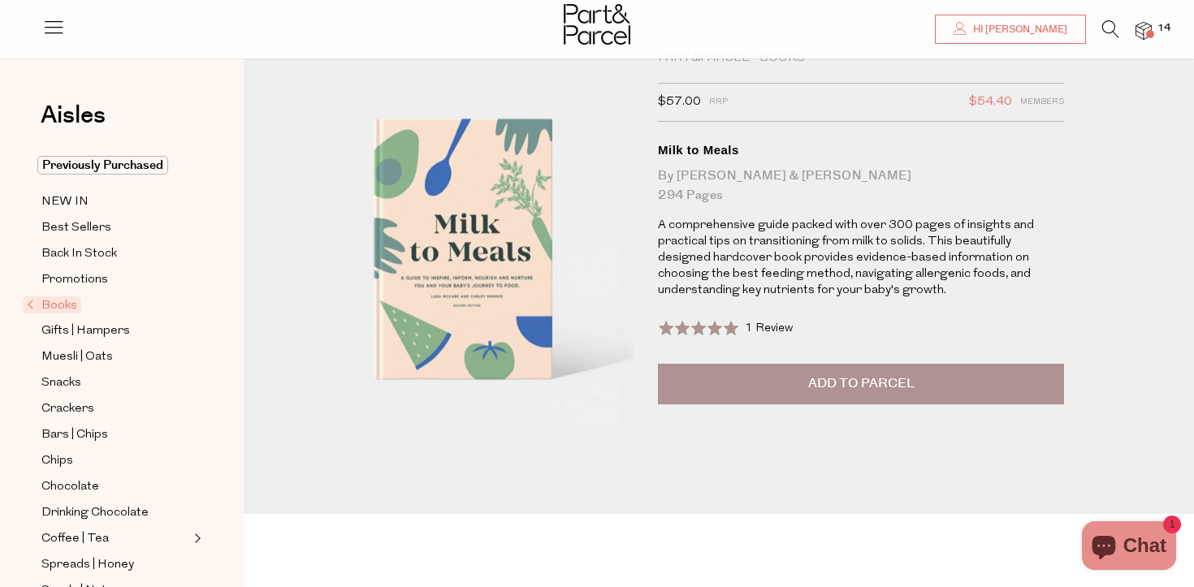
click at [1109, 27] on icon at bounding box center [1111, 29] width 17 height 18
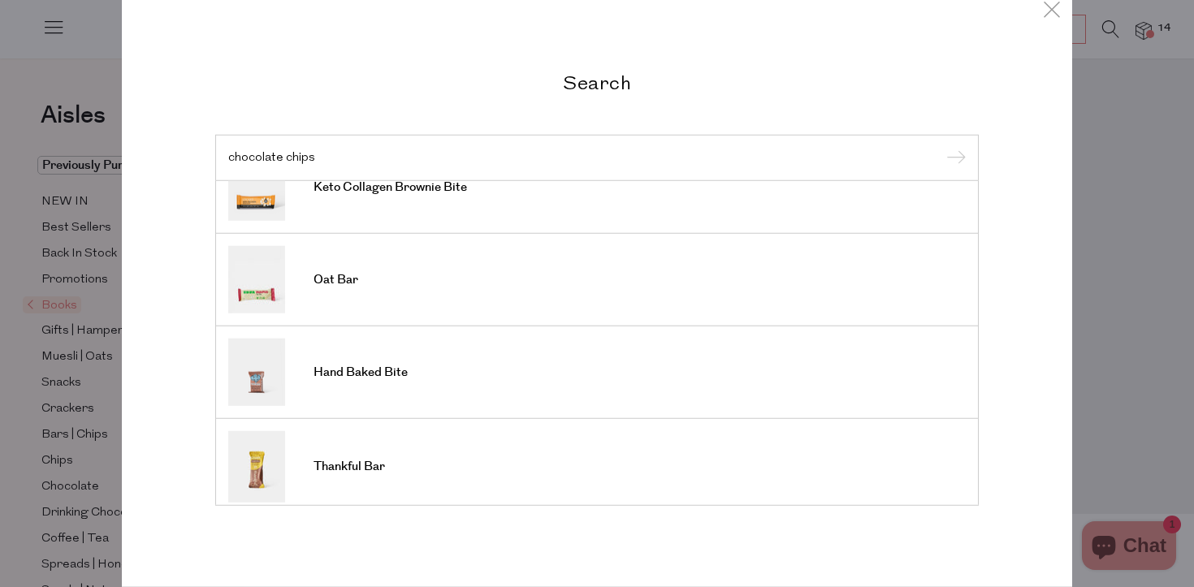
scroll to position [613, 0]
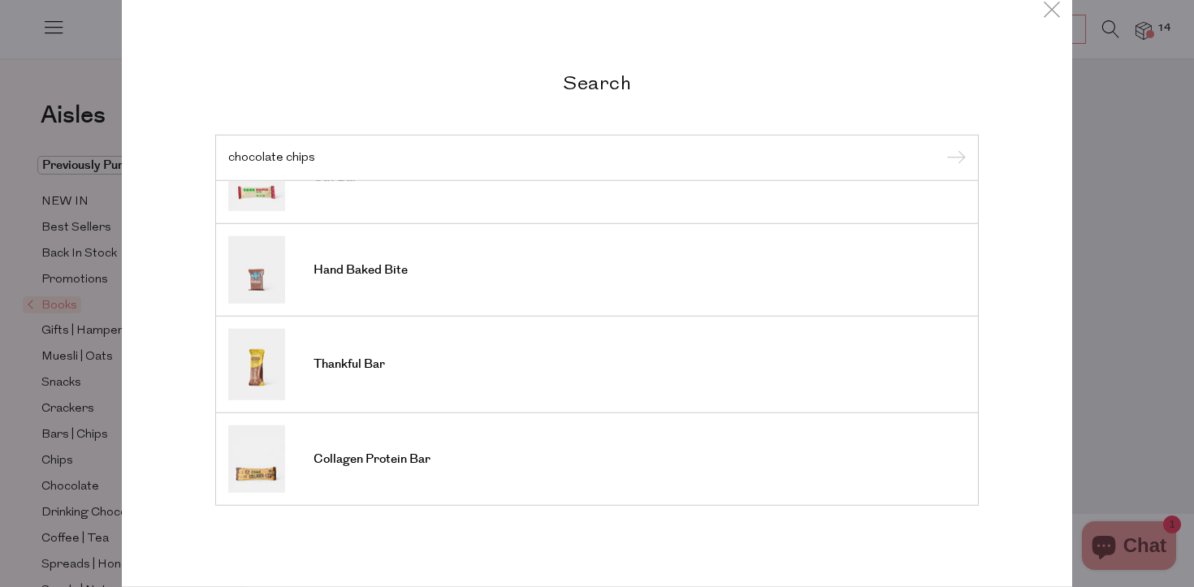
type input "chocolate chips"
click at [92, 314] on div "Search chocolate chips Thankful Bar Oat Bar Thankful Bar Collagen Protein Bar H…" at bounding box center [597, 293] width 1194 height 587
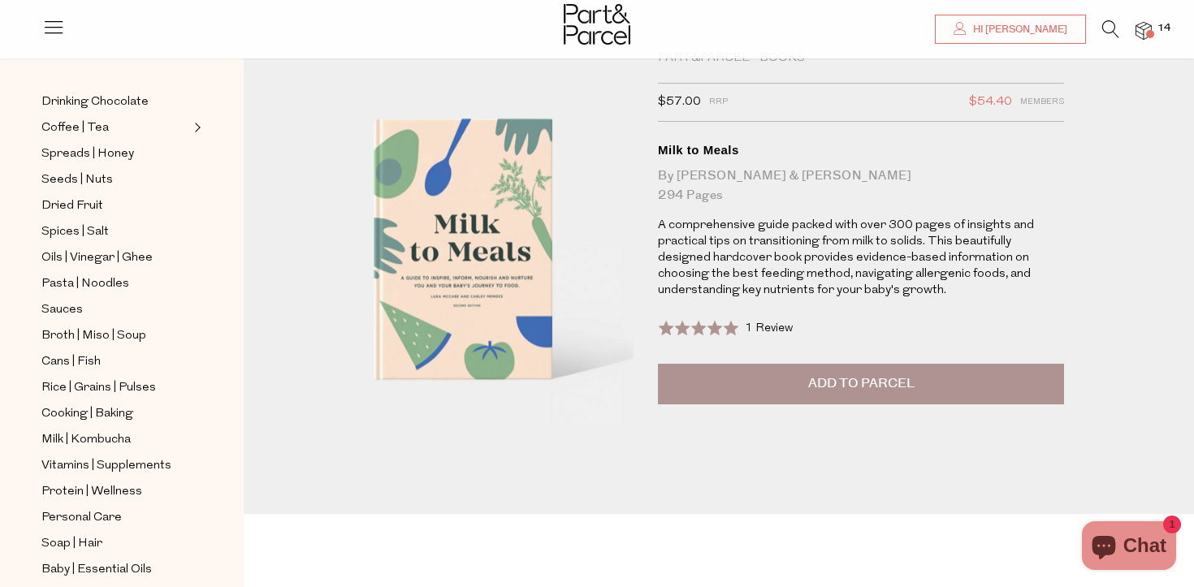
scroll to position [496, 0]
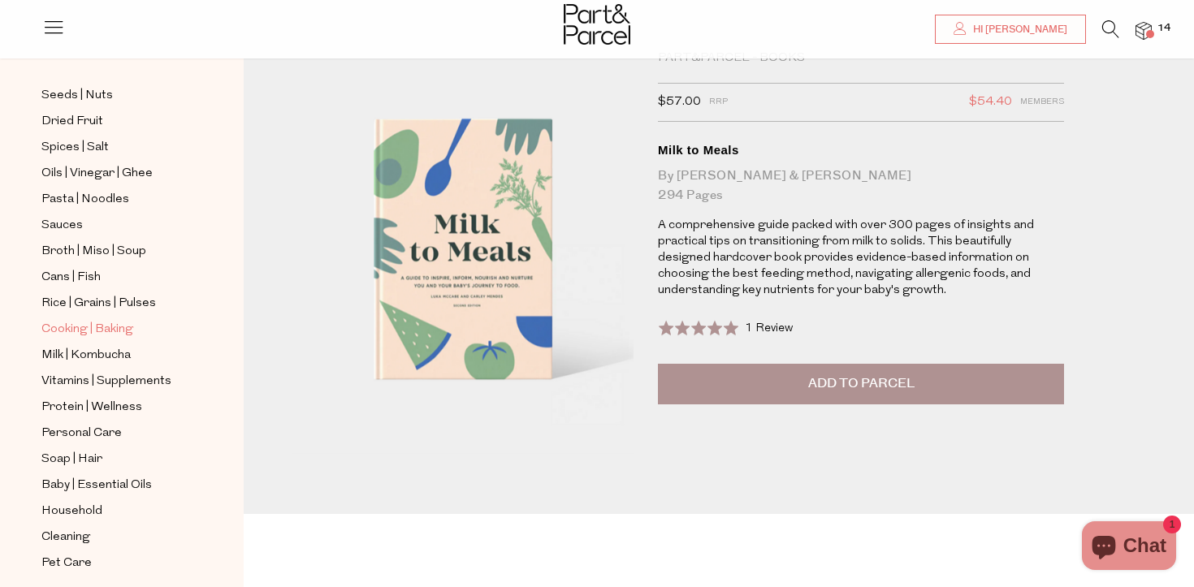
click at [107, 332] on span "Cooking | Baking" at bounding box center [87, 330] width 92 height 20
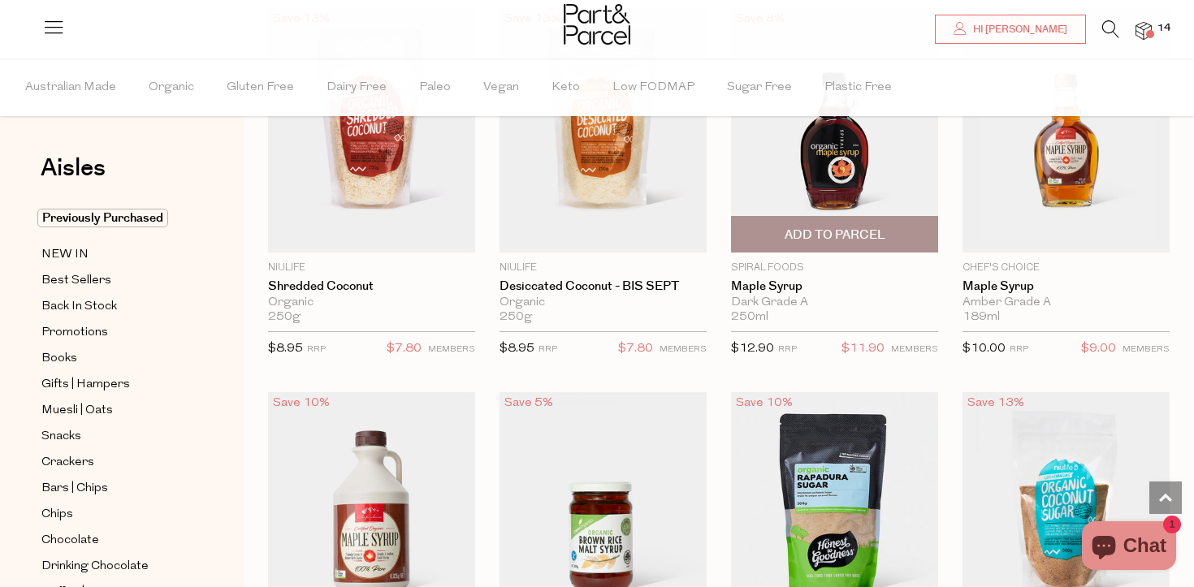
scroll to position [3488, 0]
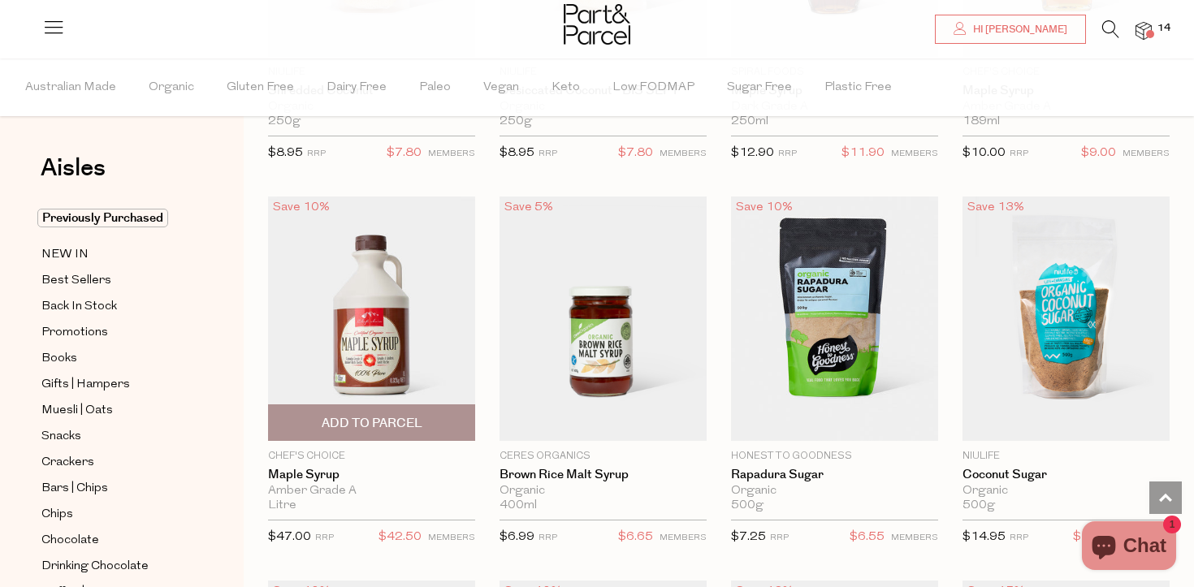
click at [383, 418] on span "Add To Parcel" at bounding box center [372, 423] width 101 height 17
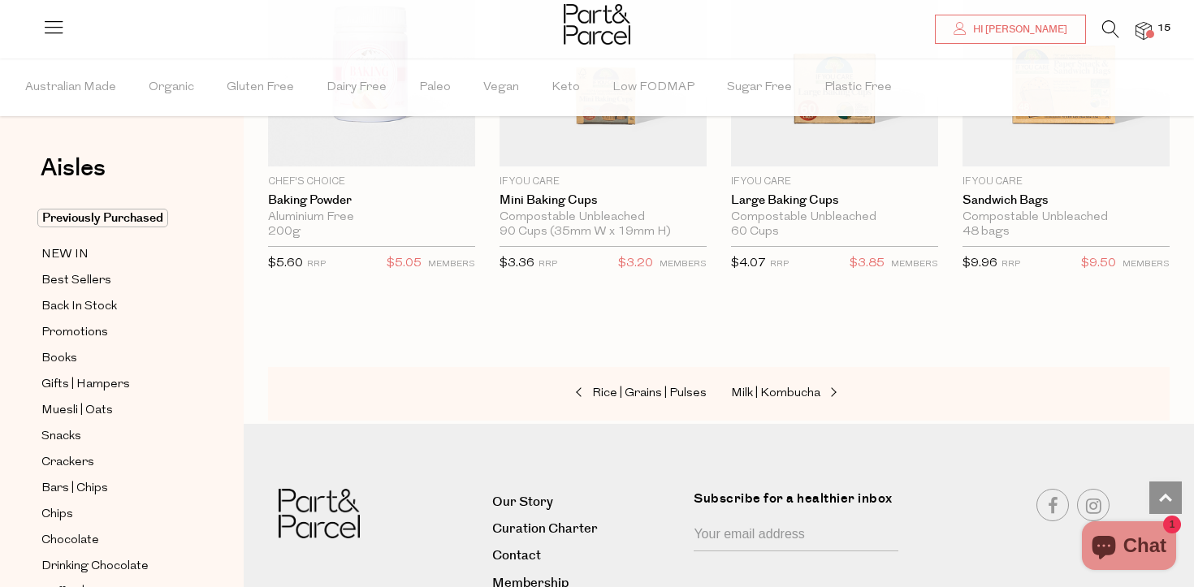
scroll to position [8114, 0]
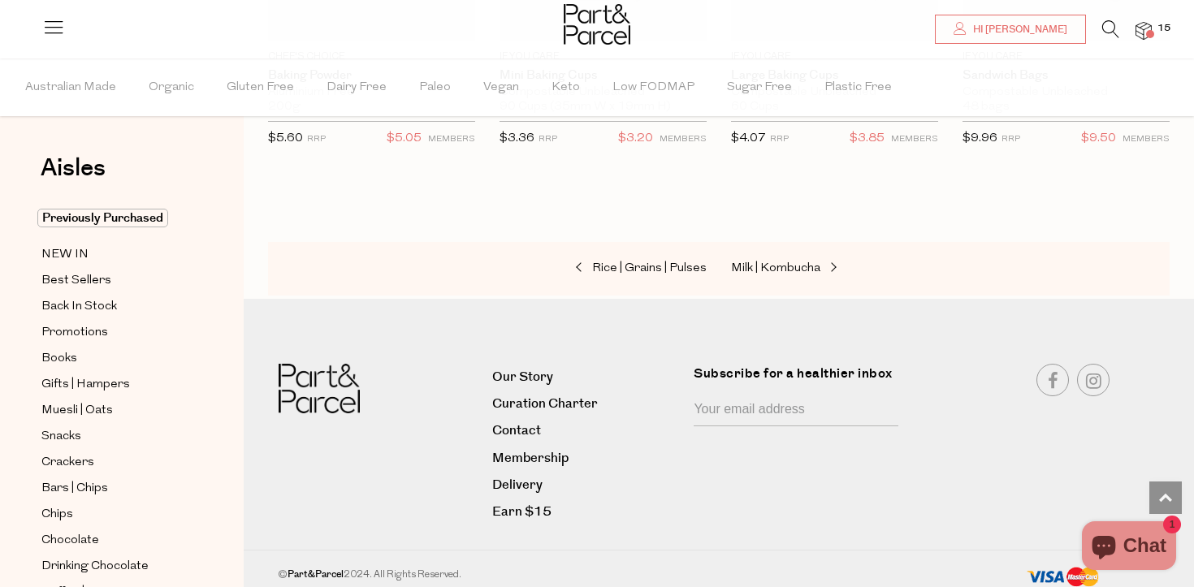
click at [1161, 38] on div at bounding box center [597, 26] width 1194 height 53
click at [1151, 28] on img at bounding box center [1144, 31] width 16 height 19
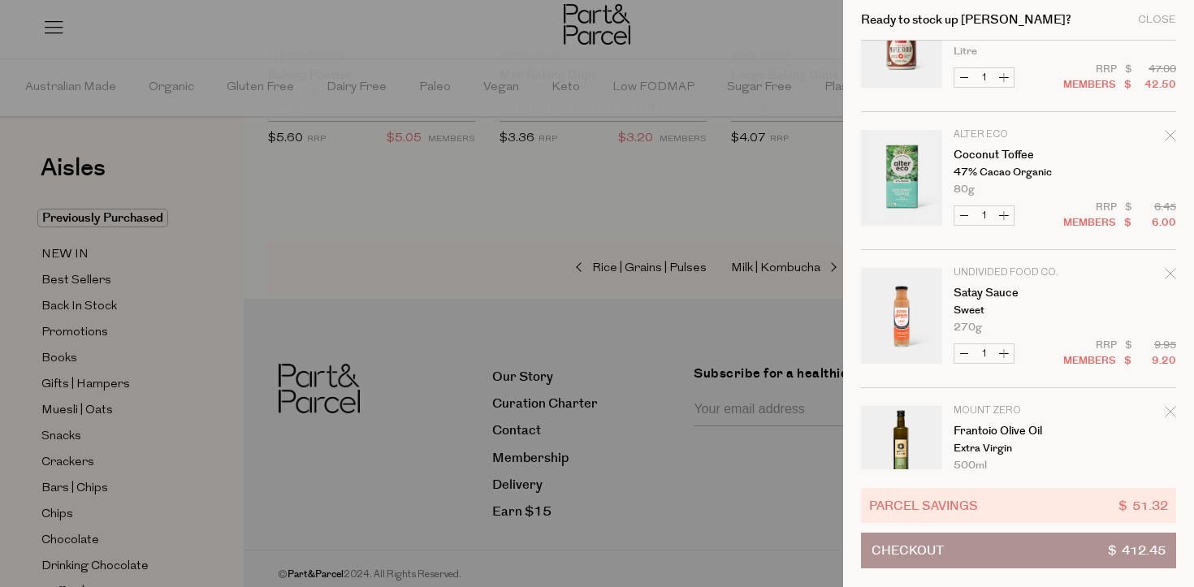
scroll to position [67, 0]
click at [1168, 134] on icon "Remove Coconut Toffee" at bounding box center [1170, 134] width 11 height 11
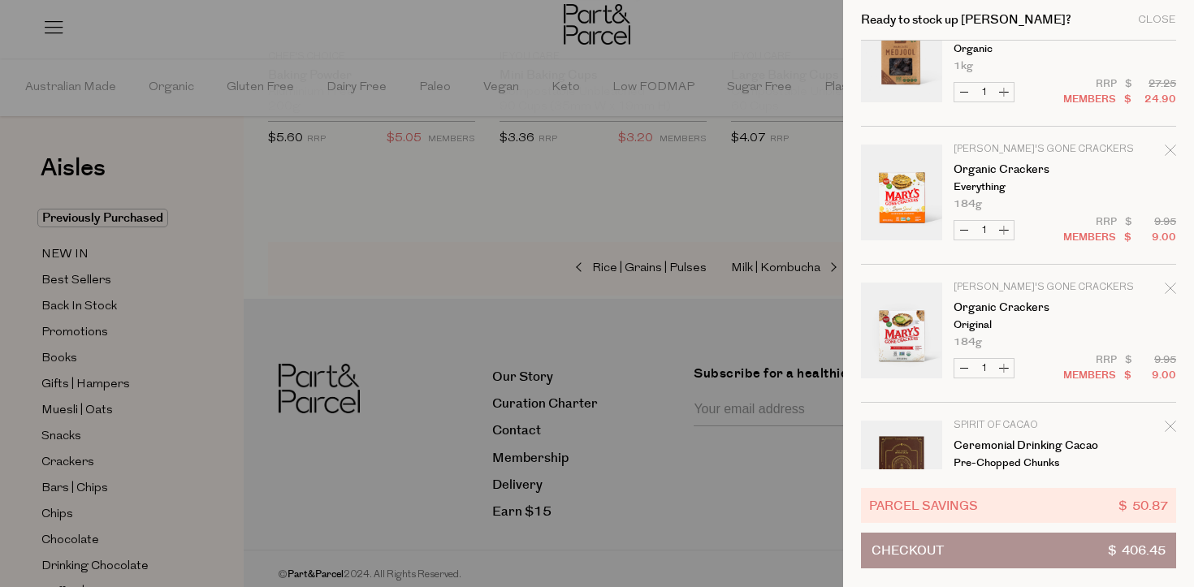
scroll to position [613, 0]
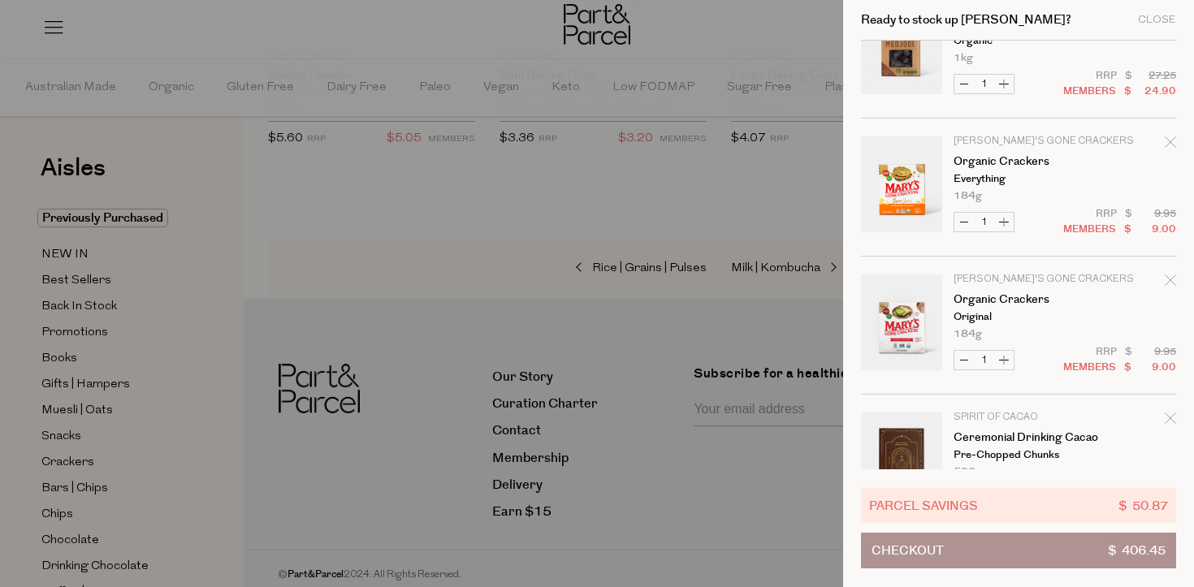
click at [1165, 280] on icon "Remove Organic Crackers" at bounding box center [1170, 280] width 11 height 11
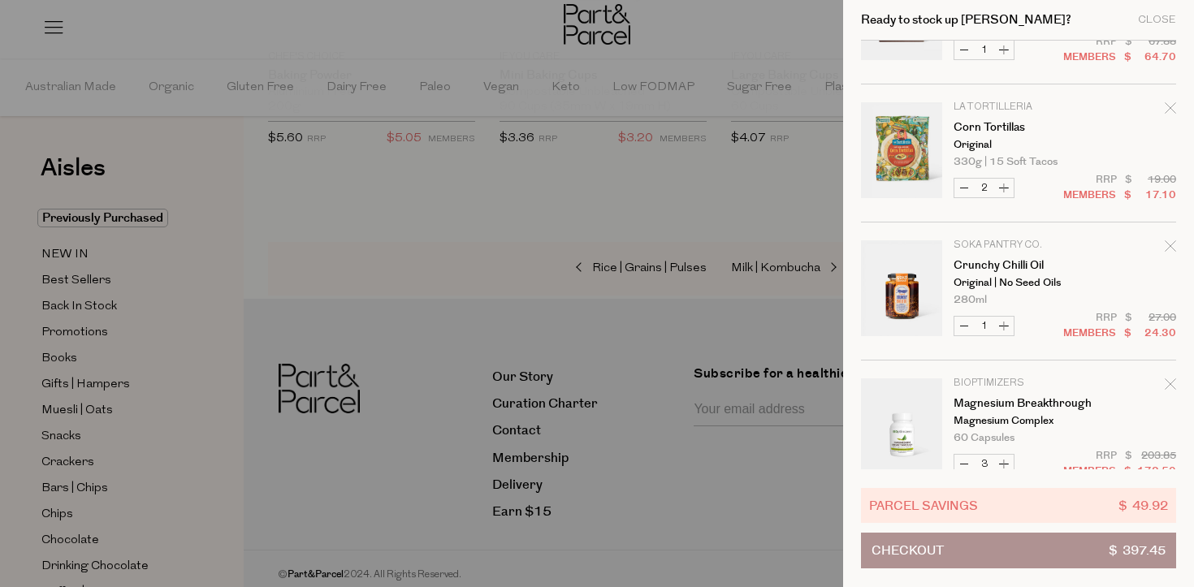
scroll to position [952, 0]
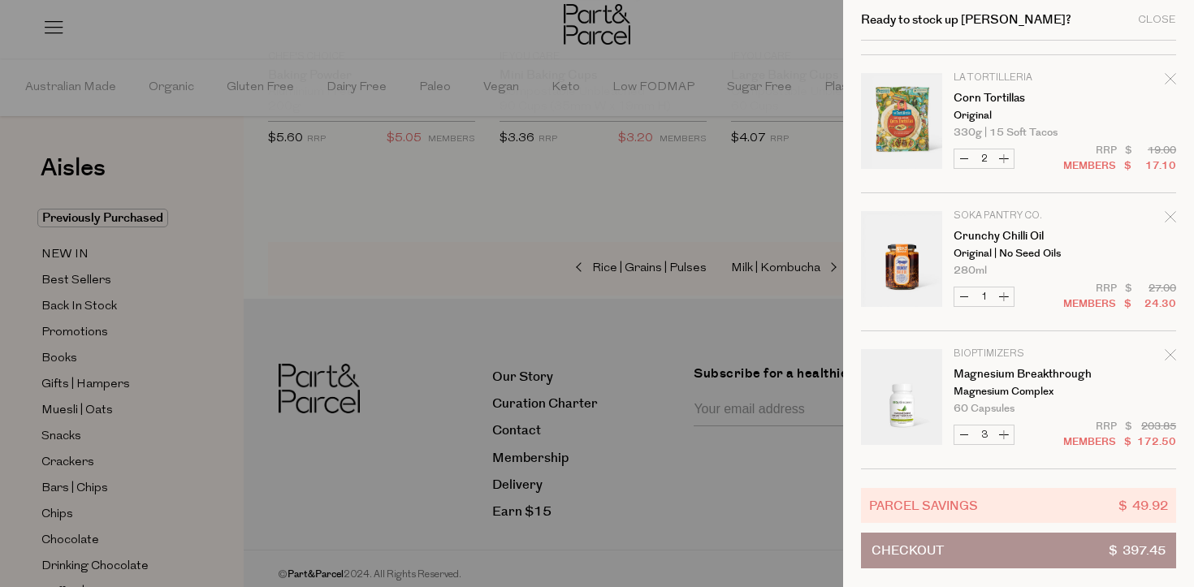
click at [989, 553] on button "Checkout $ 397.45" at bounding box center [1018, 551] width 315 height 36
